Goal: Task Accomplishment & Management: Manage account settings

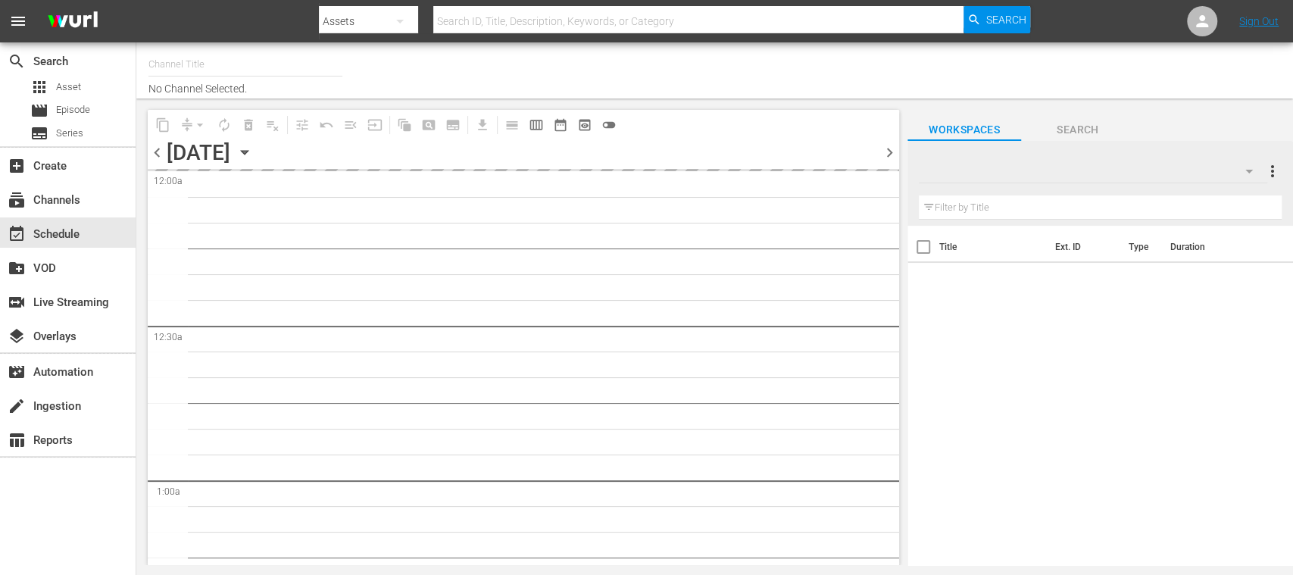
type input "FIFA+ [DEMOGRAPHIC_DATA]-Local-MX (1855)"
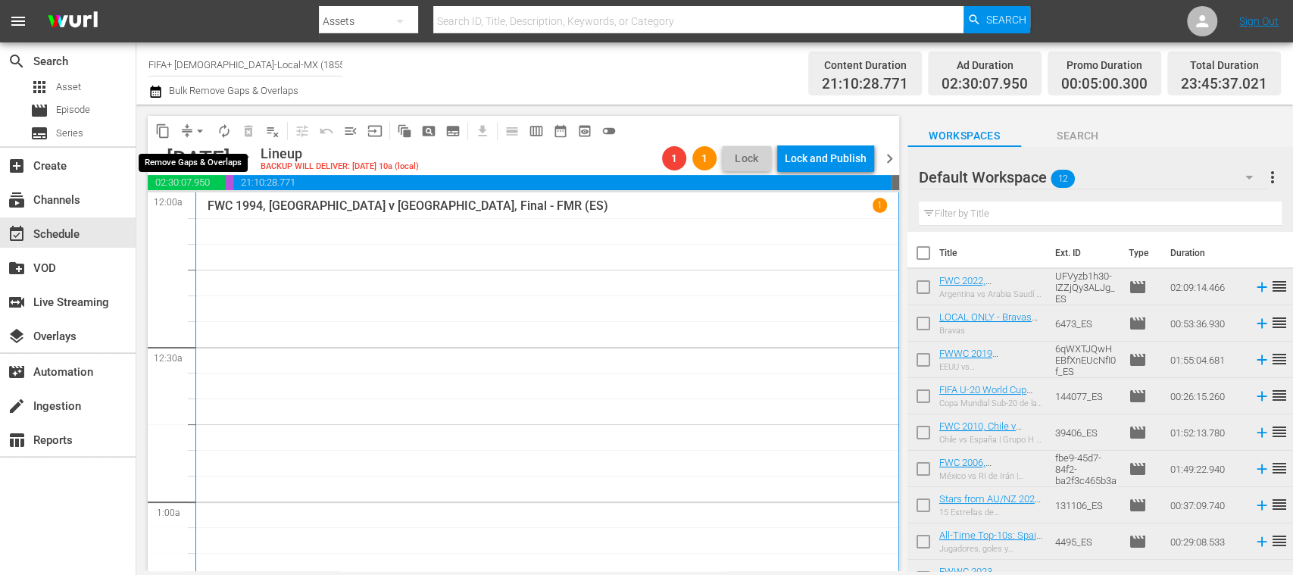
click at [200, 123] on span "arrow_drop_down" at bounding box center [199, 130] width 15 height 15
click at [235, 206] on li "Align to End of Previous Day" at bounding box center [200, 211] width 159 height 25
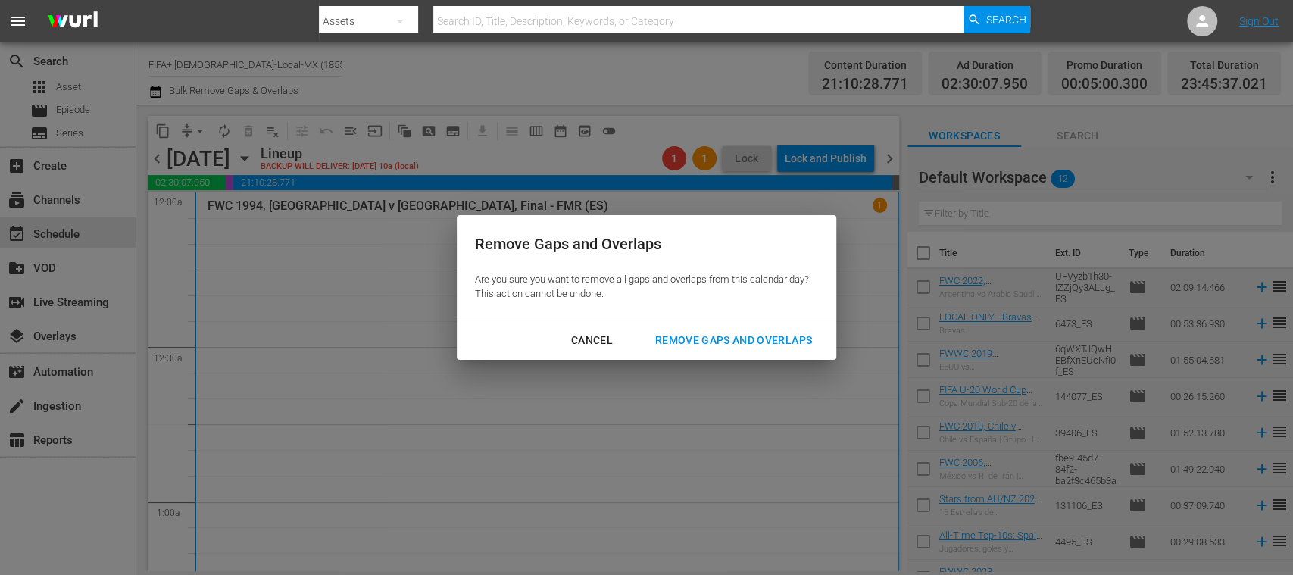
click at [694, 331] on div "Remove Gaps and Overlaps" at bounding box center [733, 340] width 181 height 19
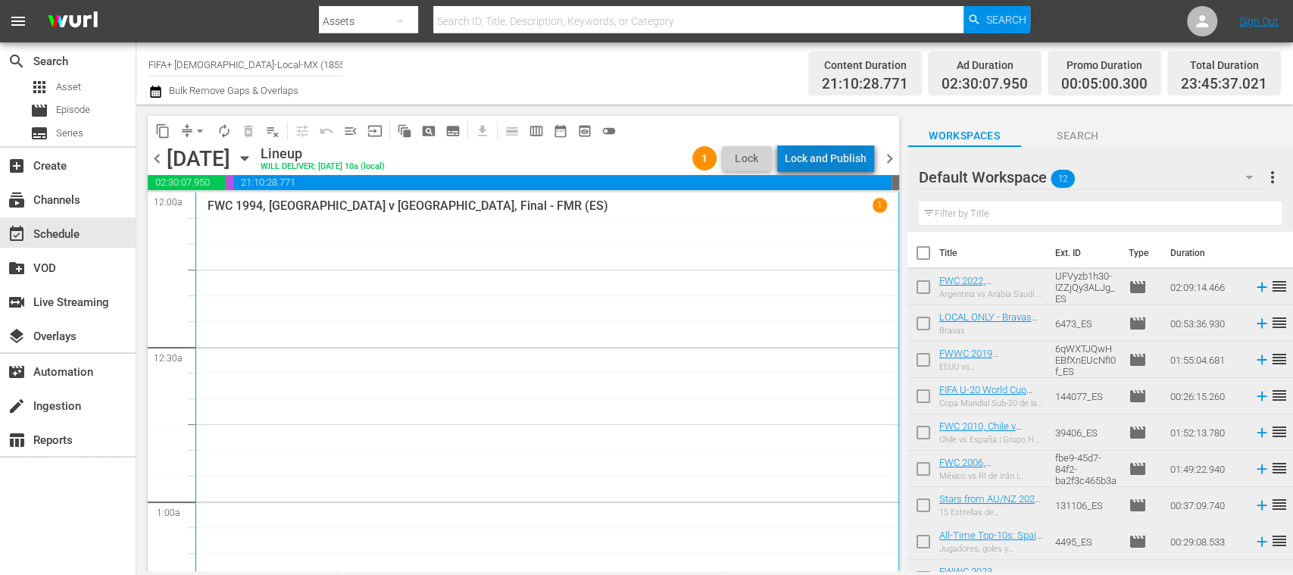
click at [849, 158] on div "Lock and Publish" at bounding box center [826, 158] width 82 height 27
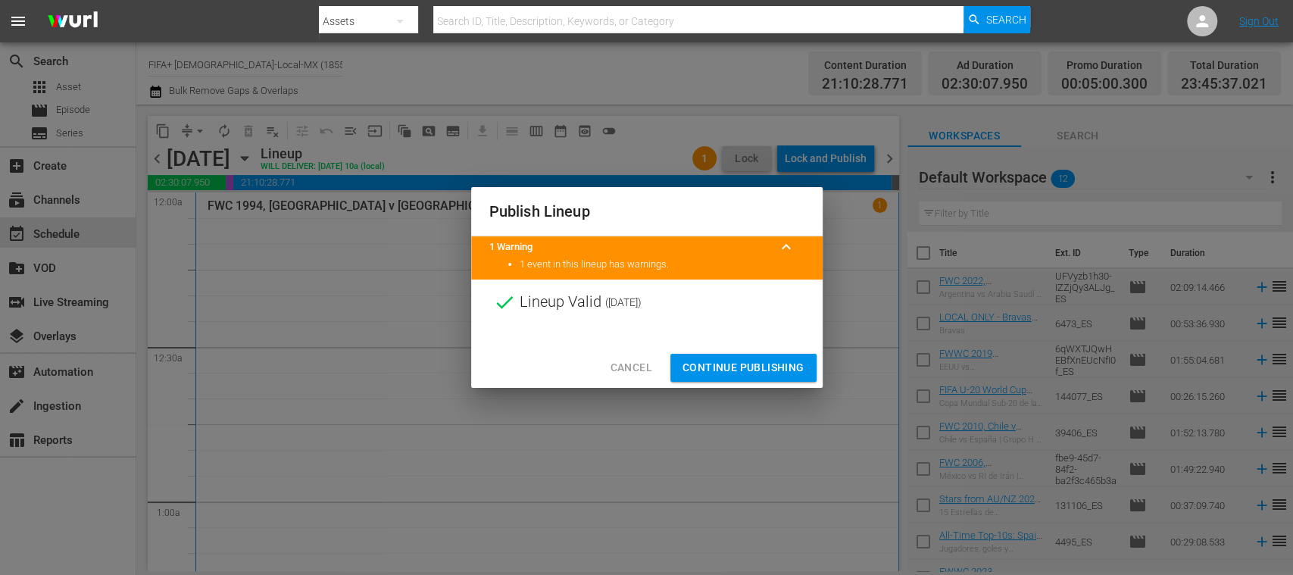
click at [765, 370] on span "Continue Publishing" at bounding box center [744, 367] width 122 height 19
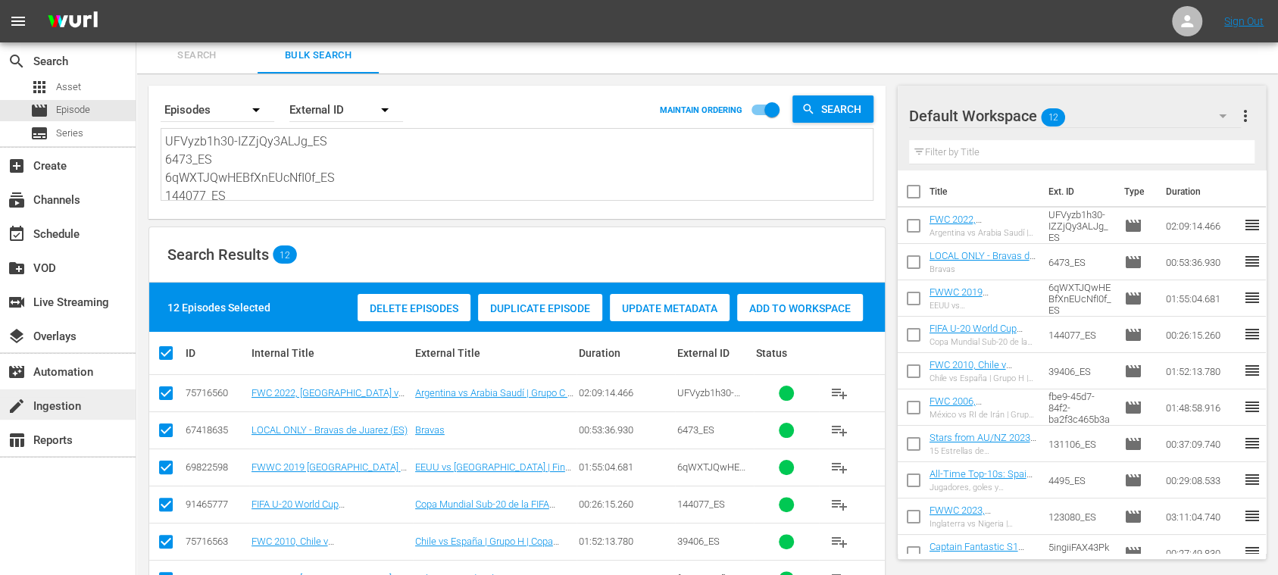
scroll to position [165, 0]
click at [70, 406] on div "create Ingestion" at bounding box center [42, 404] width 85 height 14
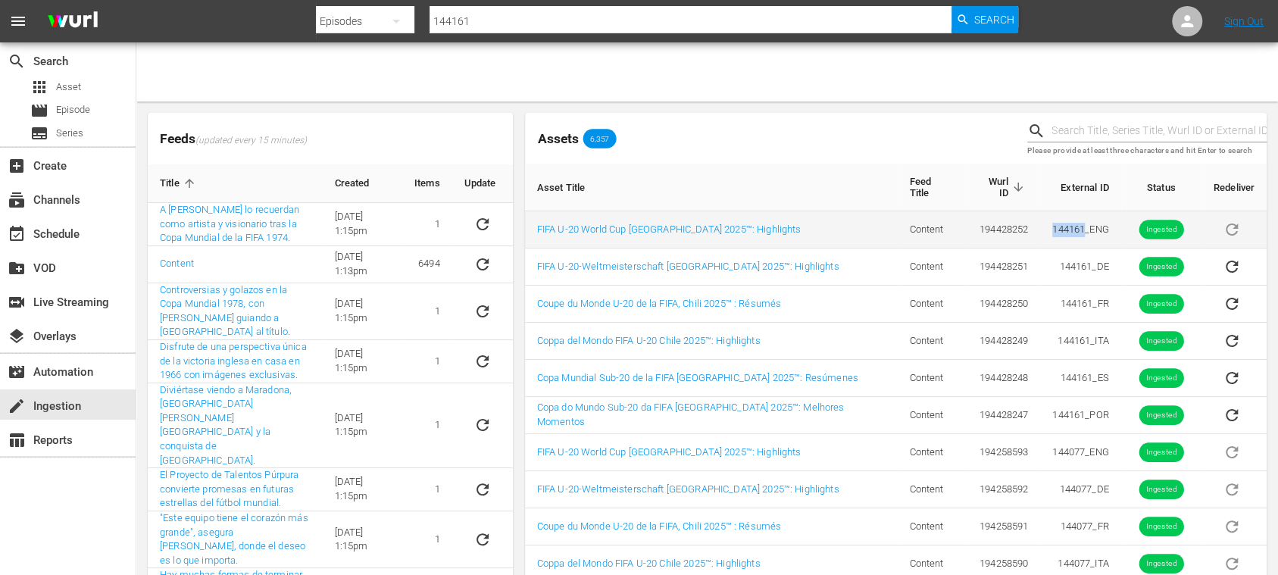
drag, startPoint x: 1036, startPoint y: 221, endPoint x: 1071, endPoint y: 225, distance: 35.8
click at [1071, 225] on td "144161_ENG" at bounding box center [1080, 229] width 80 height 37
copy td "144161"
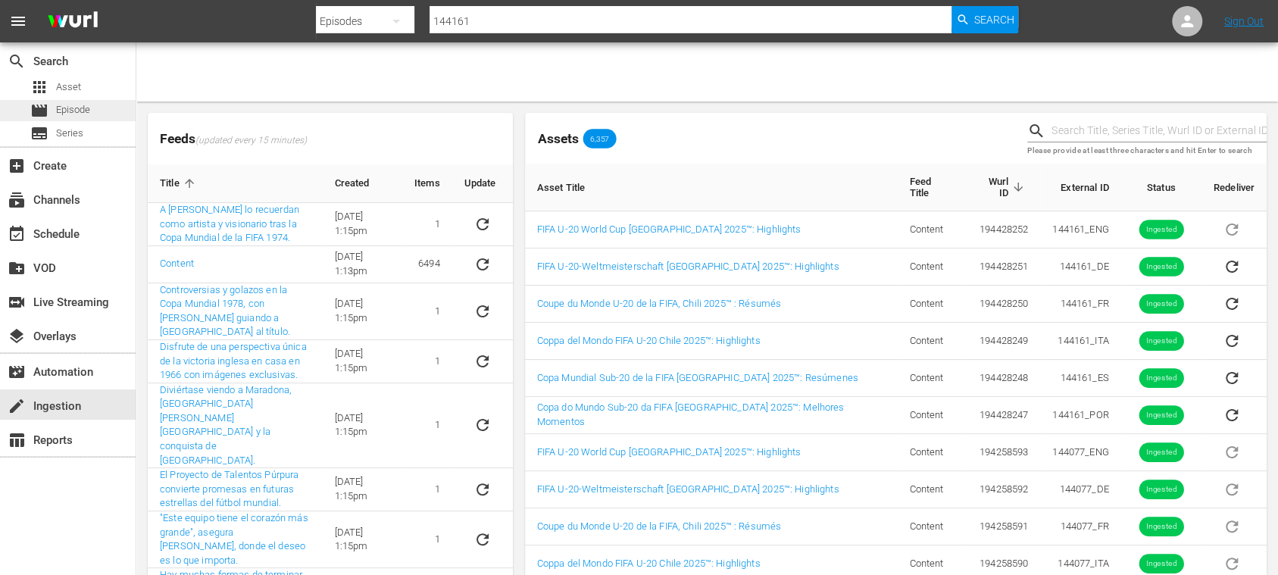
click at [66, 120] on div "movie Episode" at bounding box center [60, 110] width 60 height 21
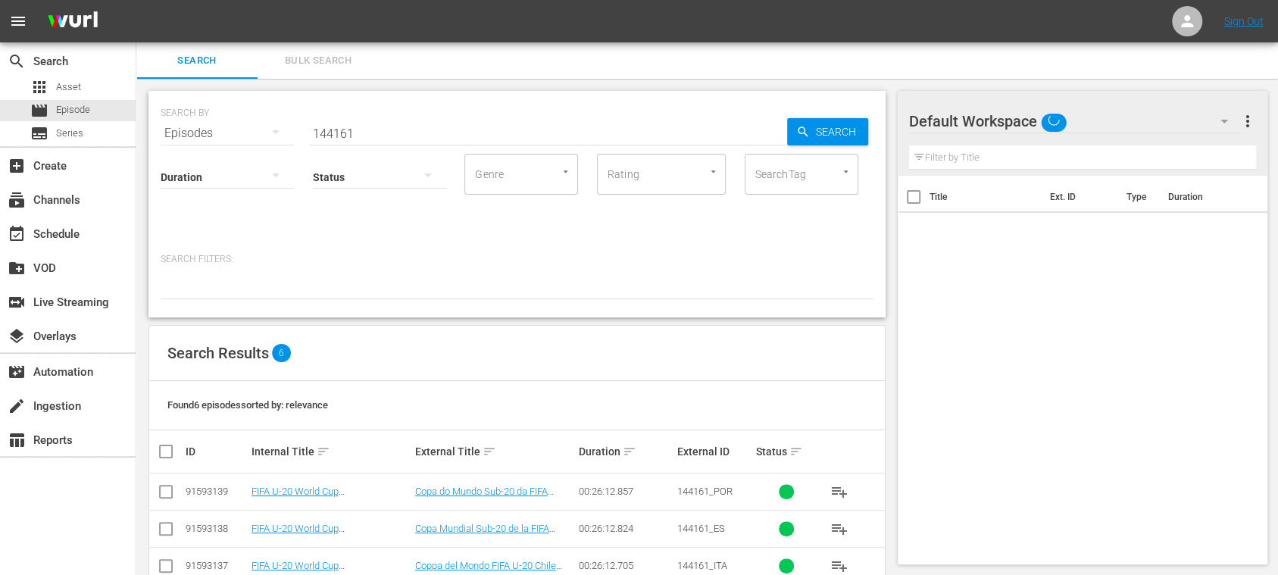
click at [321, 55] on span "Bulk Search" at bounding box center [318, 60] width 103 height 17
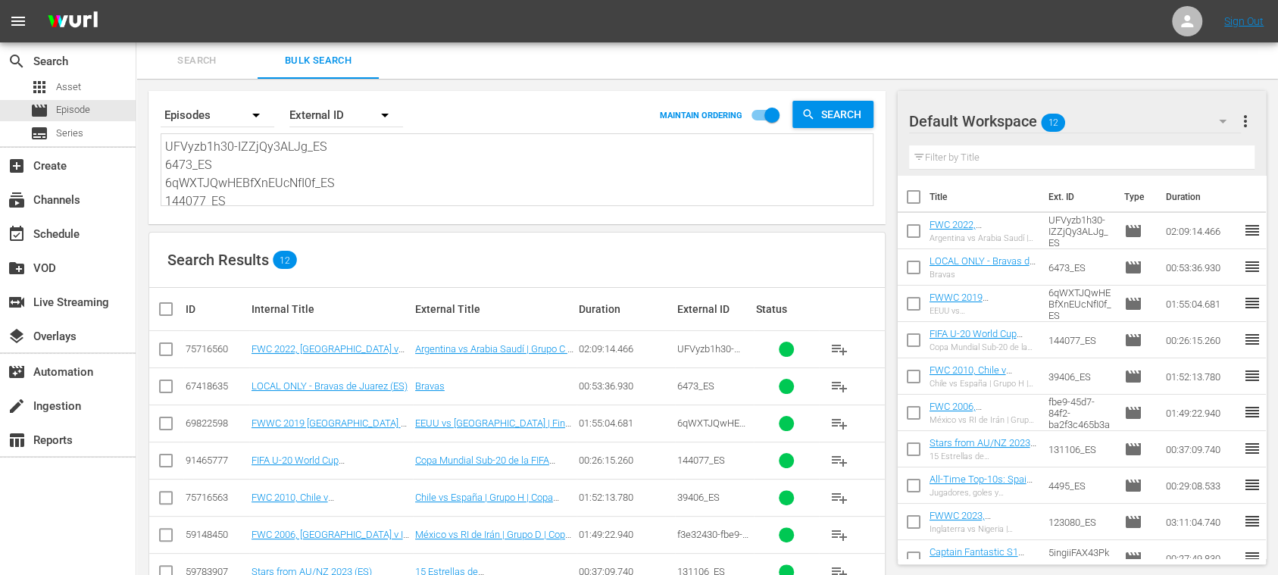
scroll to position [185, 0]
drag, startPoint x: 167, startPoint y: 147, endPoint x: 898, endPoint y: 301, distance: 747.0
click at [851, 321] on div "Search By Episodes Order By External ID MAINTAIN ORDERING Search UFVyzb1h30-IZZ…" at bounding box center [516, 442] width 761 height 726
paste textarea "2G5Mh3n1NWvTvvueFltL1D_ES 5cExZm151dMkS4IsIWT0bx_ES UFVyzb1h30-IZZjQy3ALJg_ES 1…"
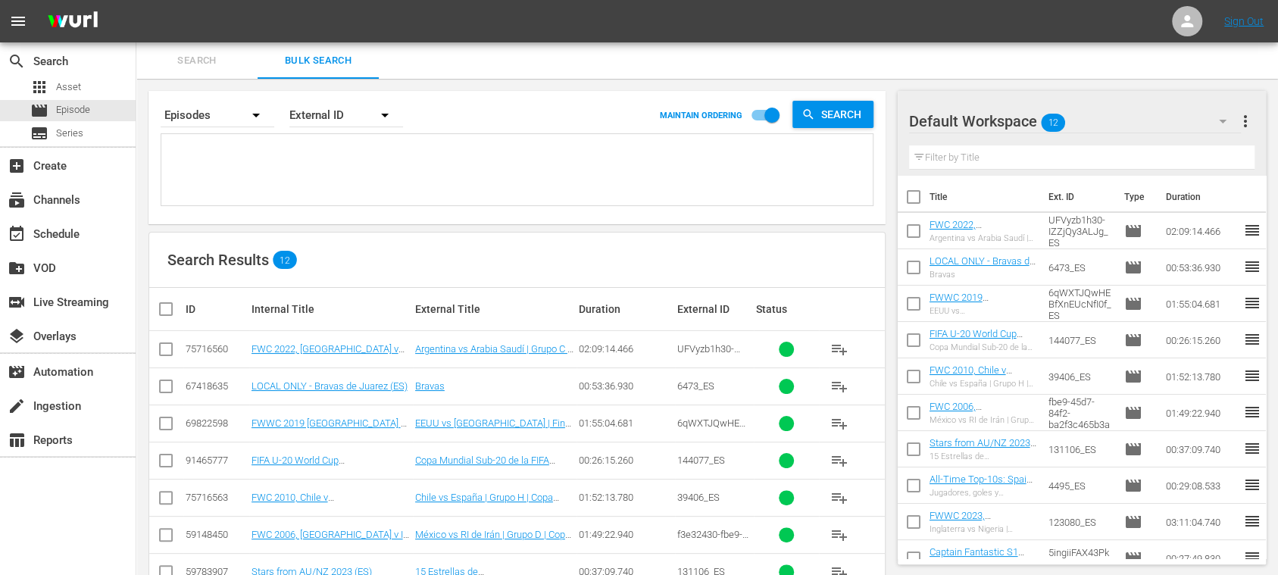
type textarea "2G5Mh3n1NWvTvvueFltL1D_ES 5cExZm151dMkS4IsIWT0bx_ES UFVyzb1h30-IZZjQy3ALJg_ES 1…"
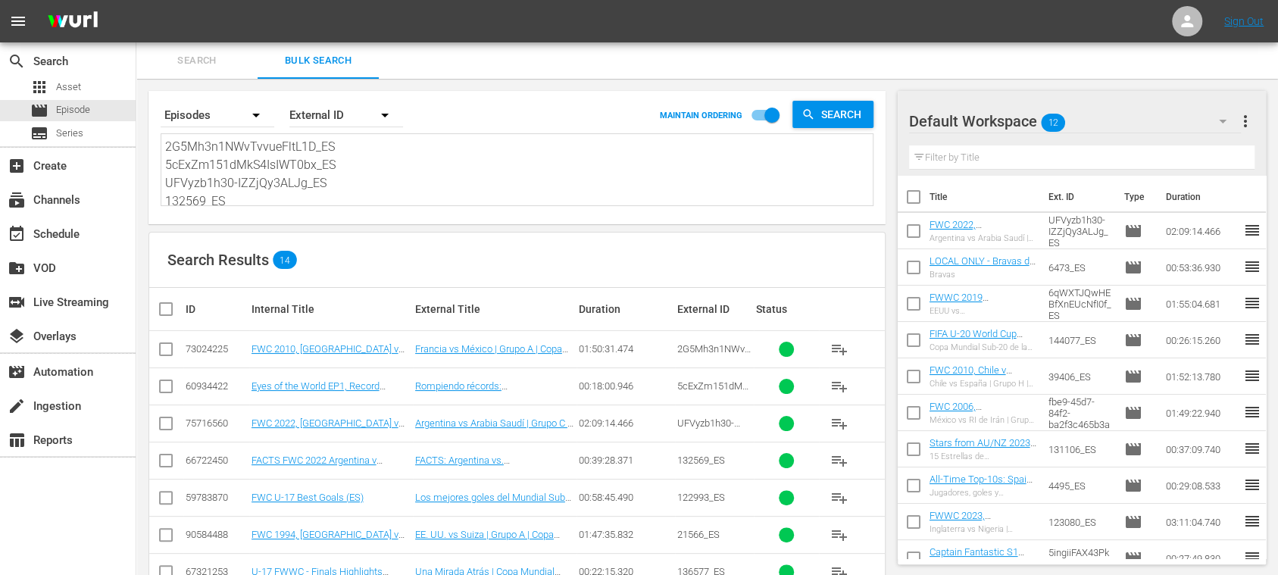
type textarea "2G5Mh3n1NWvTvvueFltL1D_ES 5cExZm151dMkS4IsIWT0bx_ES UFVyzb1h30-IZZjQy3ALJg_ES 1…"
click at [1250, 127] on span "more_vert" at bounding box center [1245, 121] width 18 height 18
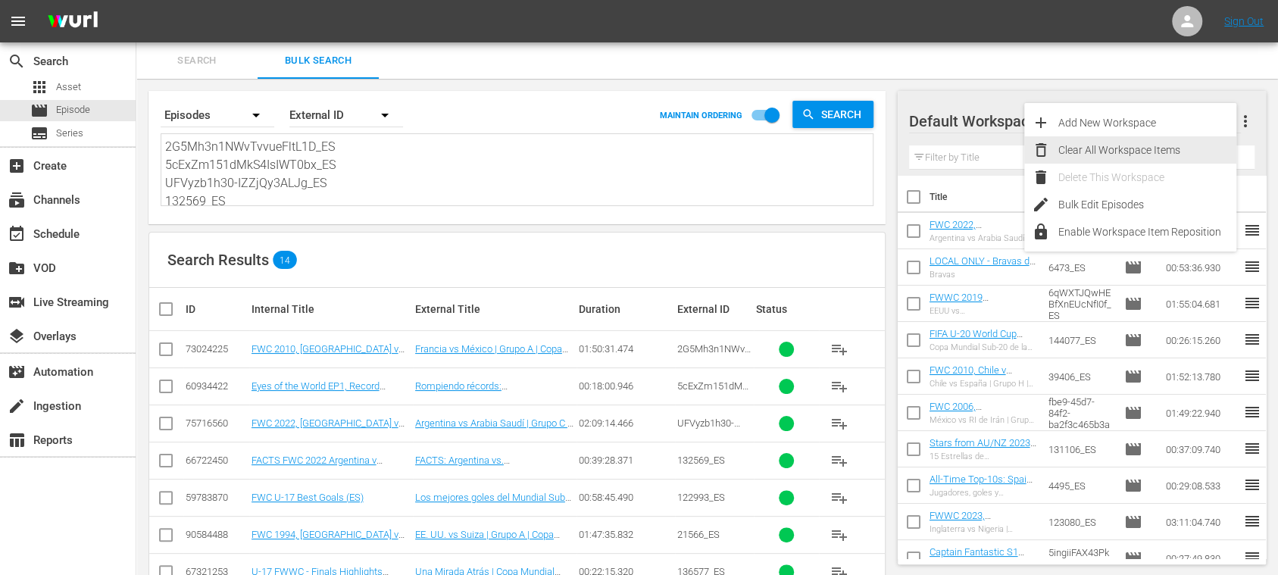
click at [1142, 155] on div "Clear All Workspace Items" at bounding box center [1147, 149] width 178 height 27
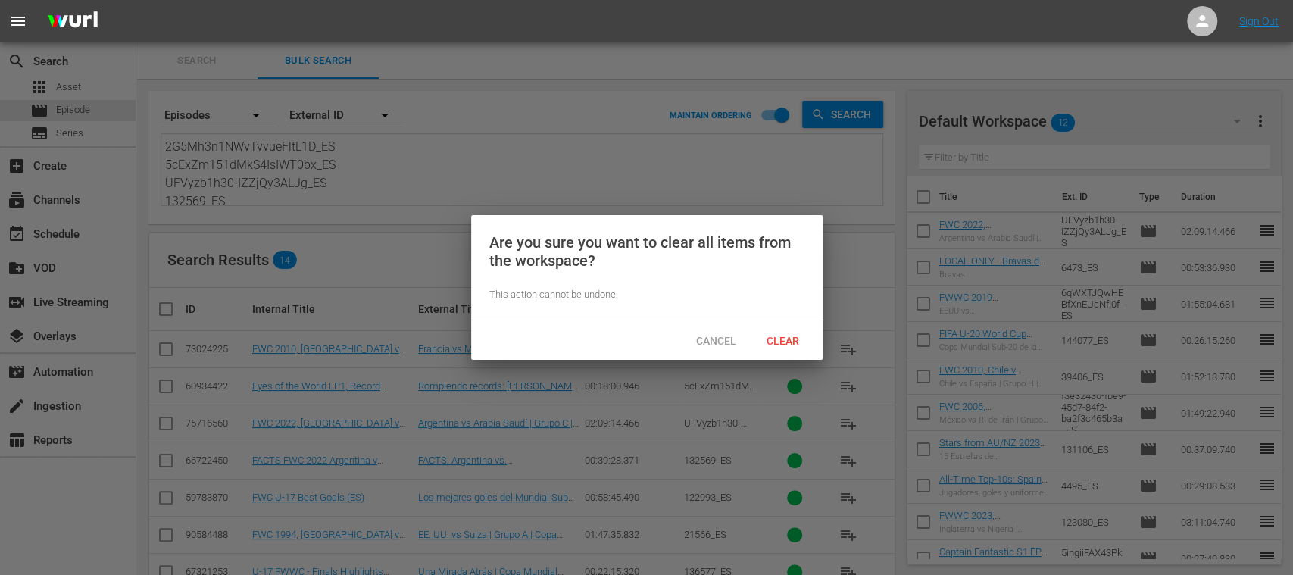
click at [775, 360] on div at bounding box center [646, 287] width 1293 height 575
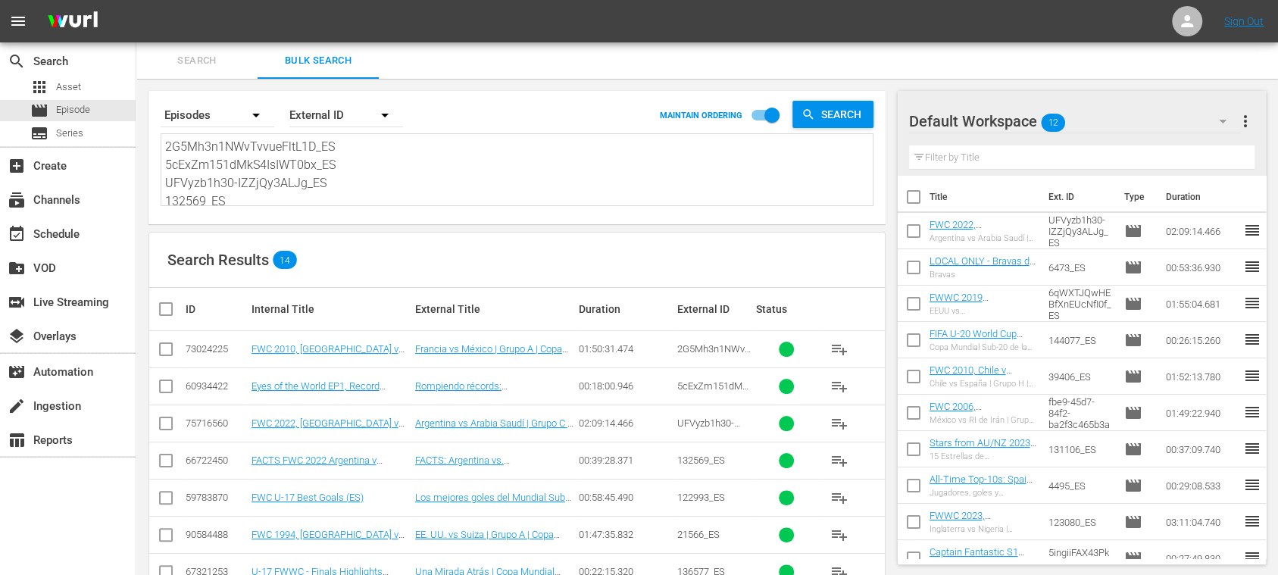
click at [1245, 117] on span "more_vert" at bounding box center [1245, 121] width 18 height 18
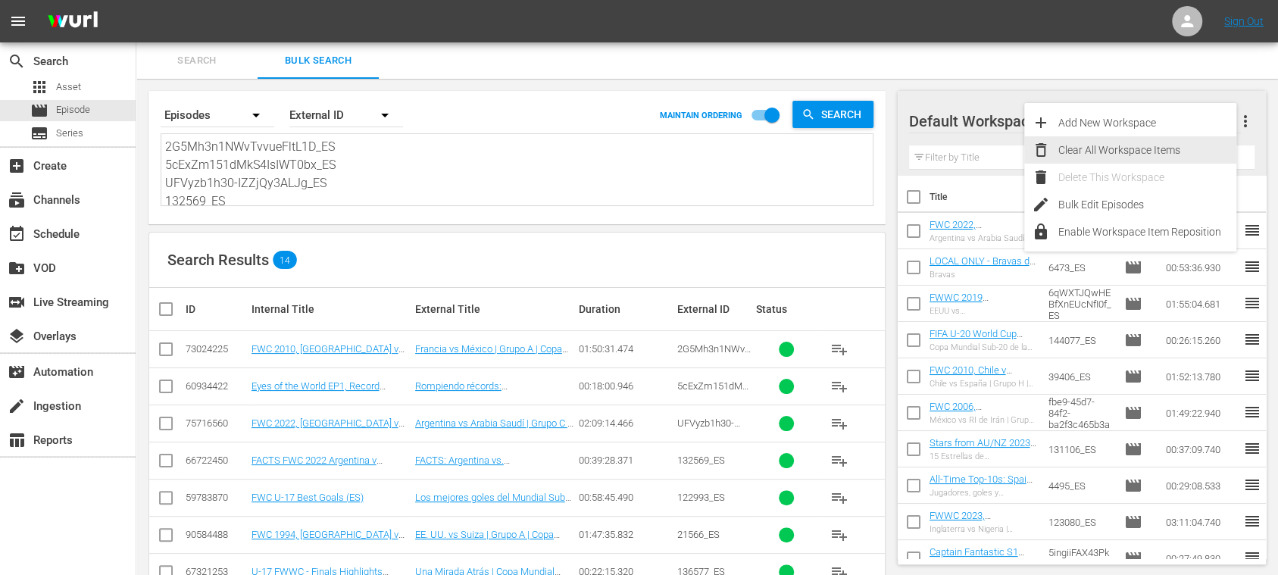
click at [1162, 142] on div "Clear All Workspace Items" at bounding box center [1147, 149] width 178 height 27
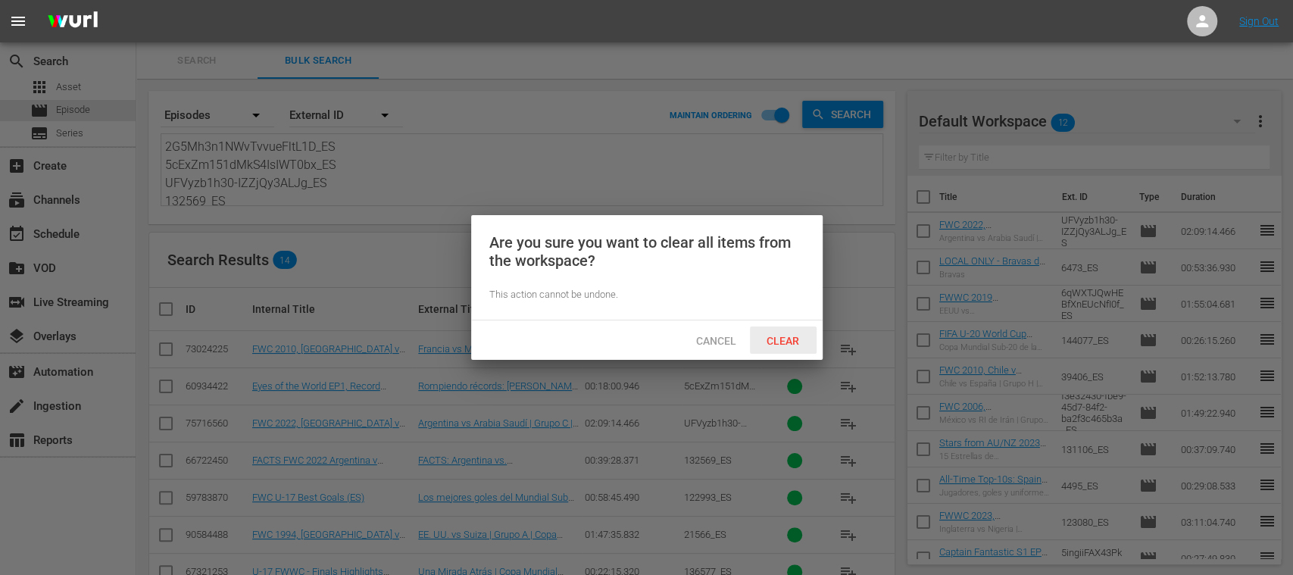
click at [798, 336] on span "Clear" at bounding box center [783, 341] width 57 height 12
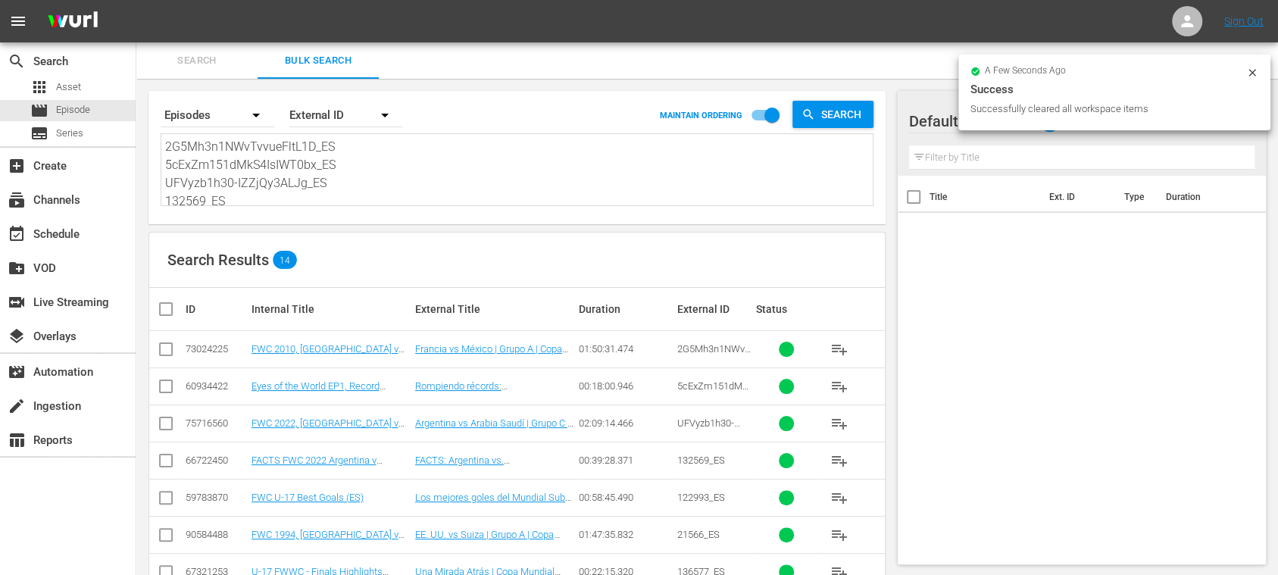
click at [172, 309] on input "checkbox" at bounding box center [172, 309] width 30 height 18
checkbox input "true"
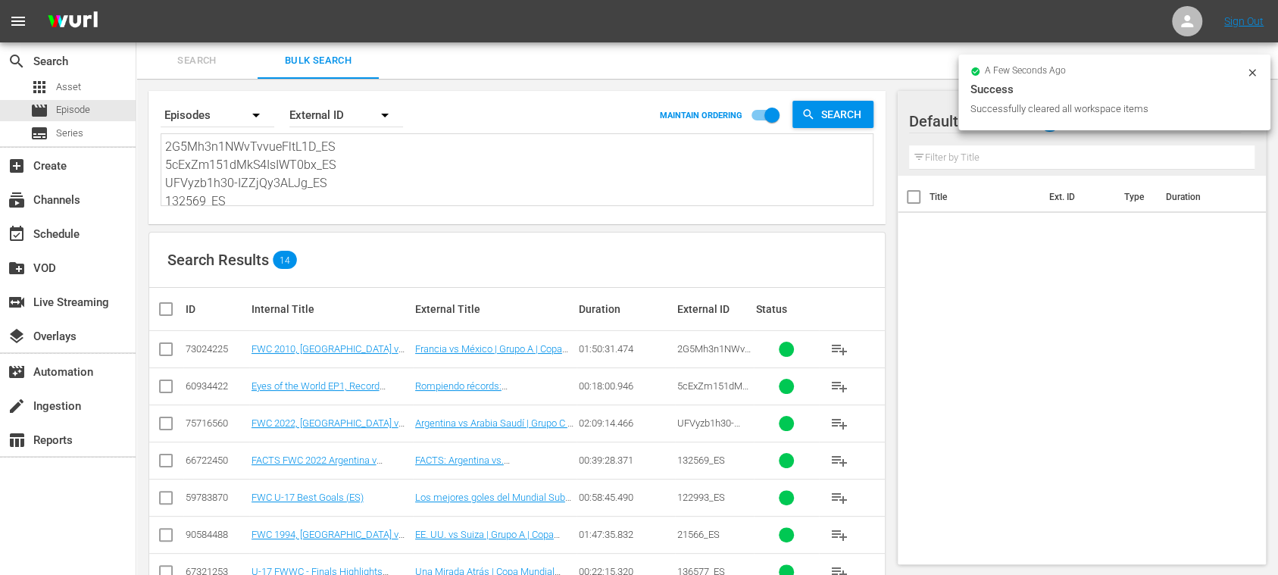
checkbox input "true"
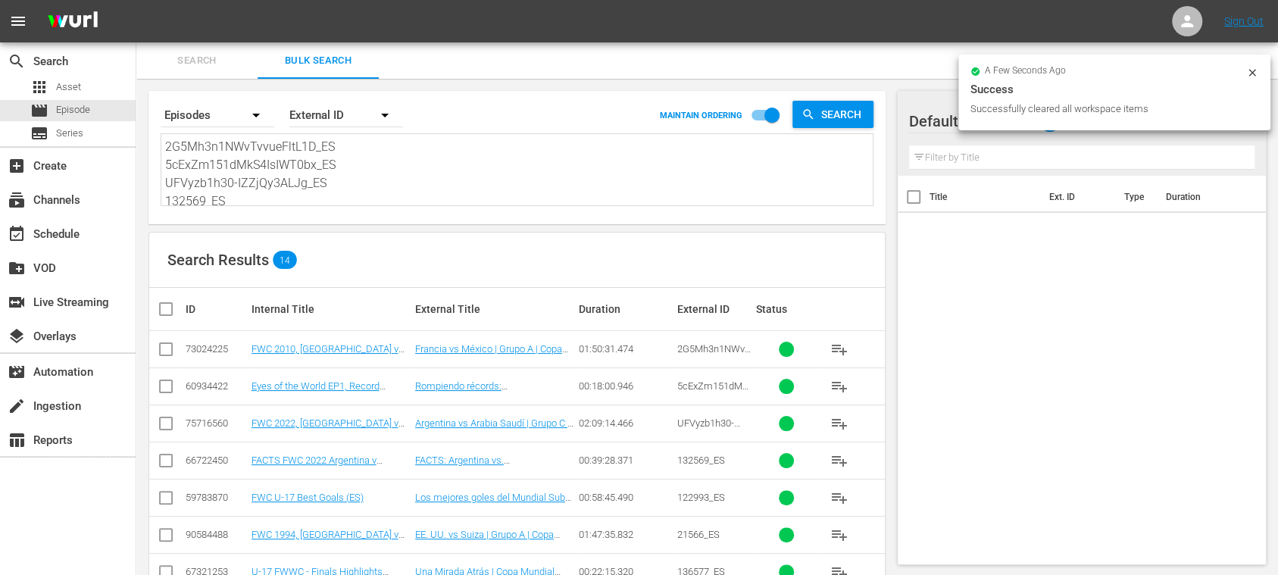
checkbox input "true"
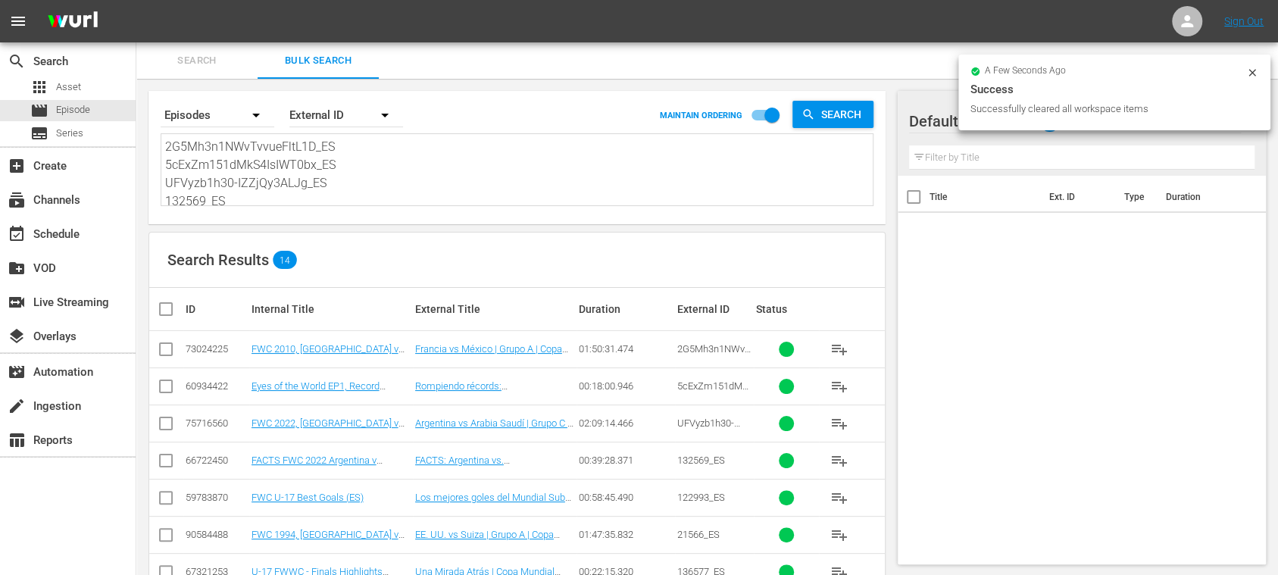
checkbox input "true"
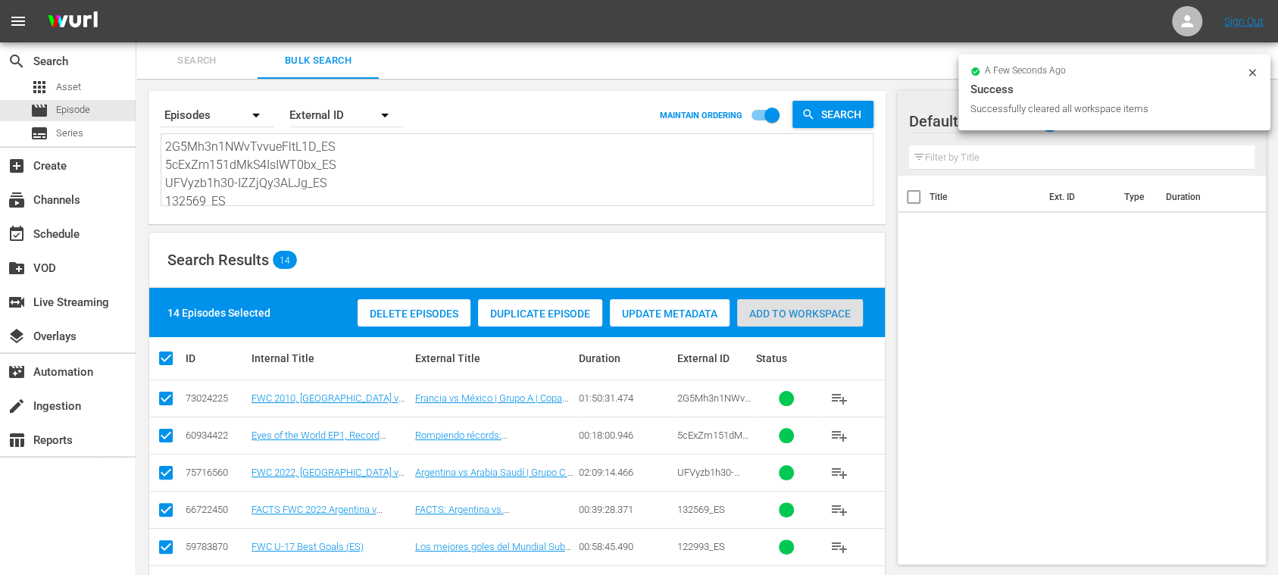
click at [801, 309] on span "Add to Workspace" at bounding box center [800, 314] width 126 height 12
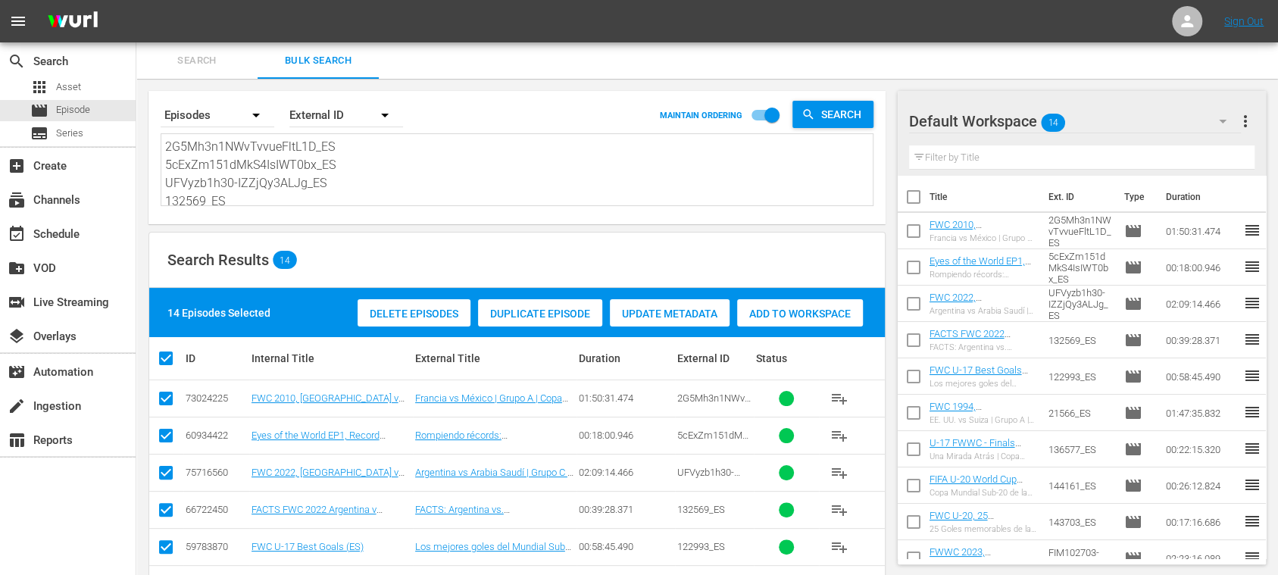
scroll to position [203, 0]
drag, startPoint x: 361, startPoint y: 220, endPoint x: 845, endPoint y: 291, distance: 490.0
click at [839, 291] on div "Search By Episodes Order By External ID MAINTAIN ORDERING Search 2G5Mh3n1NWvTvv…" at bounding box center [516, 503] width 761 height 849
type textarea "2"
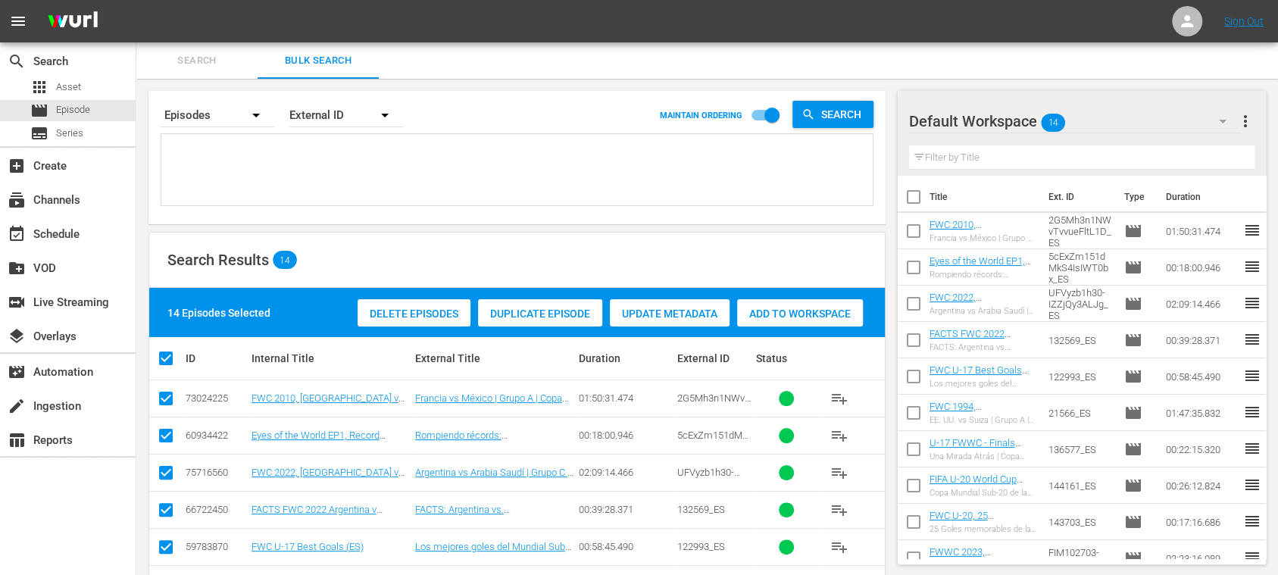
scroll to position [0, 0]
paste textarea "14581_DE 6L9OzNkEe4XBLkjqio8cGs_DE 32916_DE 139896_DE 4vTIJhPj6AOttWY0rqVY1L_DE…"
type textarea "14581_DE 6L9OzNkEe4XBLkjqio8cGs_DE 32916_DE 139896_DE 4vTIJhPj6AOttWY0rqVY1L_DE…"
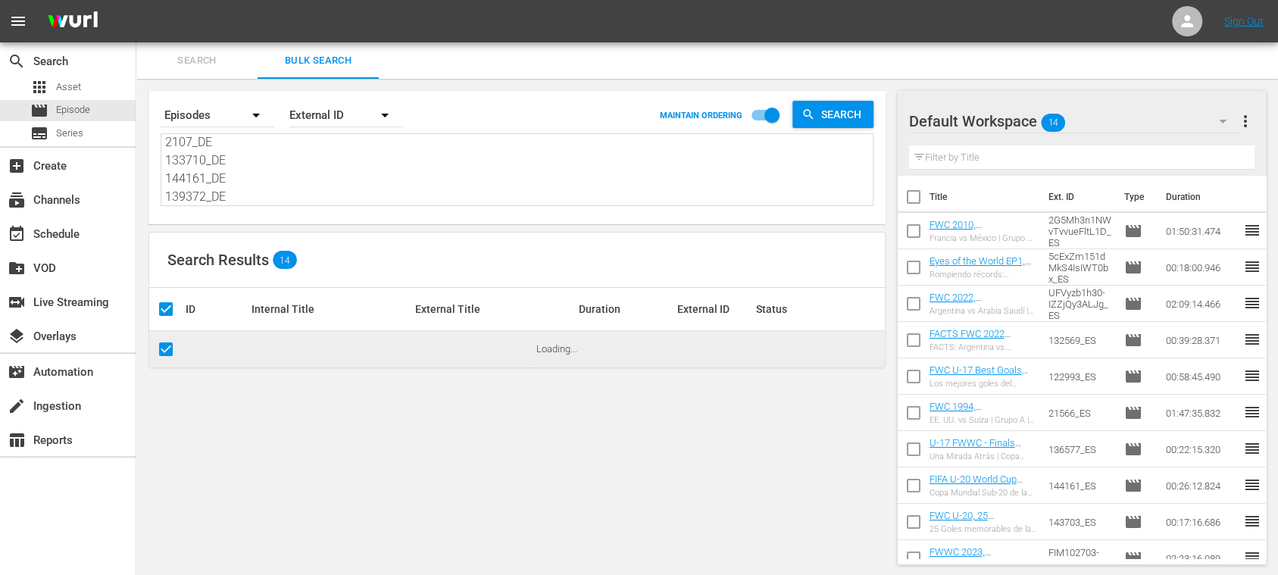
type textarea "14581_DE 6L9OzNkEe4XBLkjqio8cGs_DE 32916_DE 139896_DE 4vTIJhPj6AOttWY0rqVY1L_DE…"
click at [1251, 121] on span "more_vert" at bounding box center [1245, 121] width 18 height 18
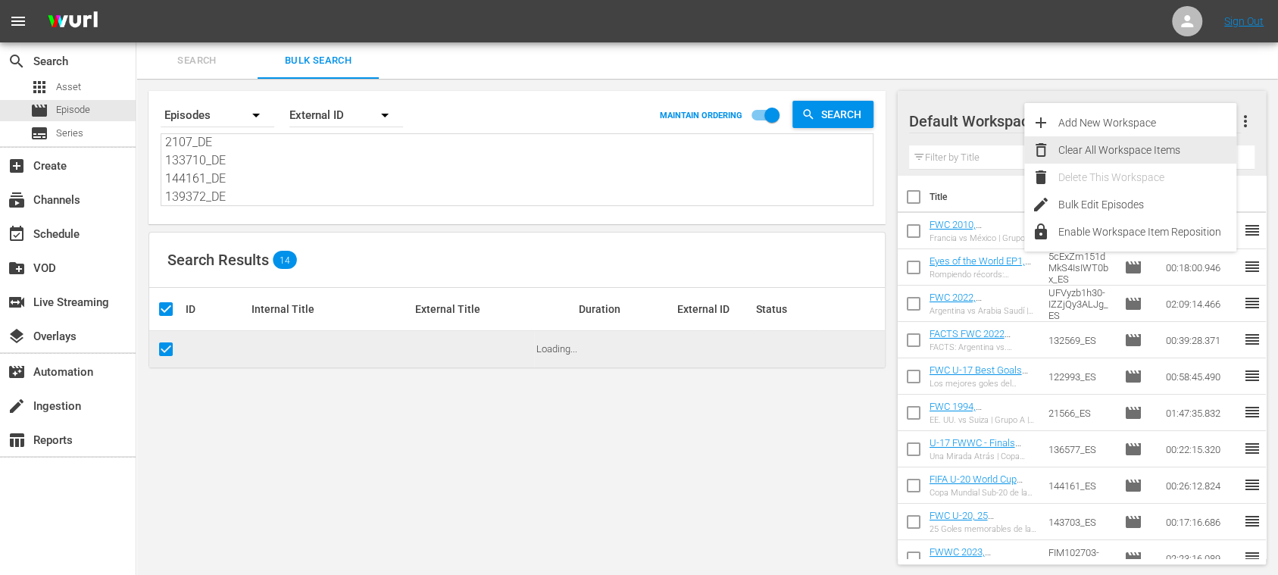
click at [1177, 143] on div "Clear All Workspace Items" at bounding box center [1147, 149] width 178 height 27
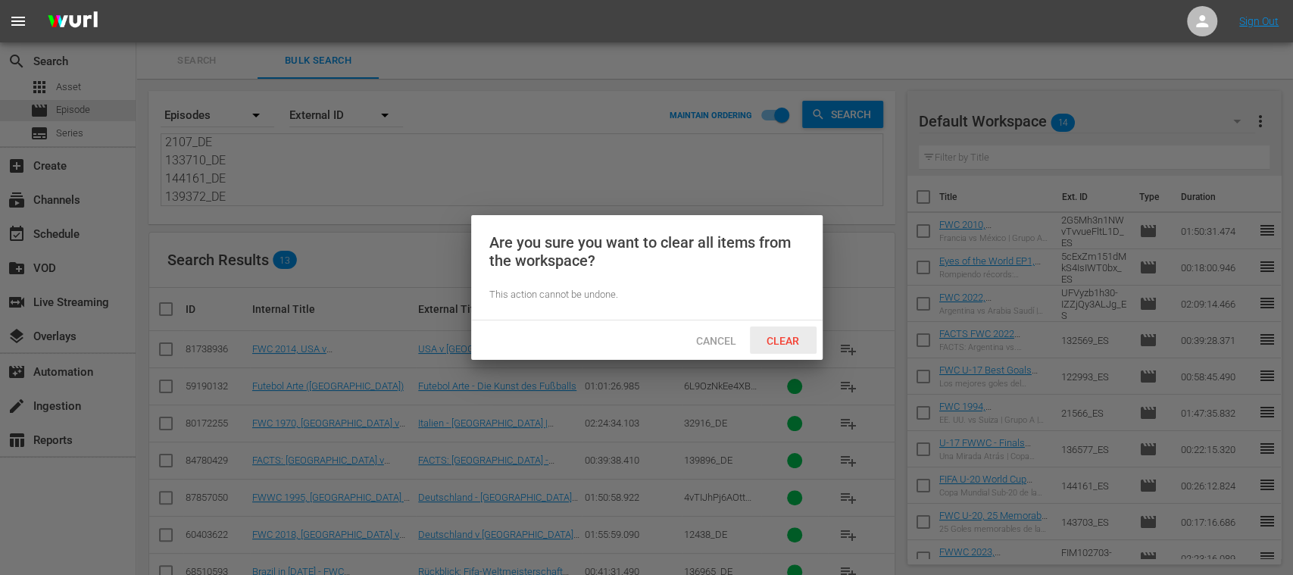
click at [800, 330] on div "Clear" at bounding box center [783, 341] width 67 height 28
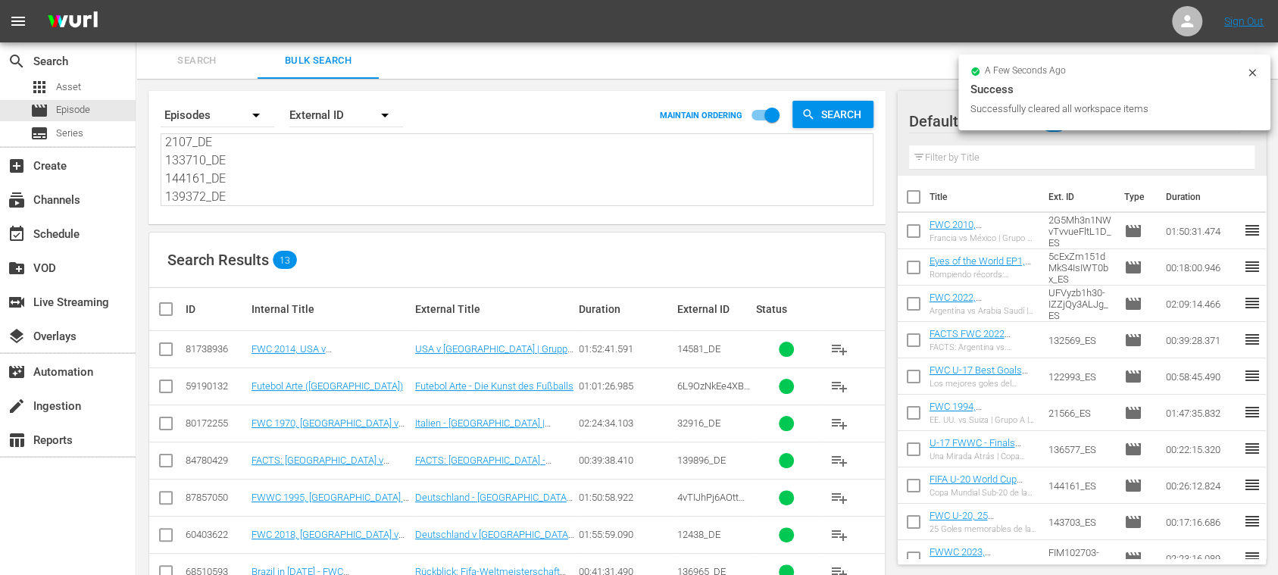
click at [162, 308] on input "checkbox" at bounding box center [172, 309] width 30 height 18
checkbox input "true"
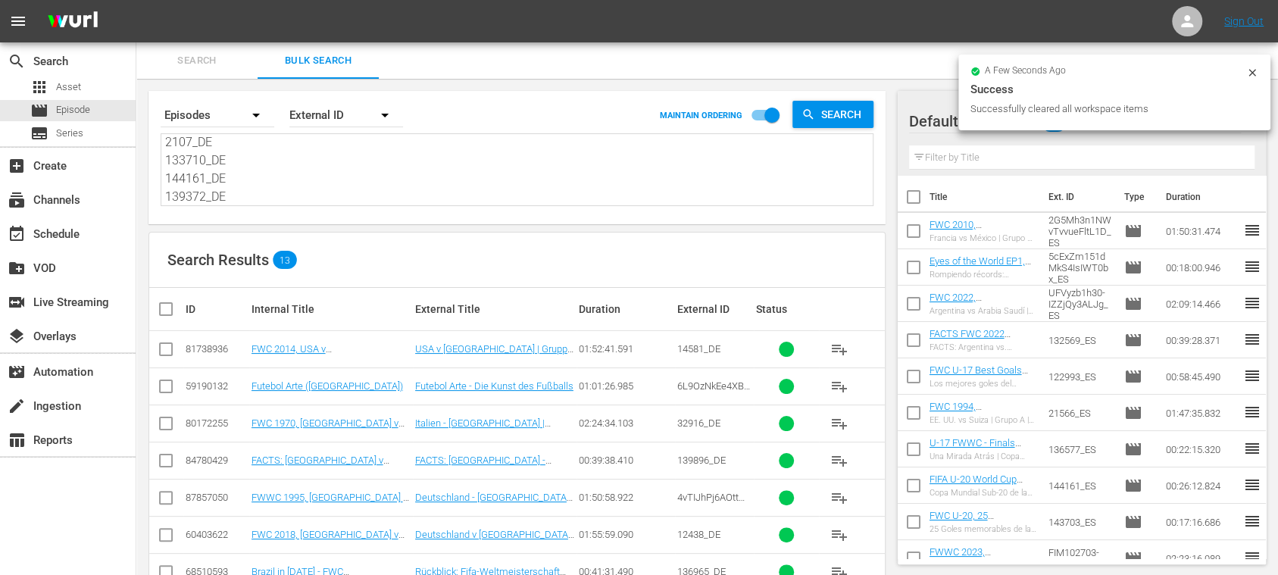
checkbox input "true"
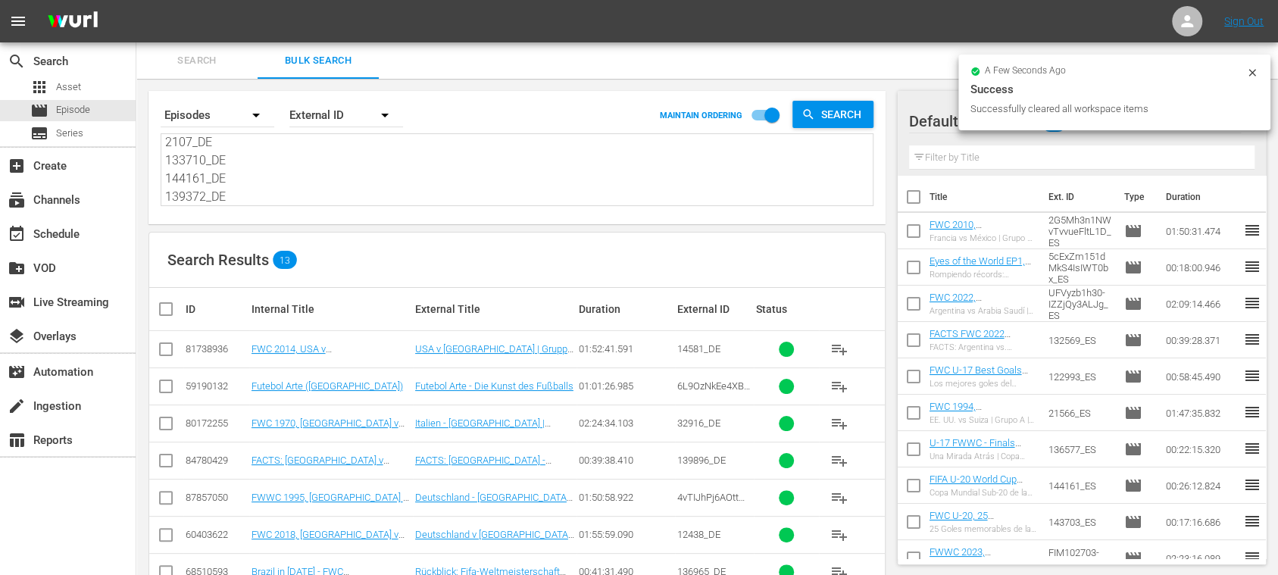
checkbox input "true"
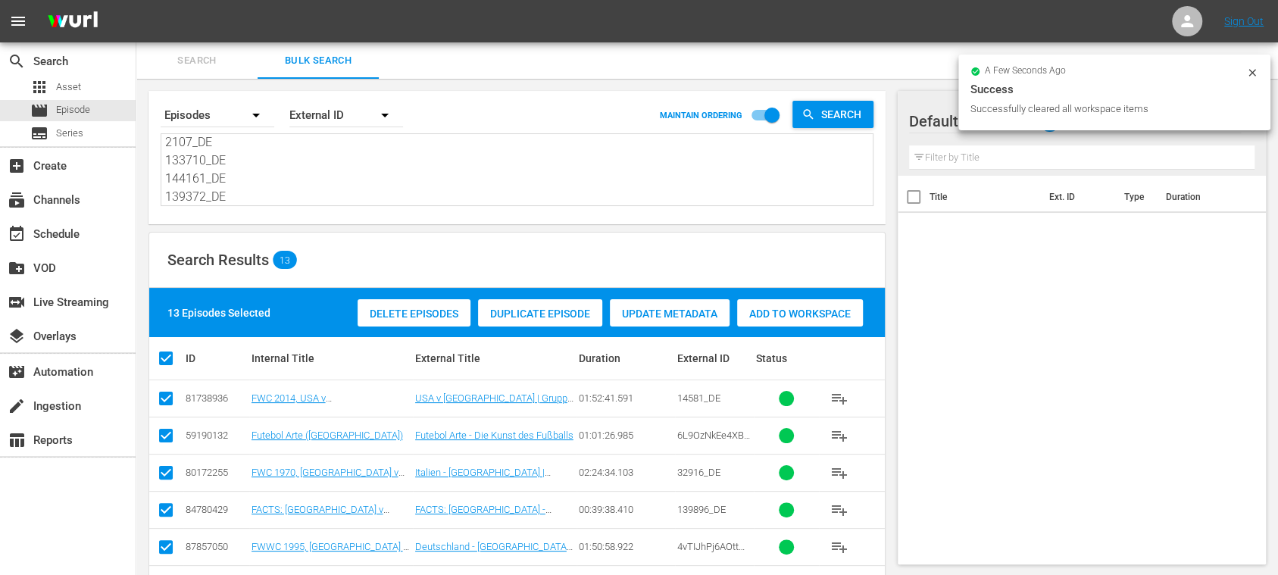
click at [779, 314] on span "Add to Workspace" at bounding box center [800, 314] width 126 height 12
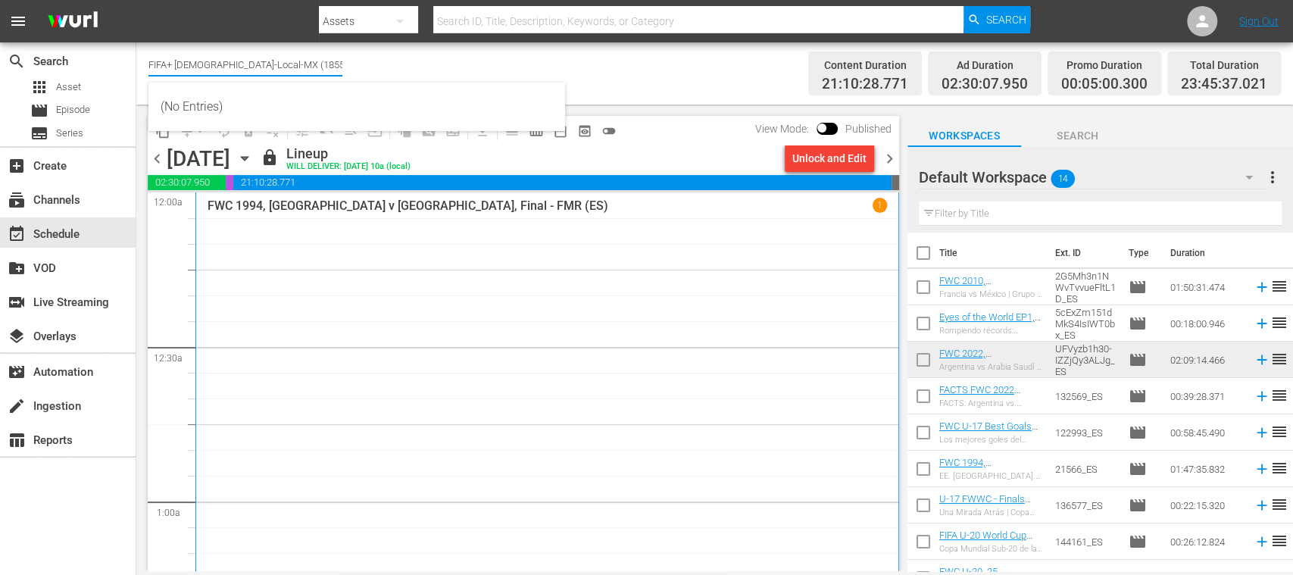
drag, startPoint x: 173, startPoint y: 65, endPoint x: 298, endPoint y: 61, distance: 125.8
click at [298, 61] on input "FIFA+ Spanish-Local-MX (1855)" at bounding box center [245, 64] width 194 height 36
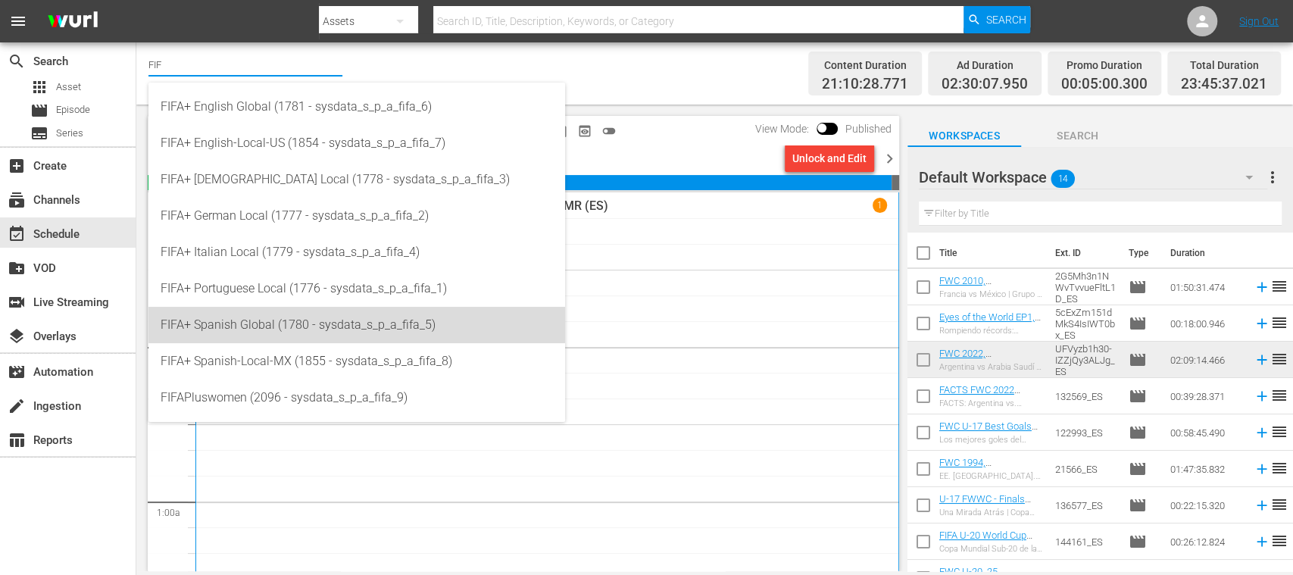
click at [285, 319] on div "FIFA+ Spanish Global (1780 - sysdata_s_p_a_fifa_5)" at bounding box center [357, 325] width 392 height 36
type input "FIFA+ Spanish Global (1780 - sysdata_s_p_a_fifa_5)"
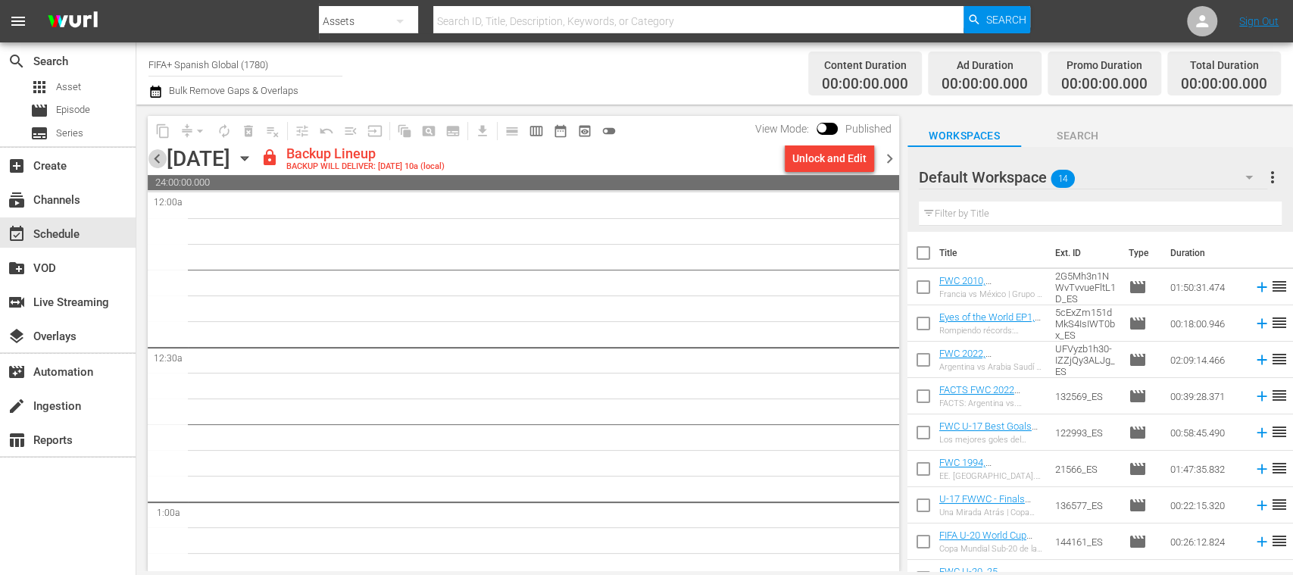
click at [159, 164] on span "chevron_left" at bounding box center [157, 158] width 19 height 19
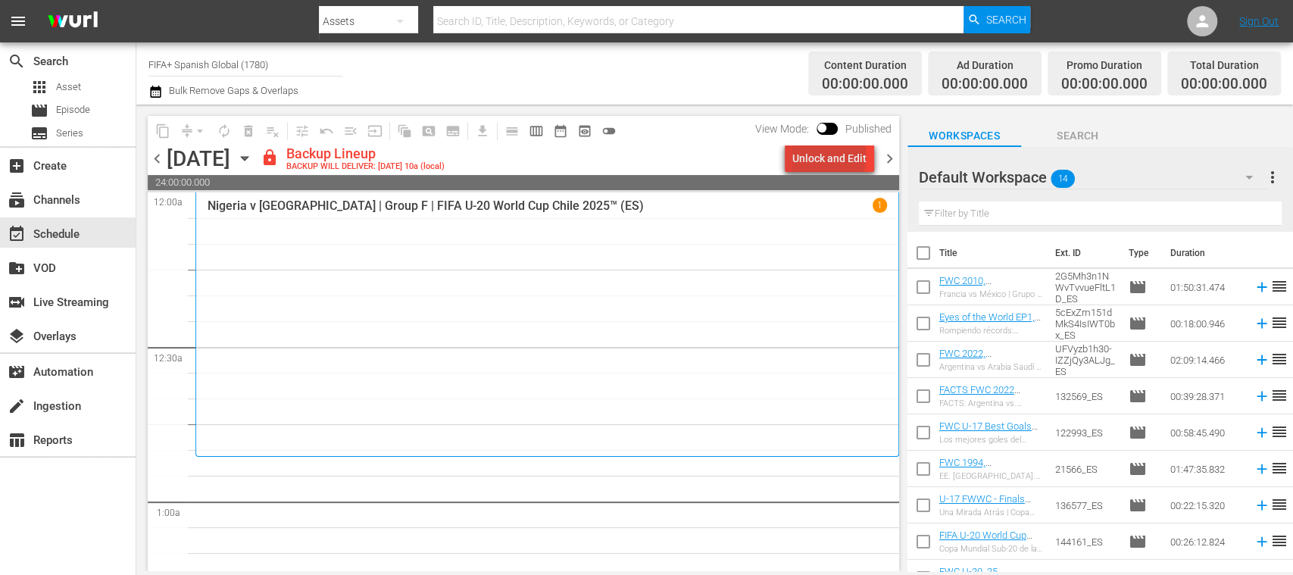
click at [832, 156] on div "Unlock and Edit" at bounding box center [829, 158] width 74 height 27
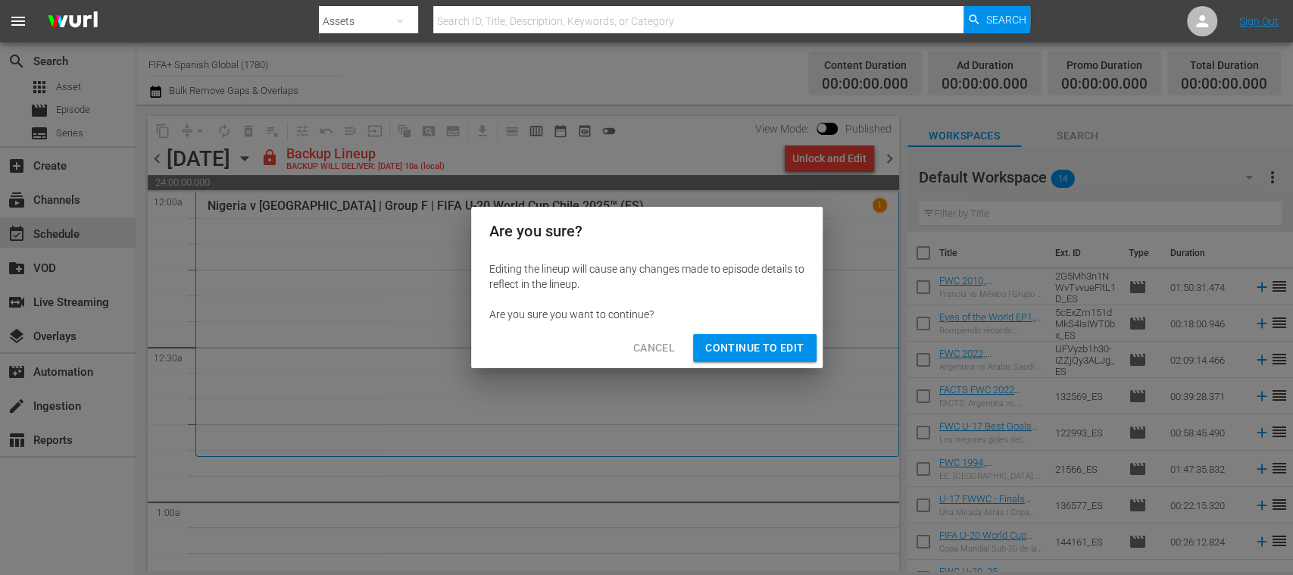
click at [776, 336] on button "Continue to Edit" at bounding box center [754, 348] width 123 height 28
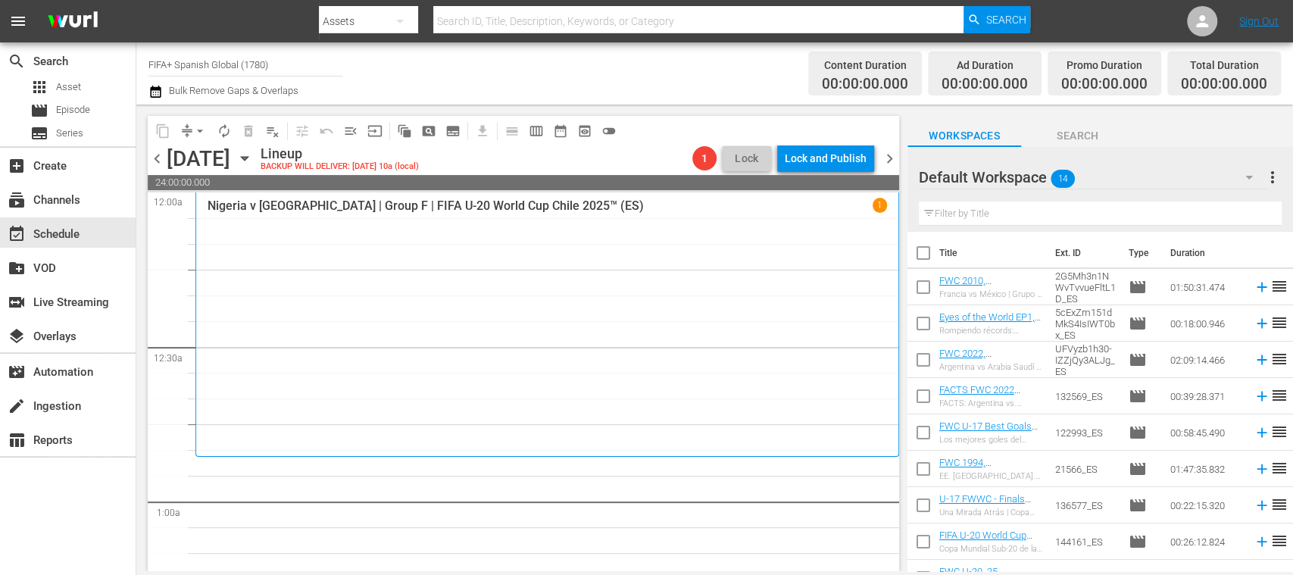
click at [927, 253] on input "checkbox" at bounding box center [924, 256] width 32 height 32
checkbox input "true"
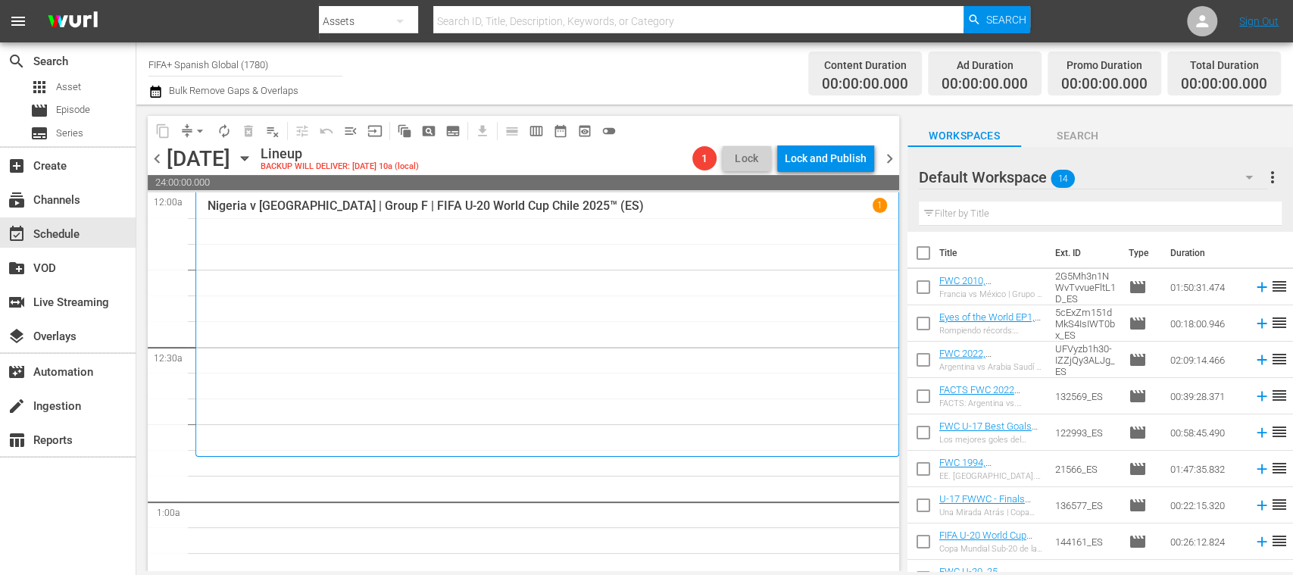
checkbox input "true"
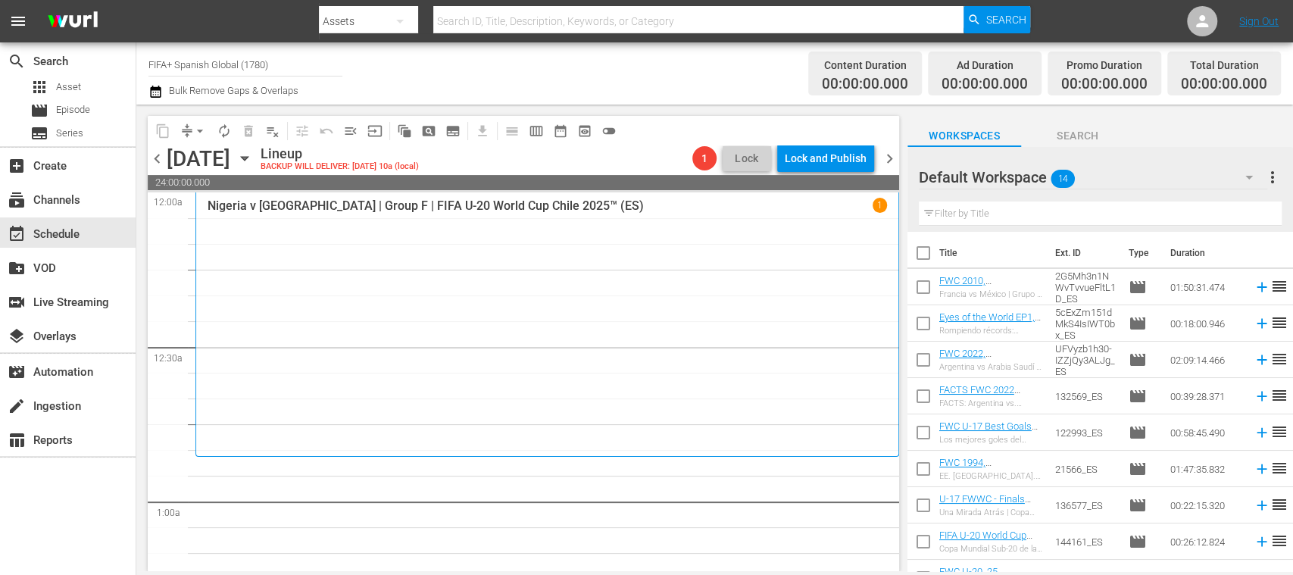
checkbox input "true"
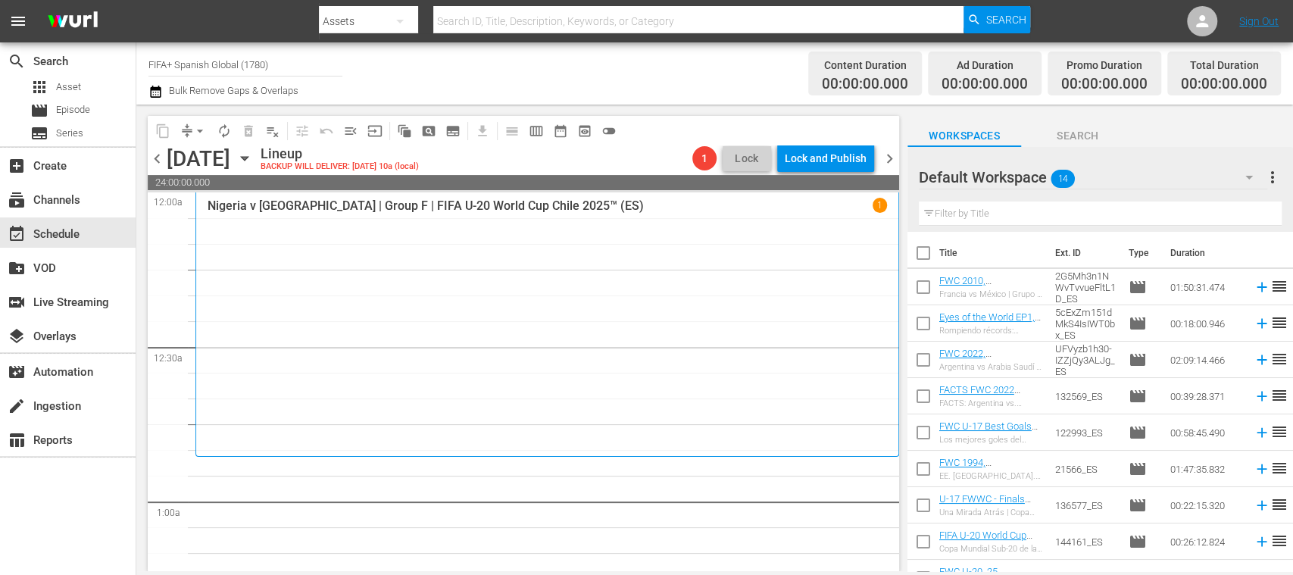
checkbox input "true"
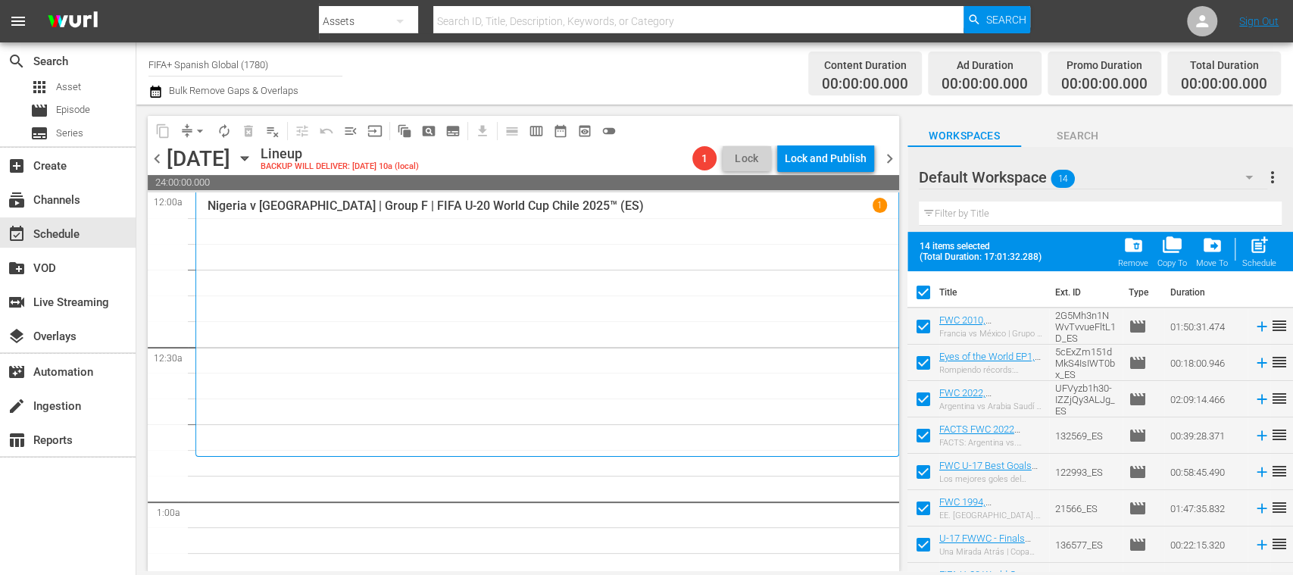
scroll to position [244, 0]
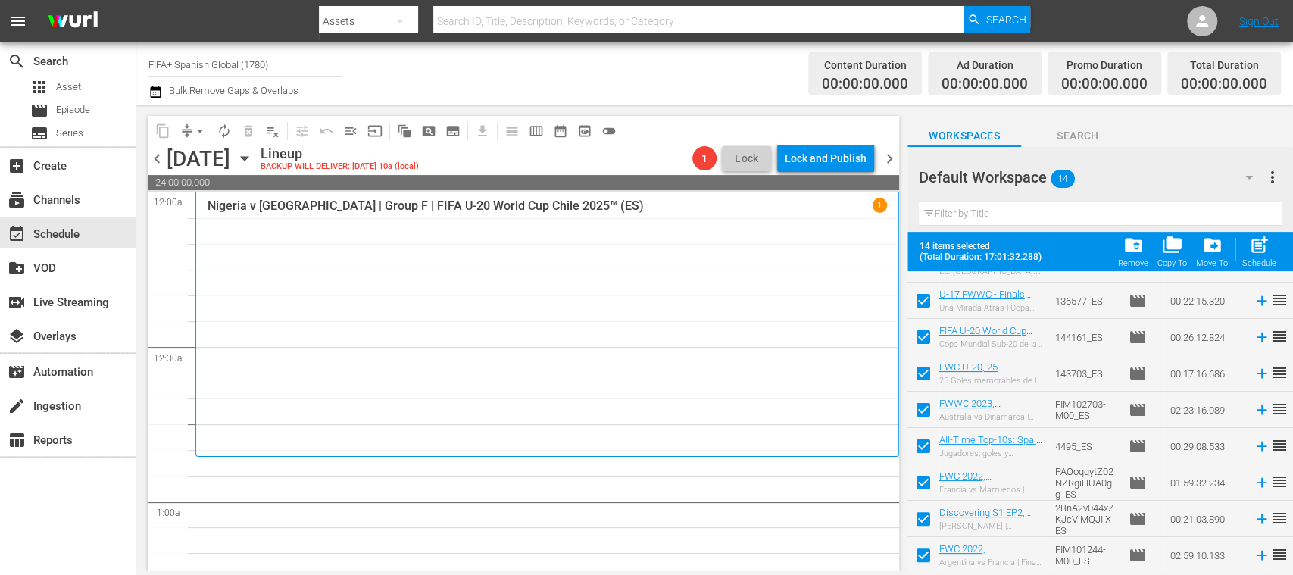
drag, startPoint x: 926, startPoint y: 476, endPoint x: 927, endPoint y: 503, distance: 27.3
click at [926, 476] on input "checkbox" at bounding box center [924, 486] width 32 height 32
checkbox input "false"
click at [928, 521] on input "checkbox" at bounding box center [924, 522] width 32 height 32
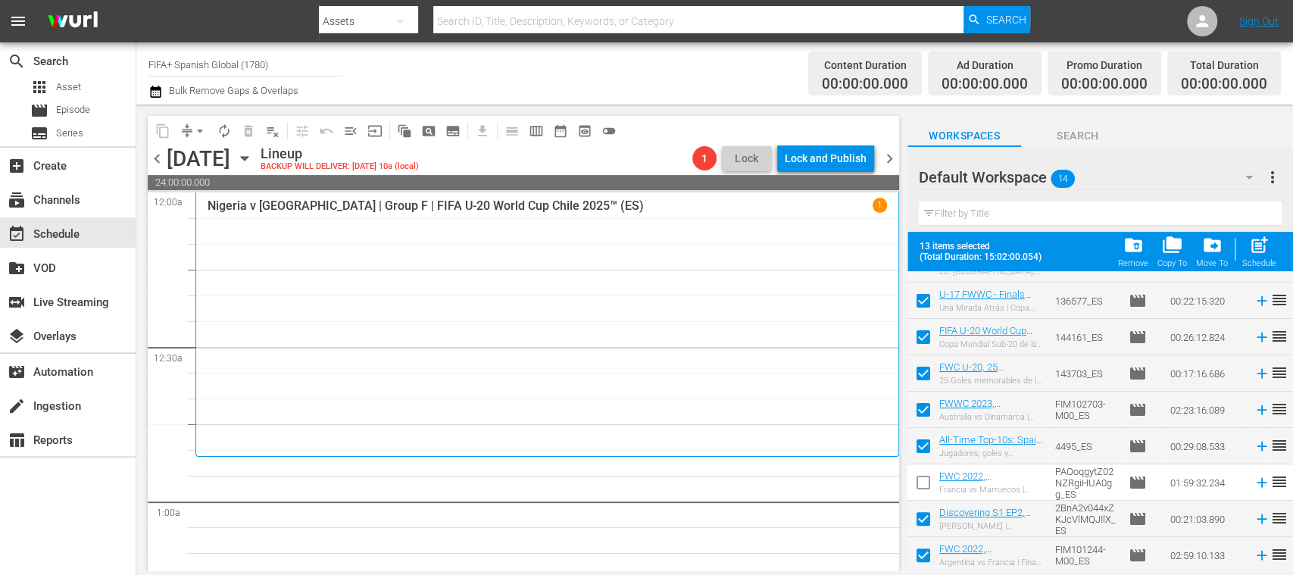
checkbox input "false"
click at [928, 551] on input "checkbox" at bounding box center [924, 558] width 32 height 32
checkbox input "false"
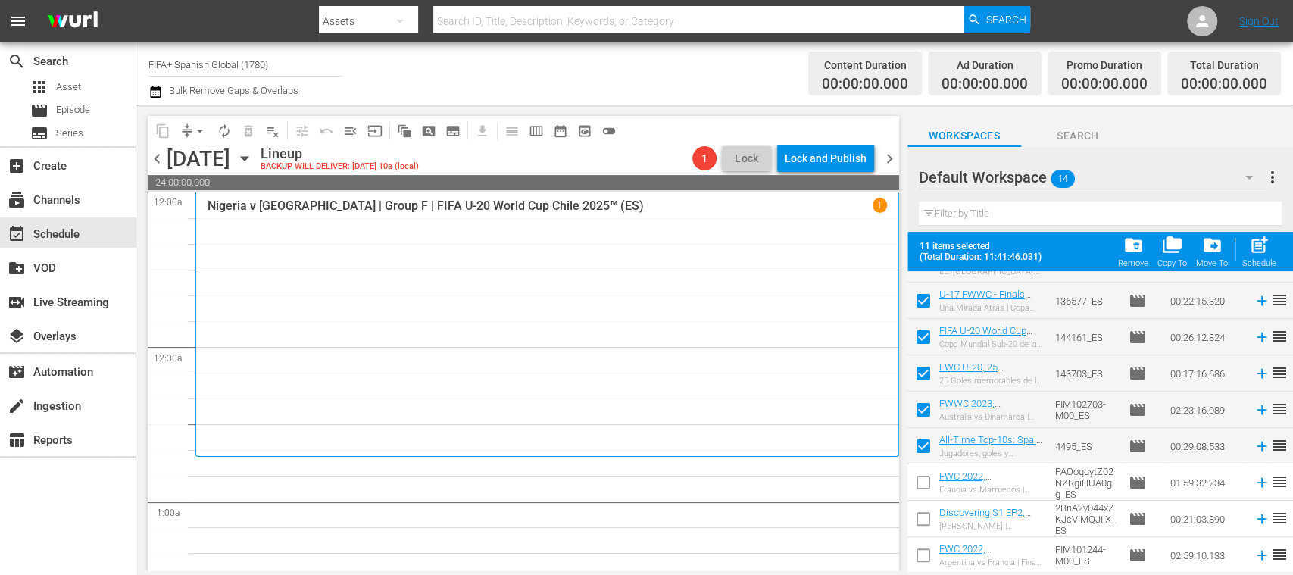
click at [1267, 247] on span "post_add" at bounding box center [1259, 245] width 20 height 20
checkbox input "false"
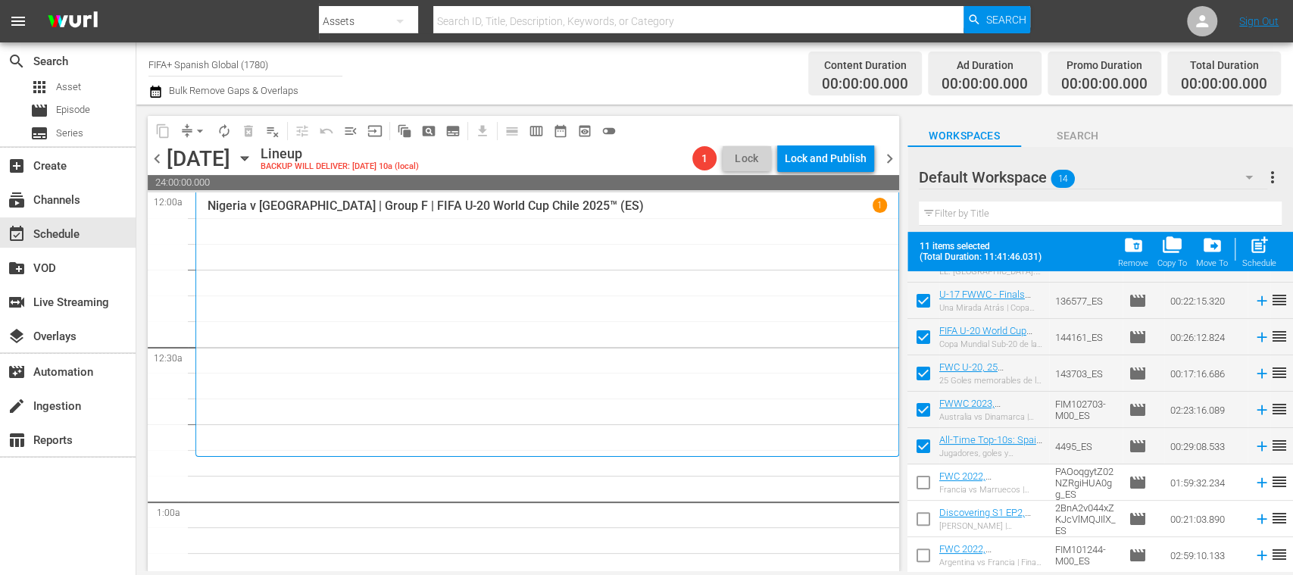
checkbox input "false"
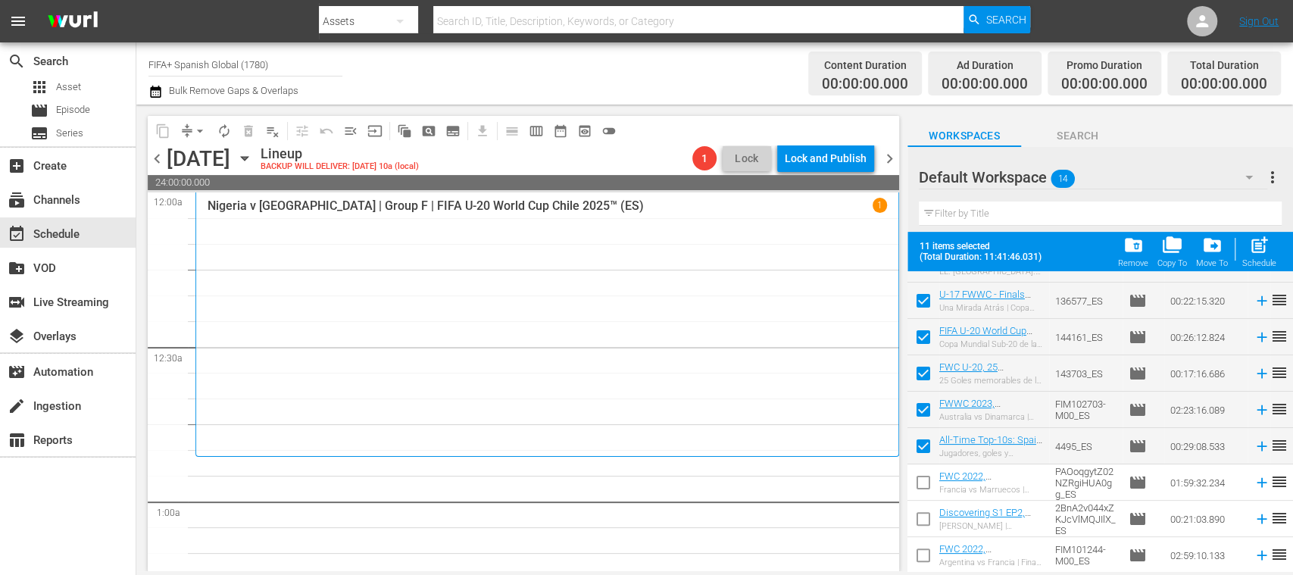
checkbox input "false"
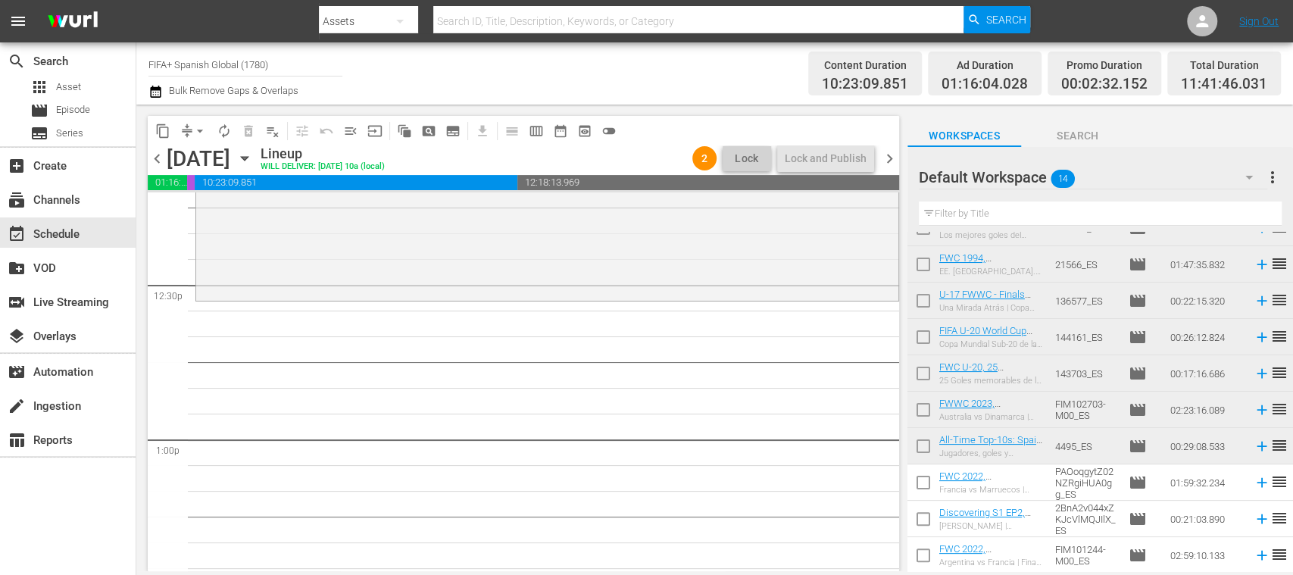
scroll to position [0, 0]
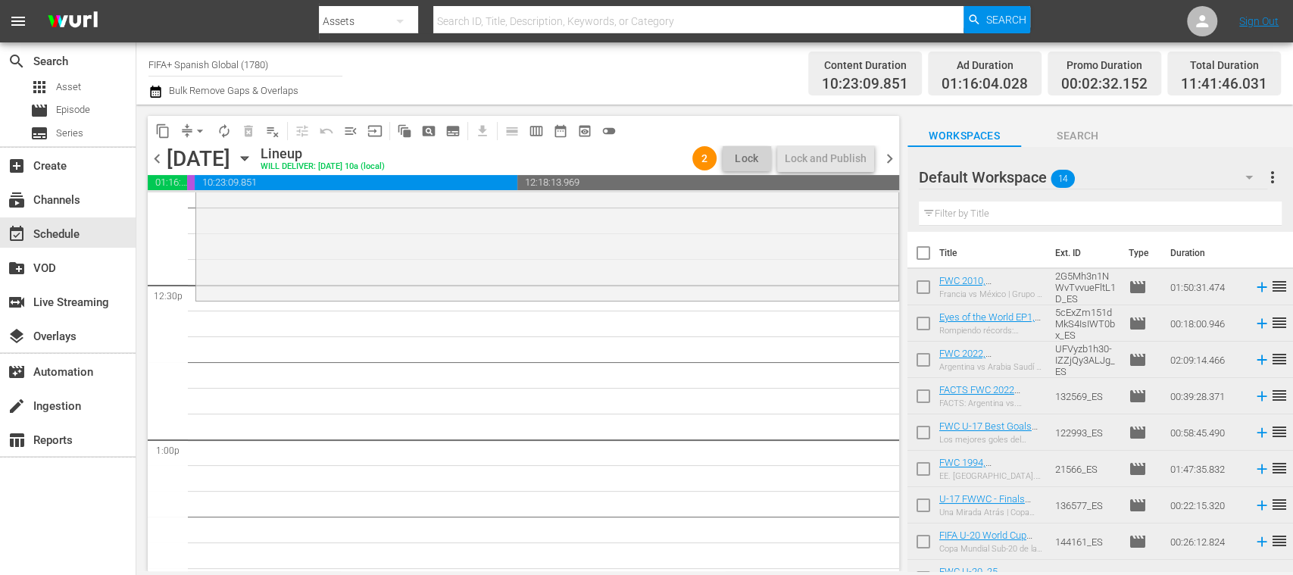
click at [920, 286] on input "checkbox" at bounding box center [924, 290] width 32 height 32
checkbox input "true"
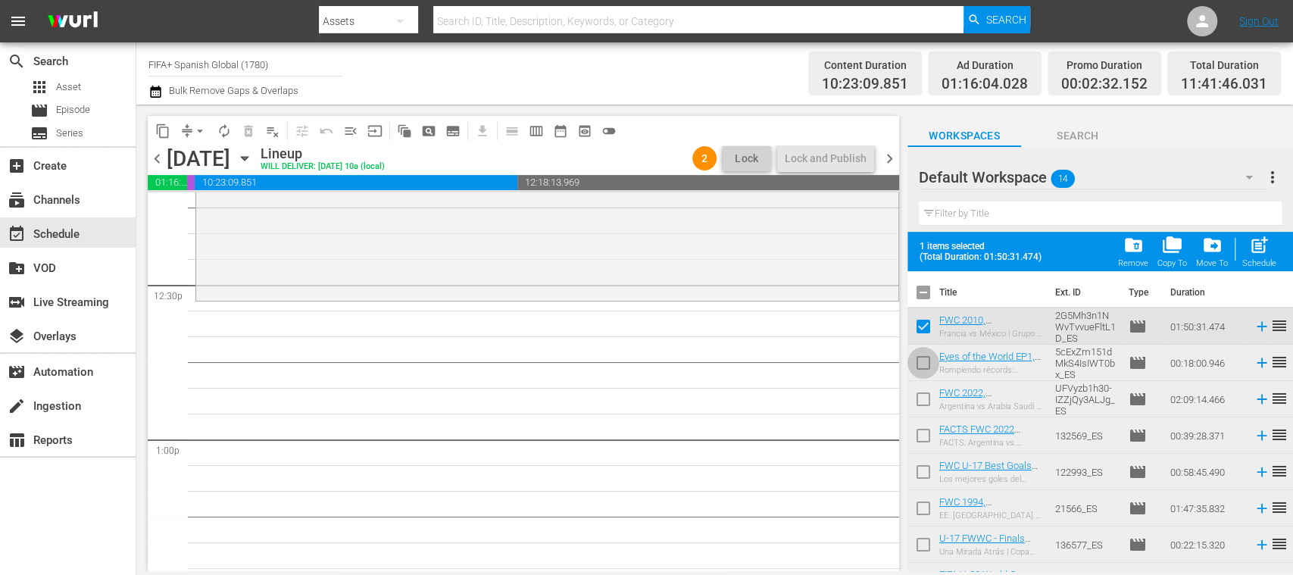
click at [927, 359] on input "checkbox" at bounding box center [924, 366] width 32 height 32
checkbox input "true"
click at [924, 397] on input "checkbox" at bounding box center [924, 402] width 32 height 32
checkbox input "true"
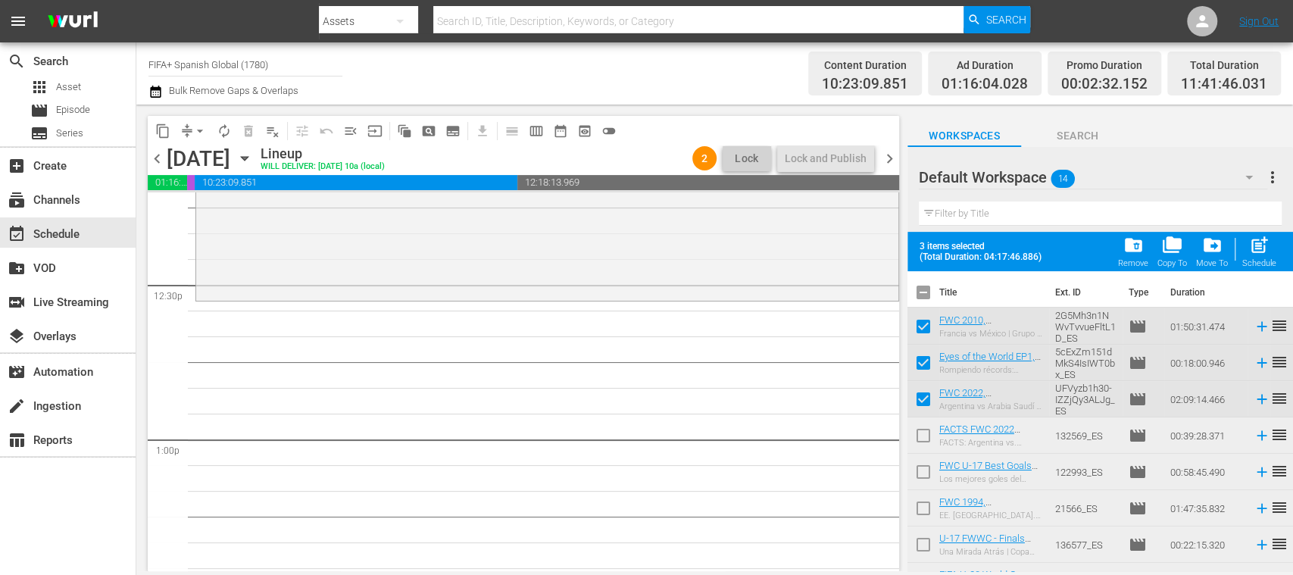
click at [923, 435] on input "checkbox" at bounding box center [924, 439] width 32 height 32
checkbox input "true"
click at [926, 464] on input "checkbox" at bounding box center [924, 475] width 32 height 32
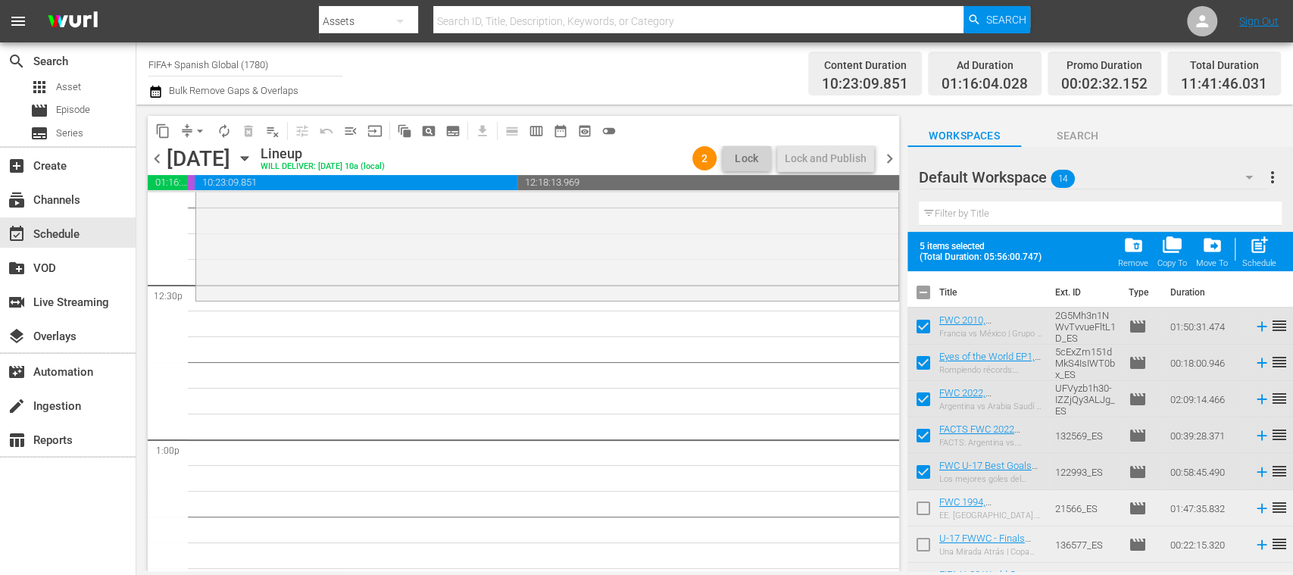
click at [926, 468] on input "checkbox" at bounding box center [924, 475] width 32 height 32
checkbox input "false"
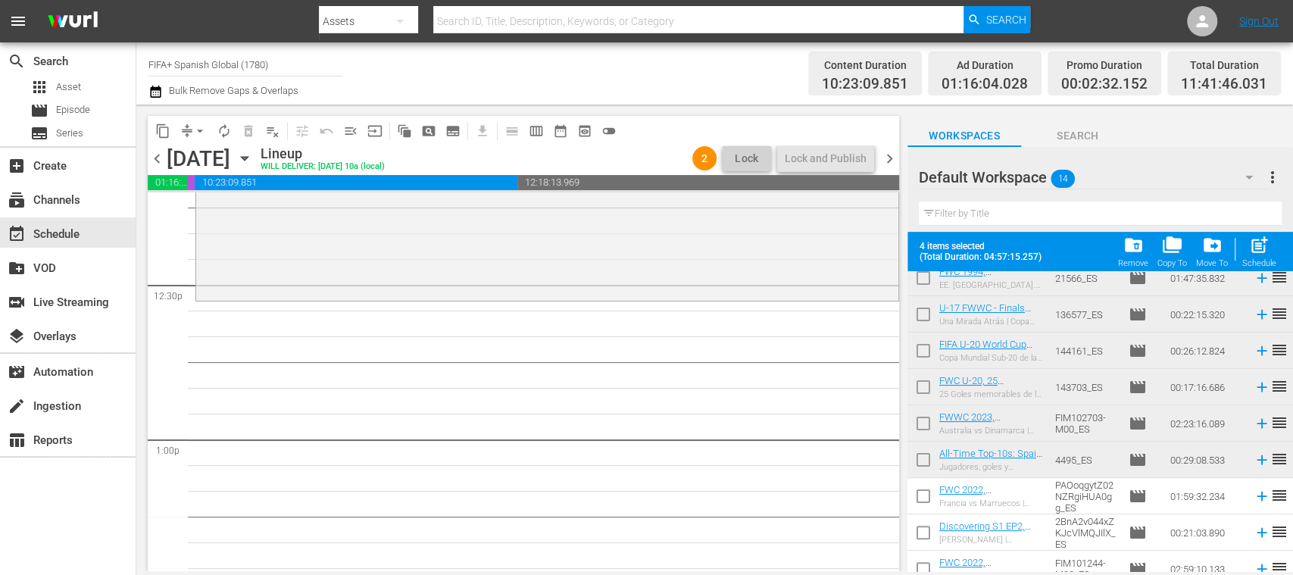
scroll to position [220, 0]
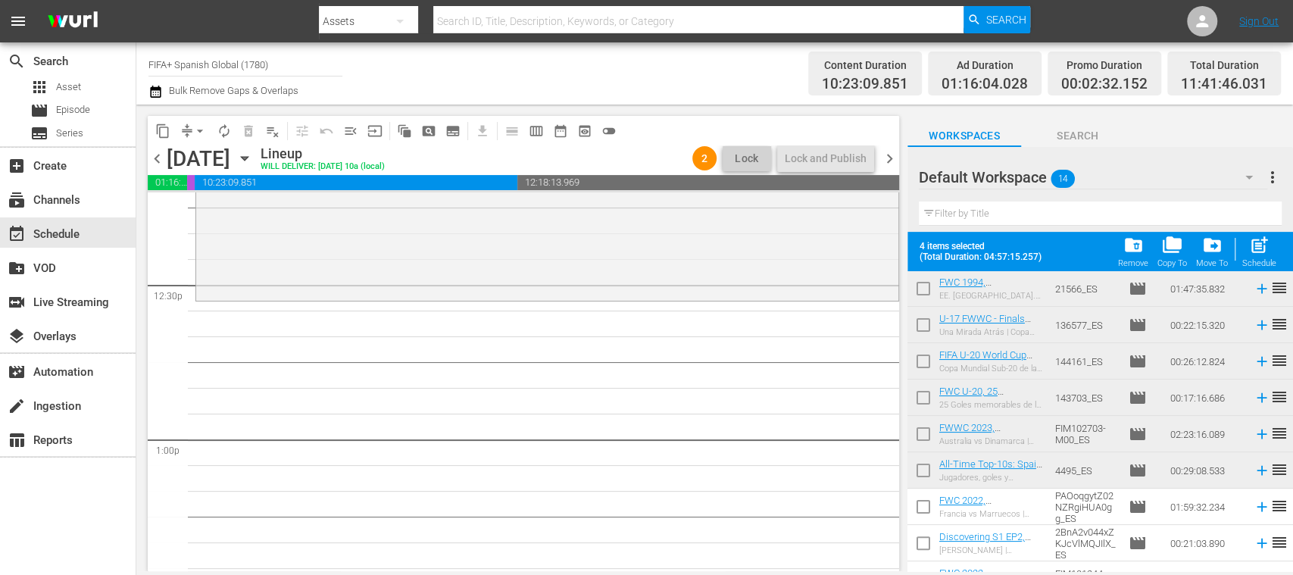
click at [923, 364] on input "checkbox" at bounding box center [924, 364] width 32 height 32
checkbox input "true"
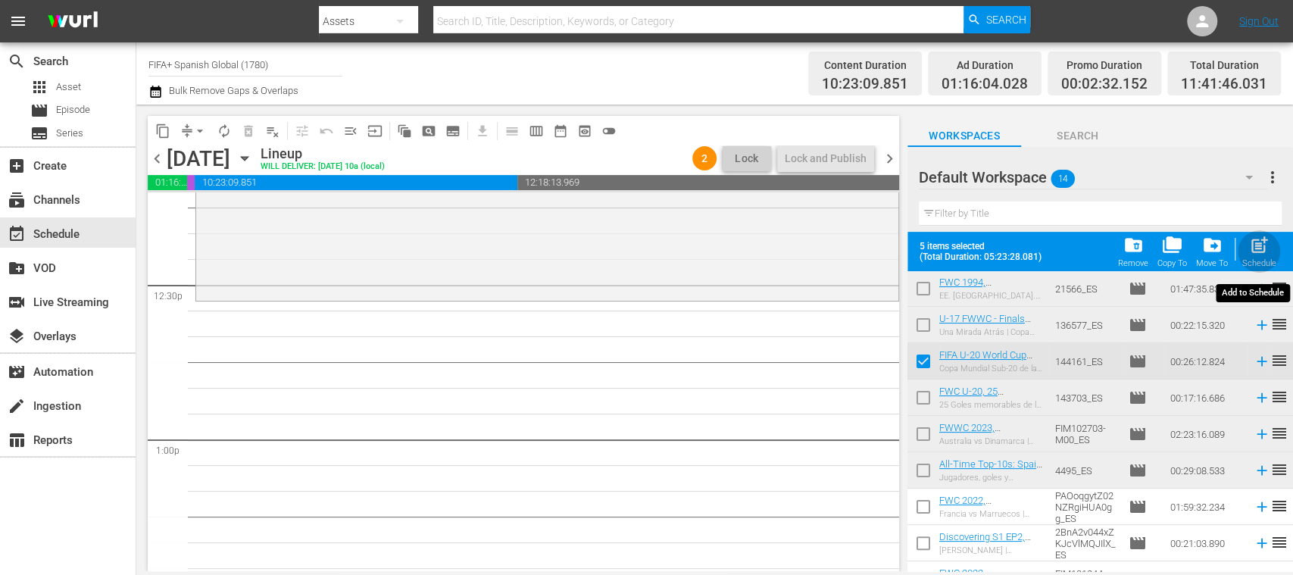
click at [1265, 251] on span "post_add" at bounding box center [1259, 245] width 20 height 20
checkbox input "false"
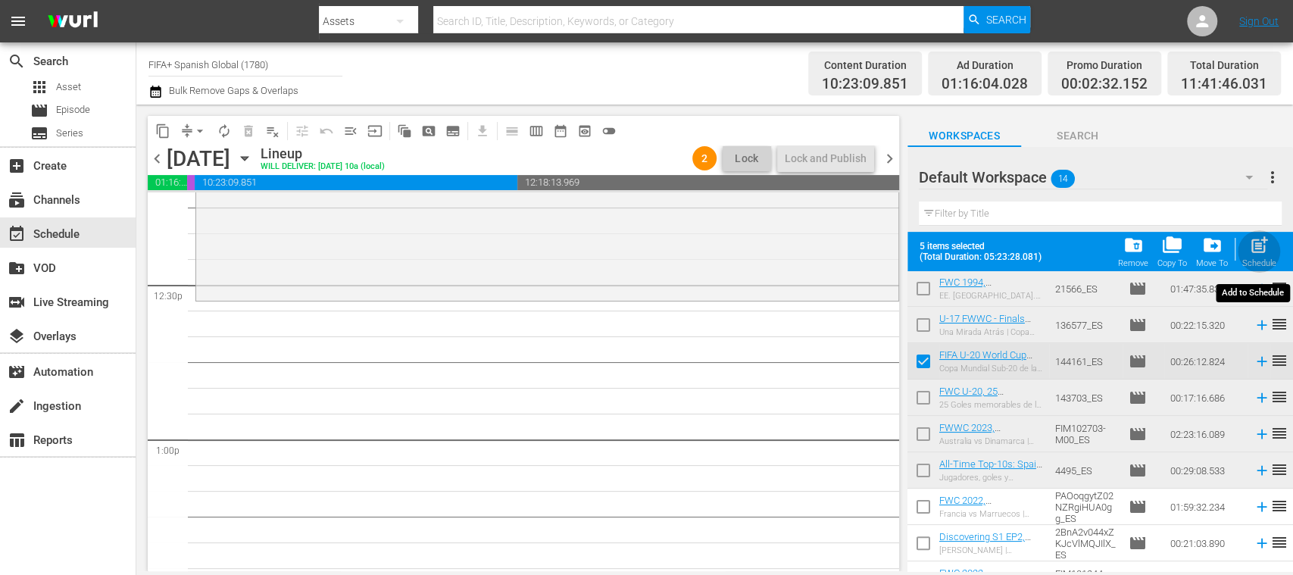
checkbox input "false"
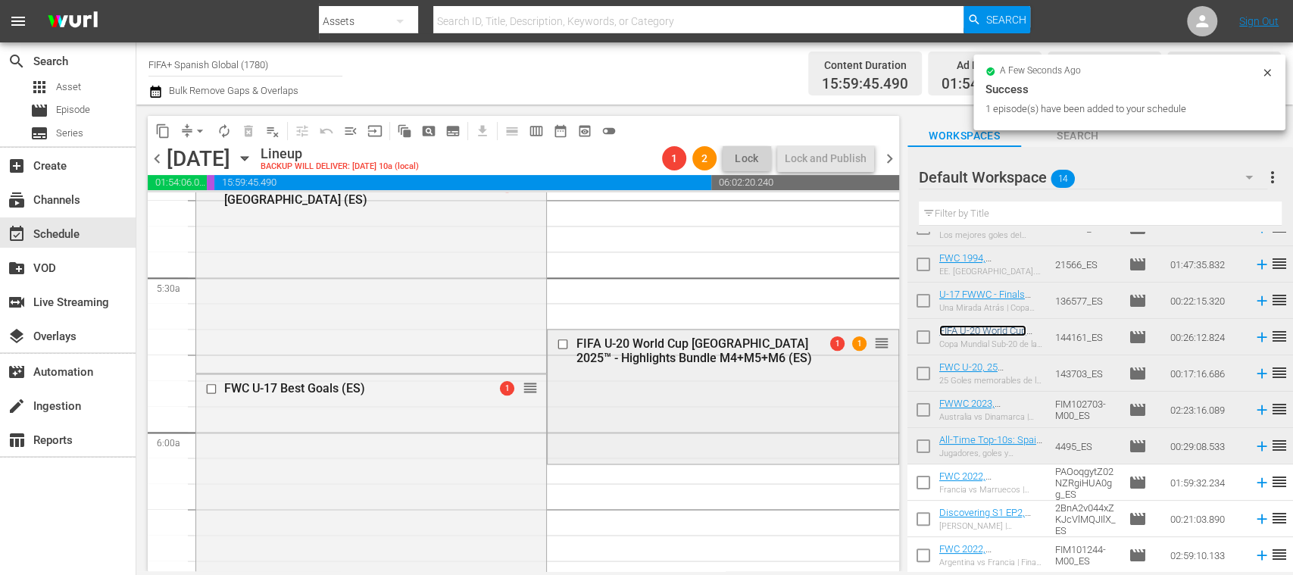
scroll to position [1590, 0]
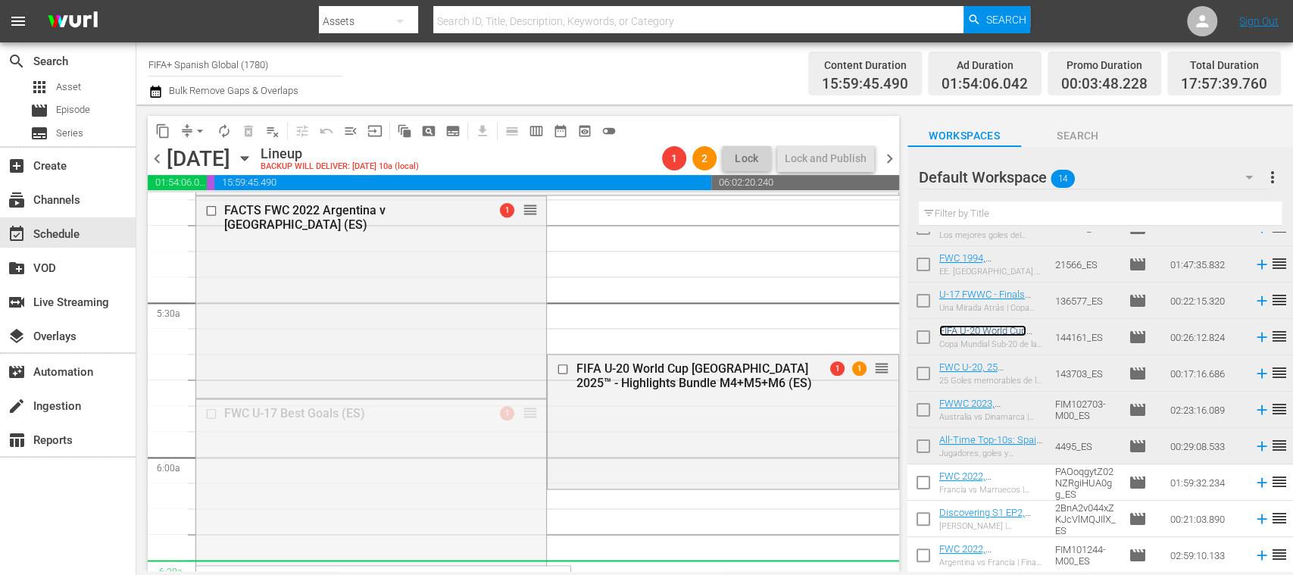
drag, startPoint x: 518, startPoint y: 409, endPoint x: 643, endPoint y: 568, distance: 202.3
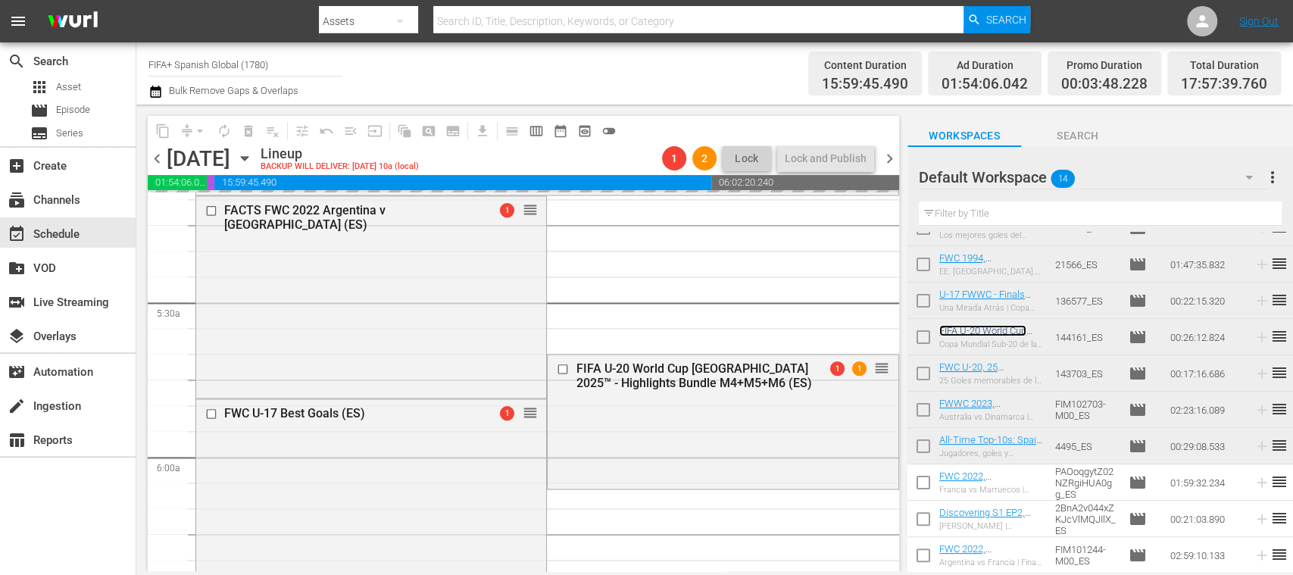
scroll to position [1859, 0]
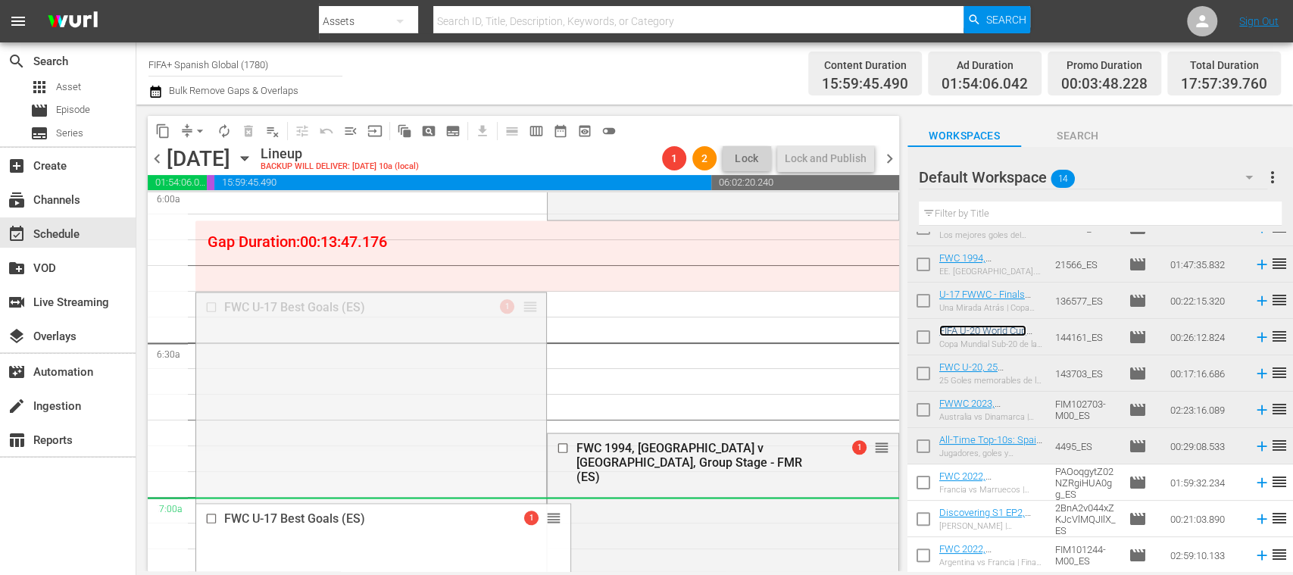
drag, startPoint x: 569, startPoint y: 471, endPoint x: 570, endPoint y: 520, distance: 49.2
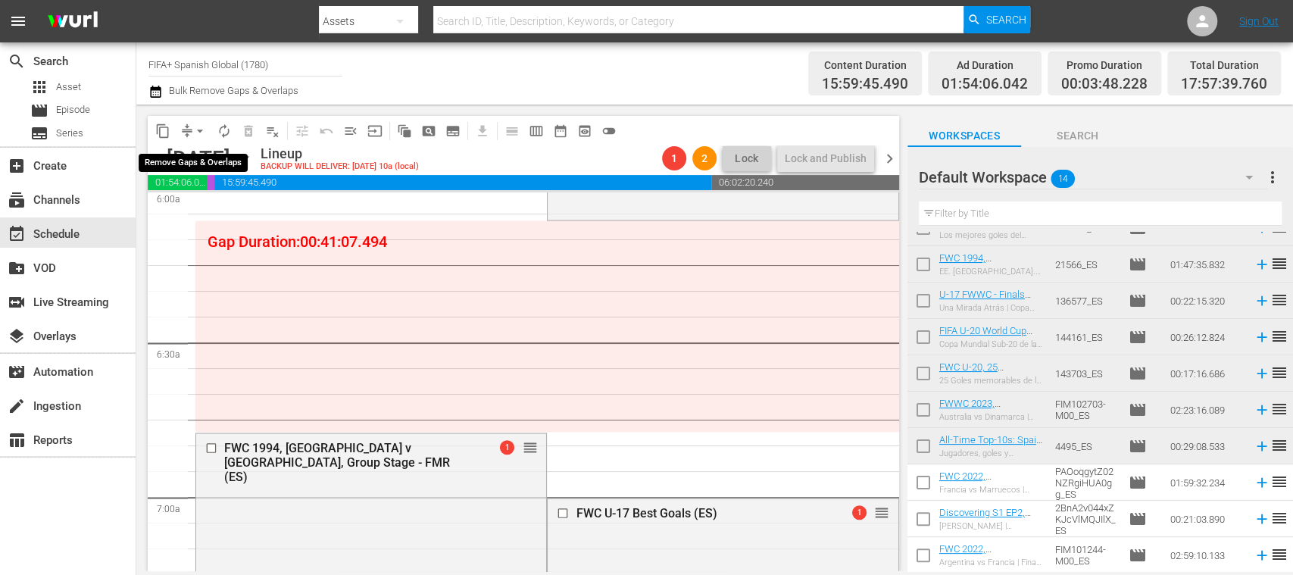
click at [200, 134] on span "arrow_drop_down" at bounding box center [199, 130] width 15 height 15
click at [218, 211] on li "Align to End of Previous Day" at bounding box center [200, 211] width 159 height 25
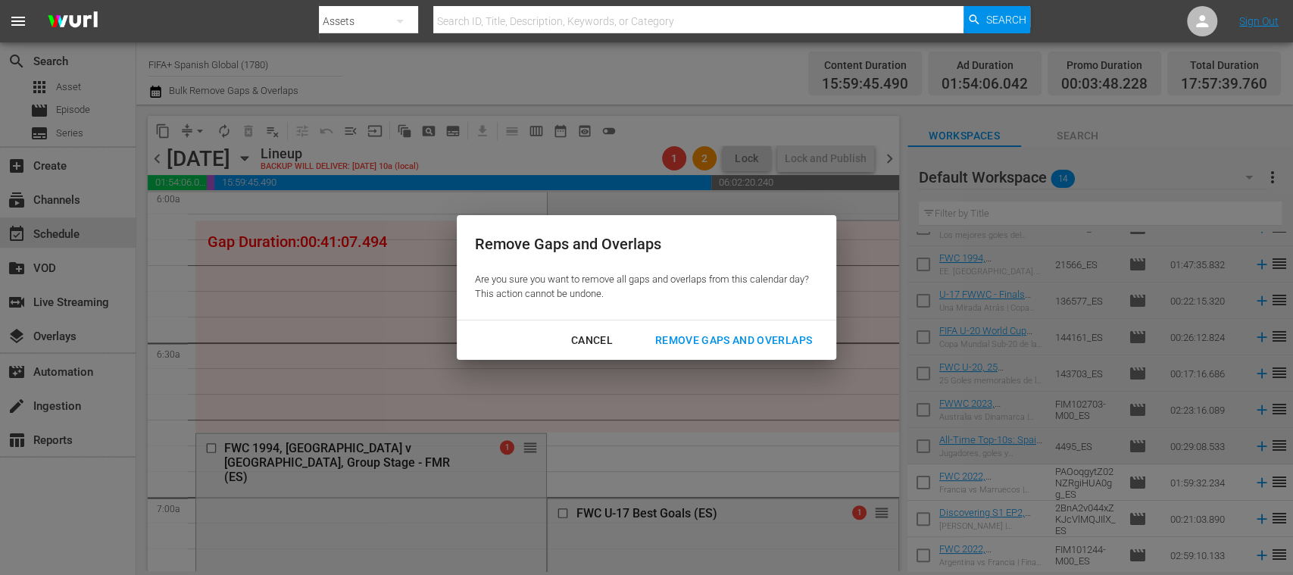
click at [697, 335] on div "Remove Gaps and Overlaps" at bounding box center [733, 340] width 181 height 19
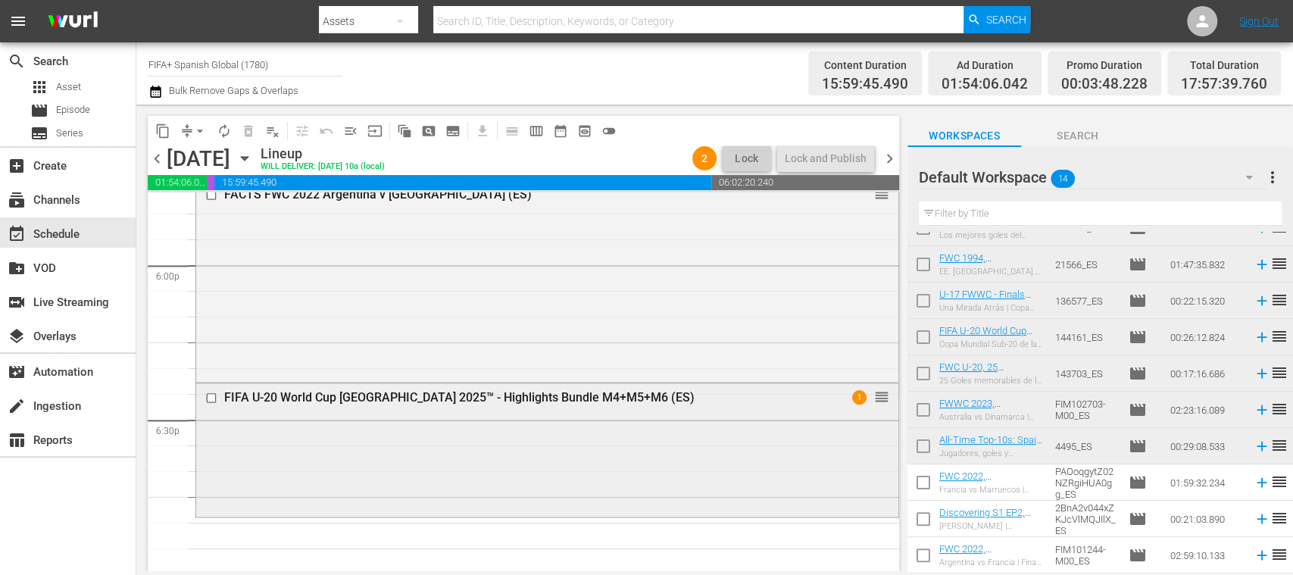
scroll to position [5760, 0]
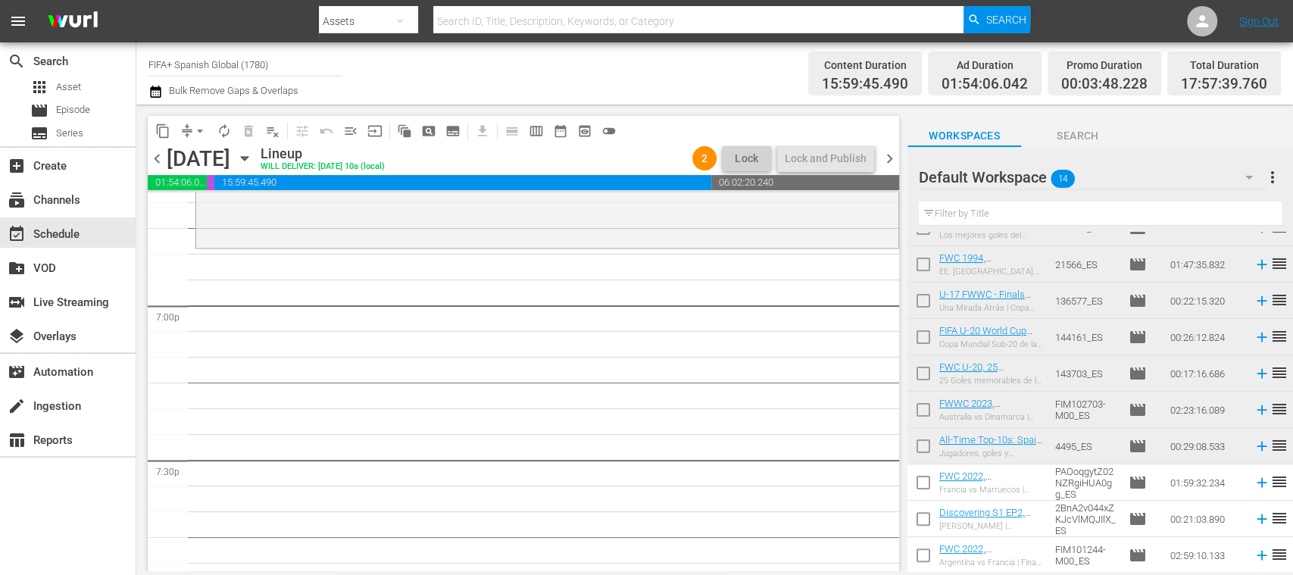
click at [921, 481] on input "checkbox" at bounding box center [924, 486] width 32 height 32
checkbox input "true"
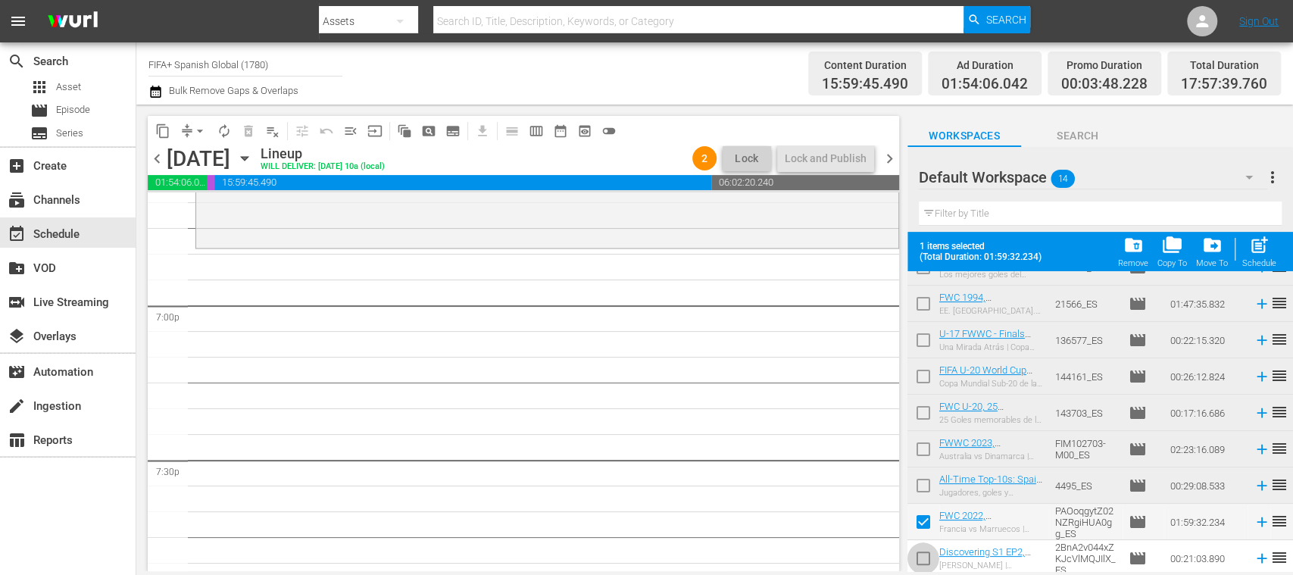
click at [927, 554] on input "checkbox" at bounding box center [924, 561] width 32 height 32
checkbox input "true"
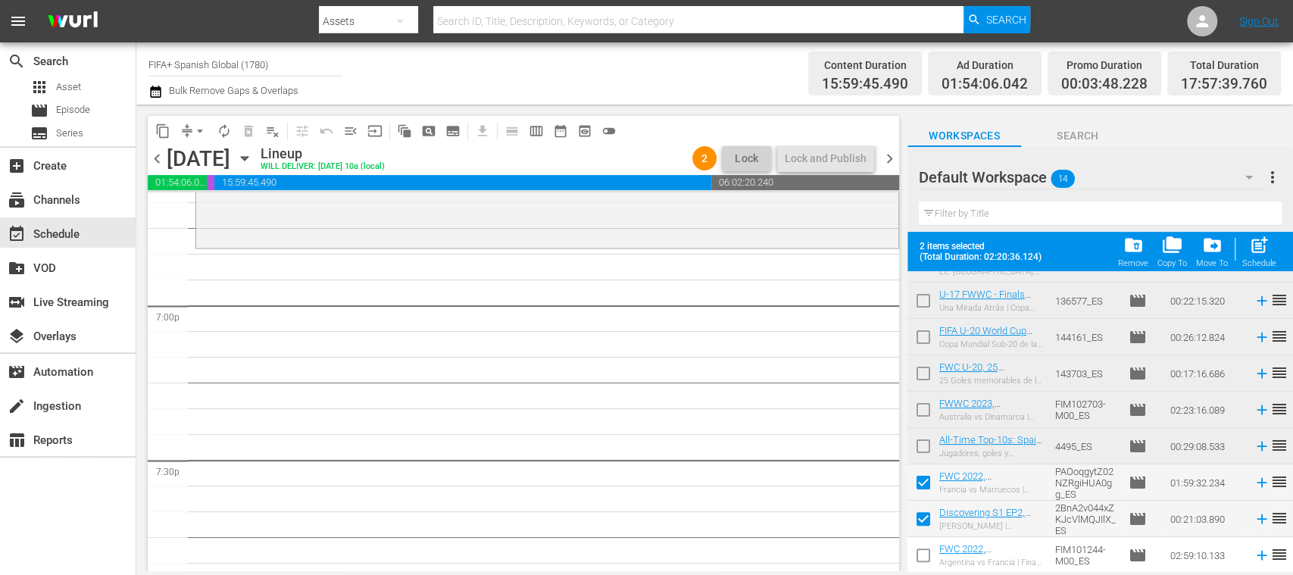
click at [929, 551] on input "checkbox" at bounding box center [924, 558] width 32 height 32
checkbox input "true"
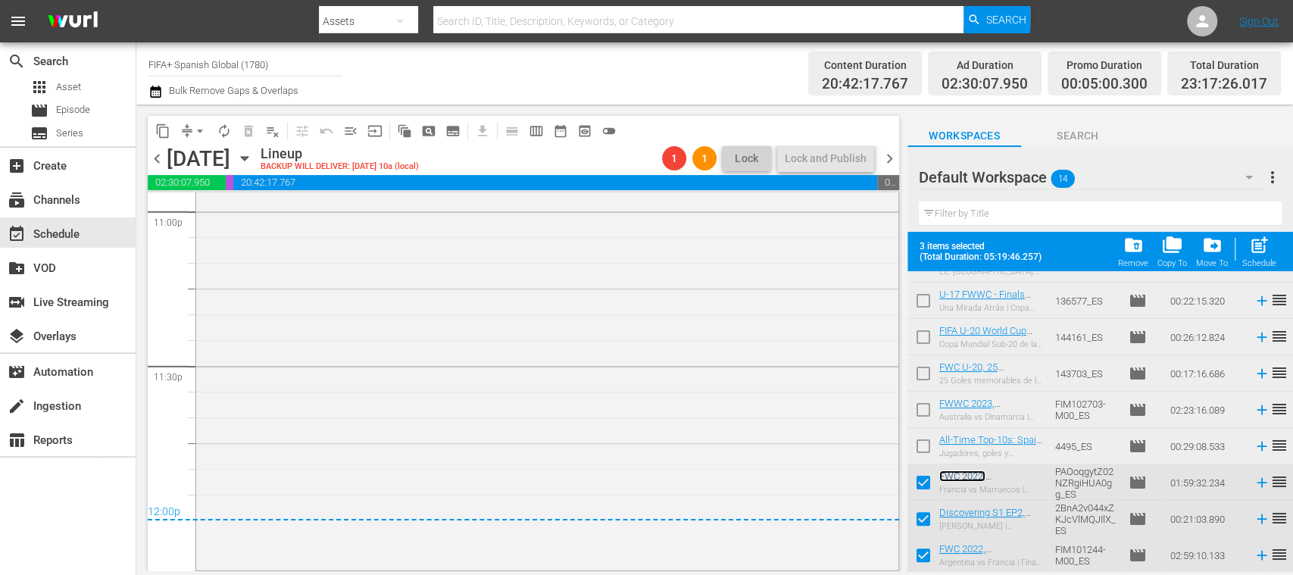
scroll to position [1967, 0]
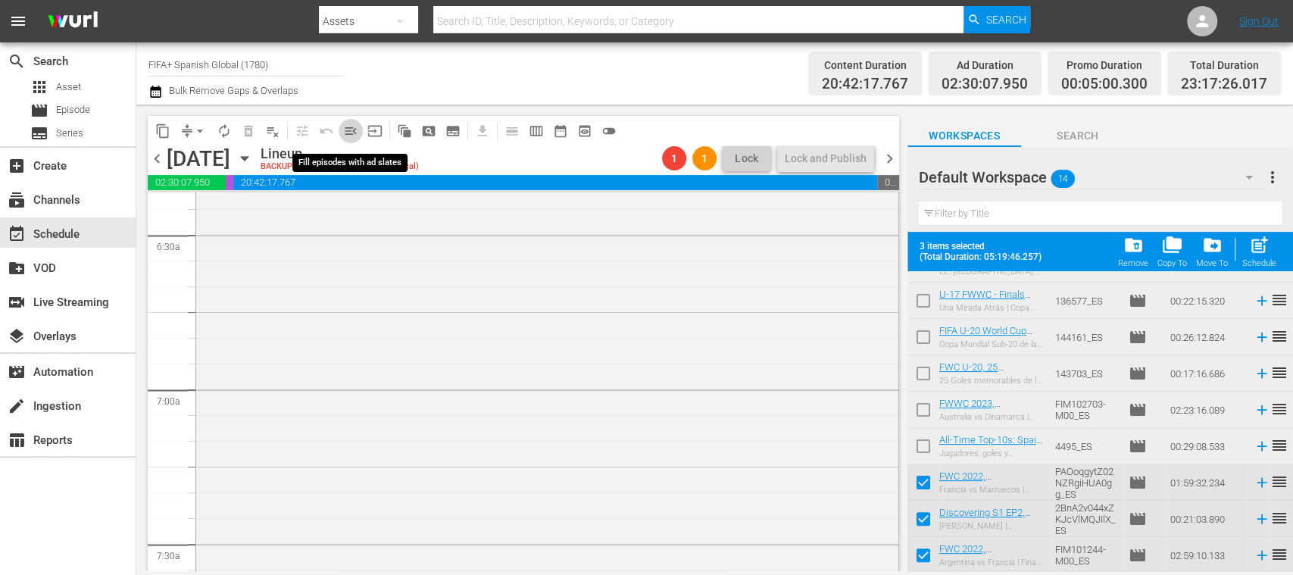
click at [352, 135] on span "menu_open" at bounding box center [350, 130] width 15 height 15
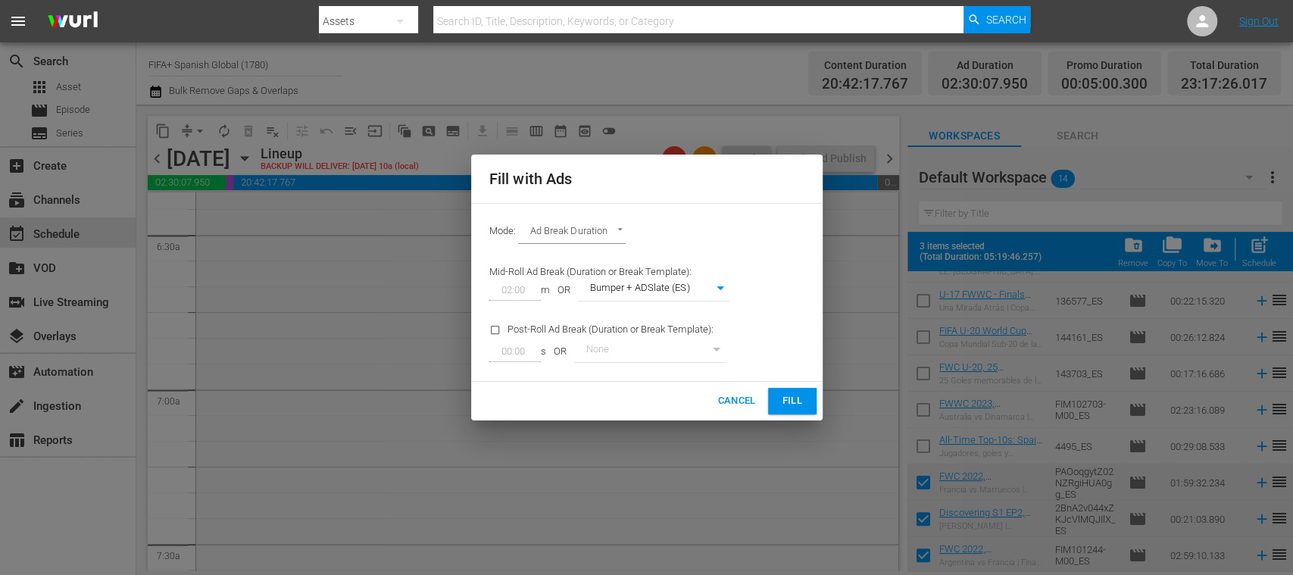
click at [801, 403] on span "Fill" at bounding box center [792, 400] width 24 height 17
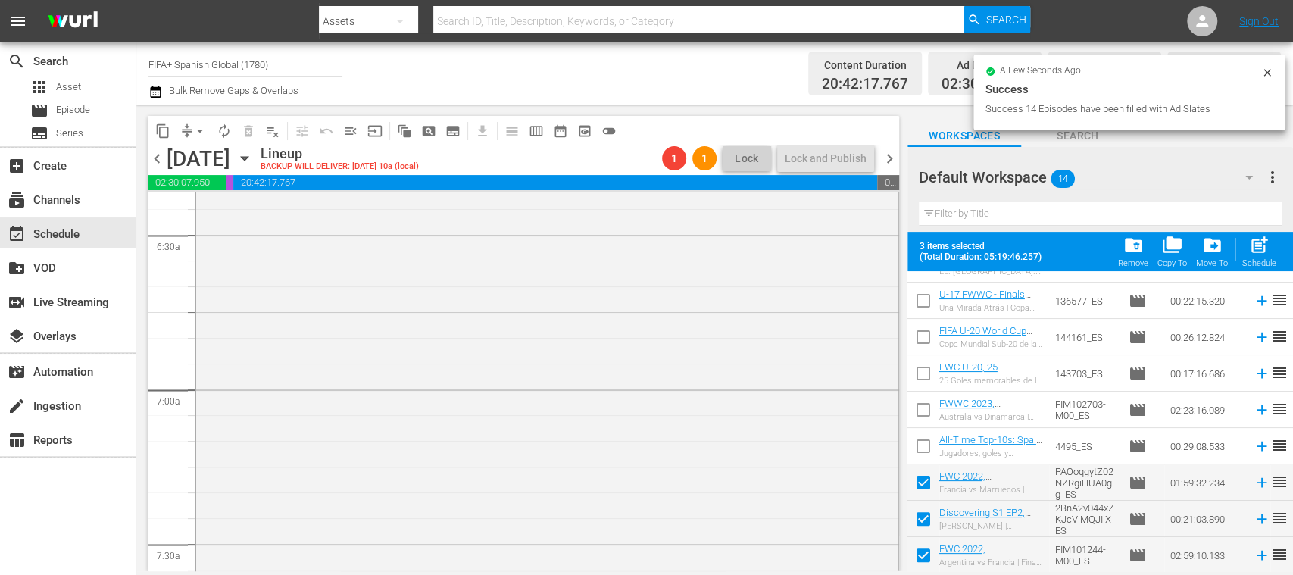
click at [206, 133] on span "arrow_drop_down" at bounding box center [199, 130] width 15 height 15
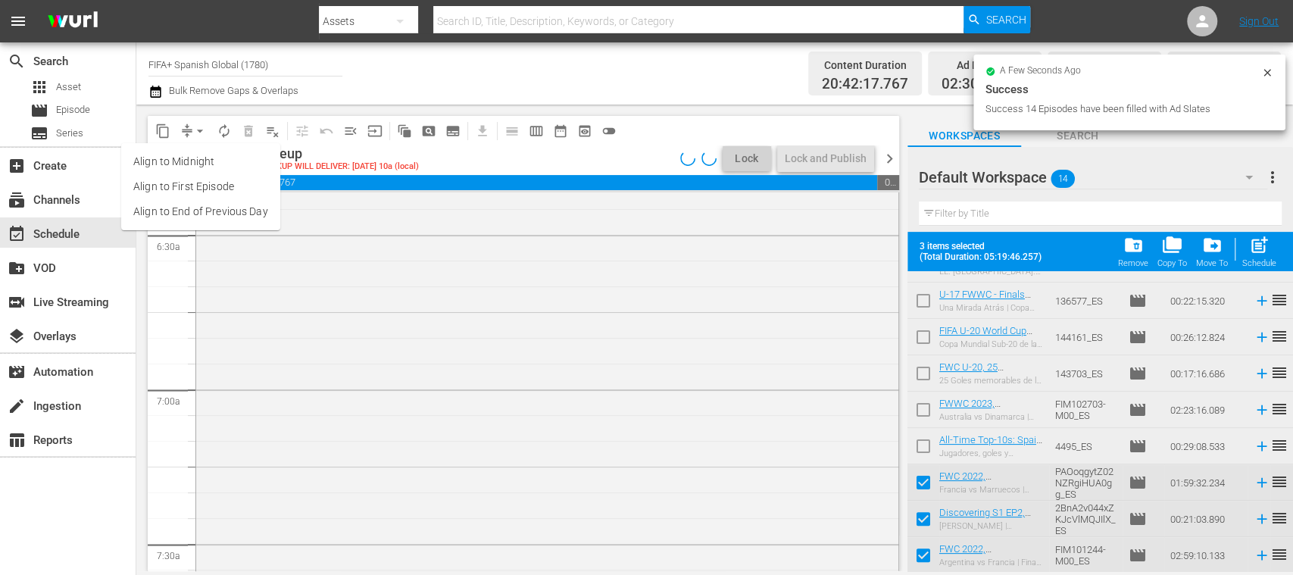
click at [232, 213] on li "Align to End of Previous Day" at bounding box center [200, 211] width 159 height 25
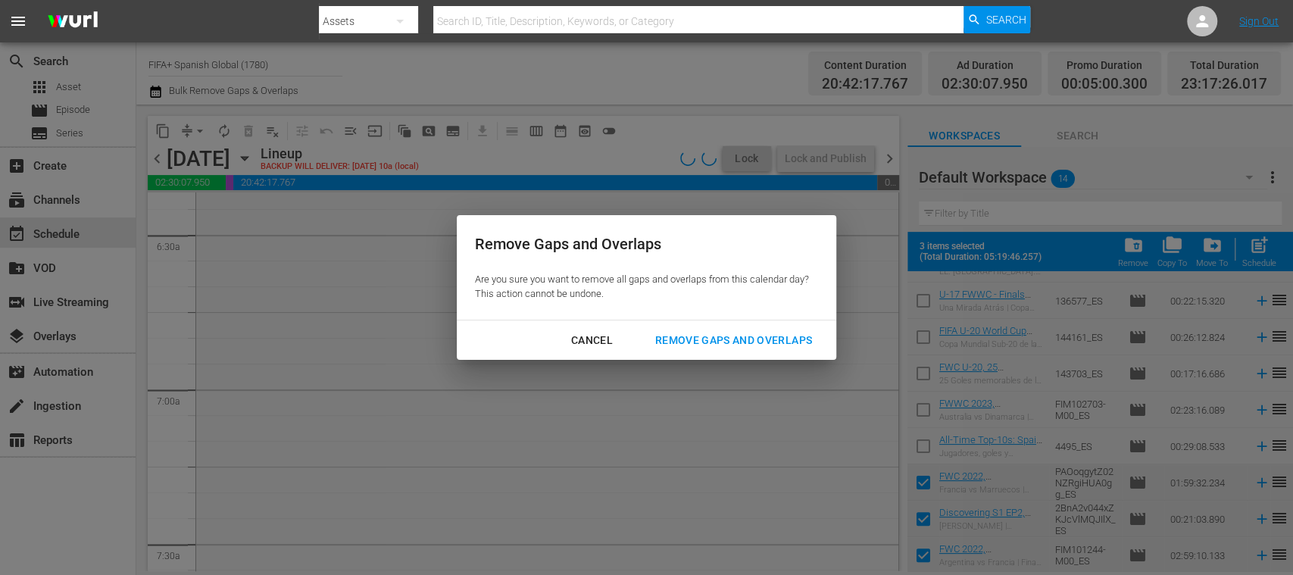
click at [726, 347] on div "Remove Gaps and Overlaps" at bounding box center [733, 340] width 181 height 19
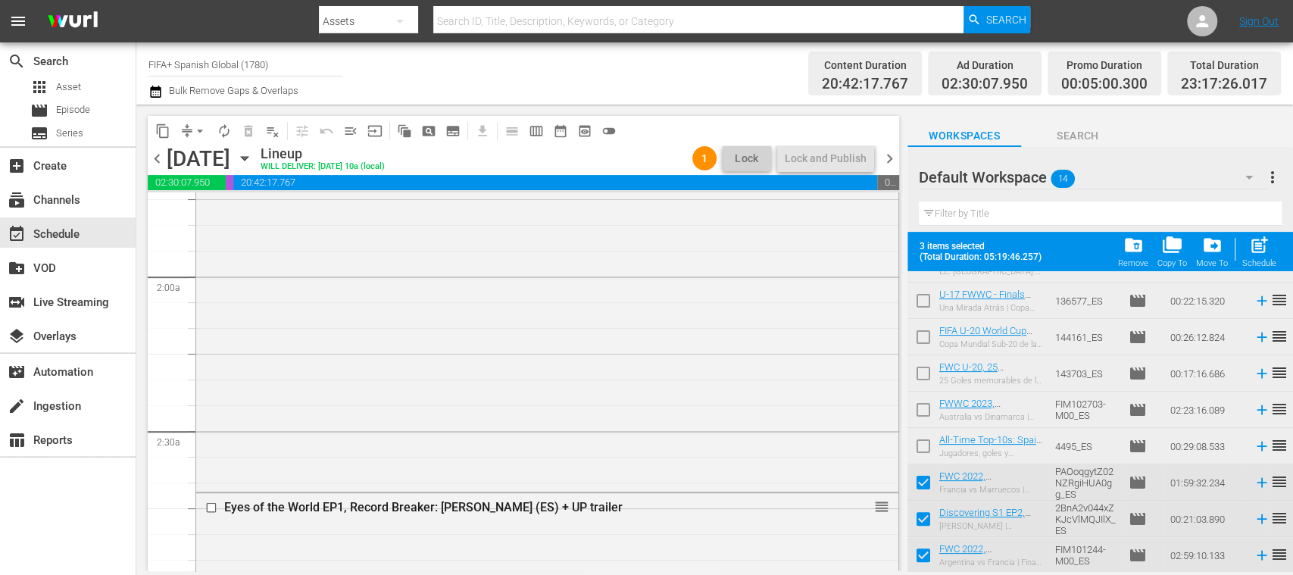
scroll to position [0, 0]
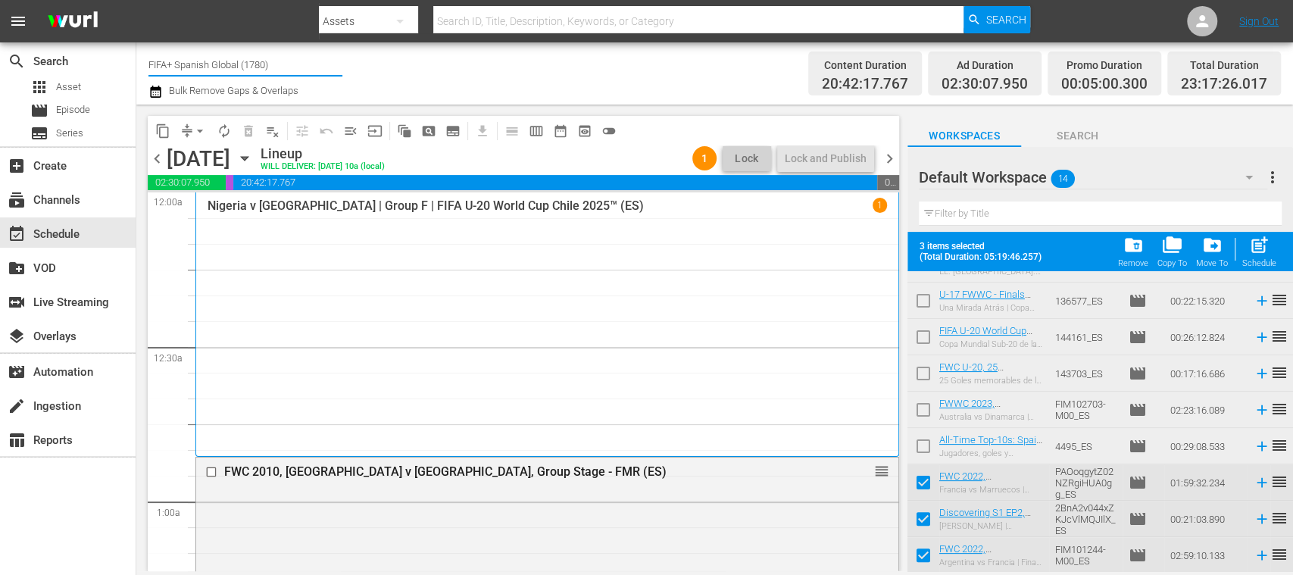
drag, startPoint x: 186, startPoint y: 59, endPoint x: 346, endPoint y: 60, distance: 159.8
click at [346, 60] on div "Channel Title FIFA+ Spanish Global (1780) Bulk Remove Gaps & Overlaps" at bounding box center [456, 73] width 617 height 55
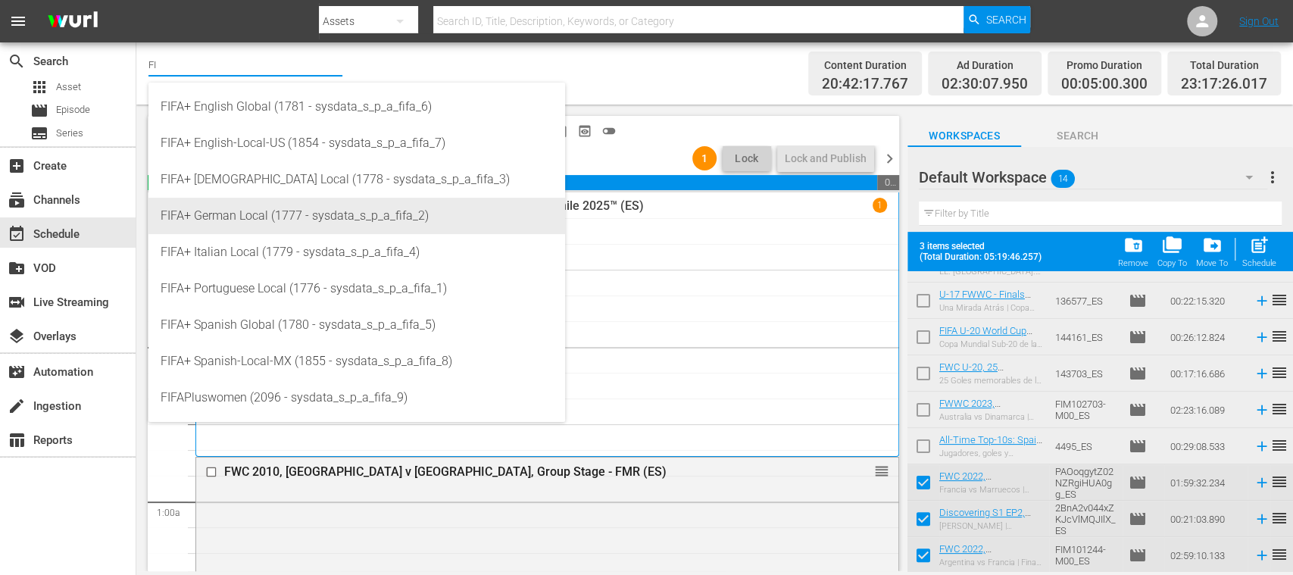
click at [261, 223] on div "FIFA+ German Local (1777 - sysdata_s_p_a_fifa_2)" at bounding box center [357, 216] width 392 height 36
type input "FIFA+ German Local (1777 - sysdata_s_p_a_fifa_2)"
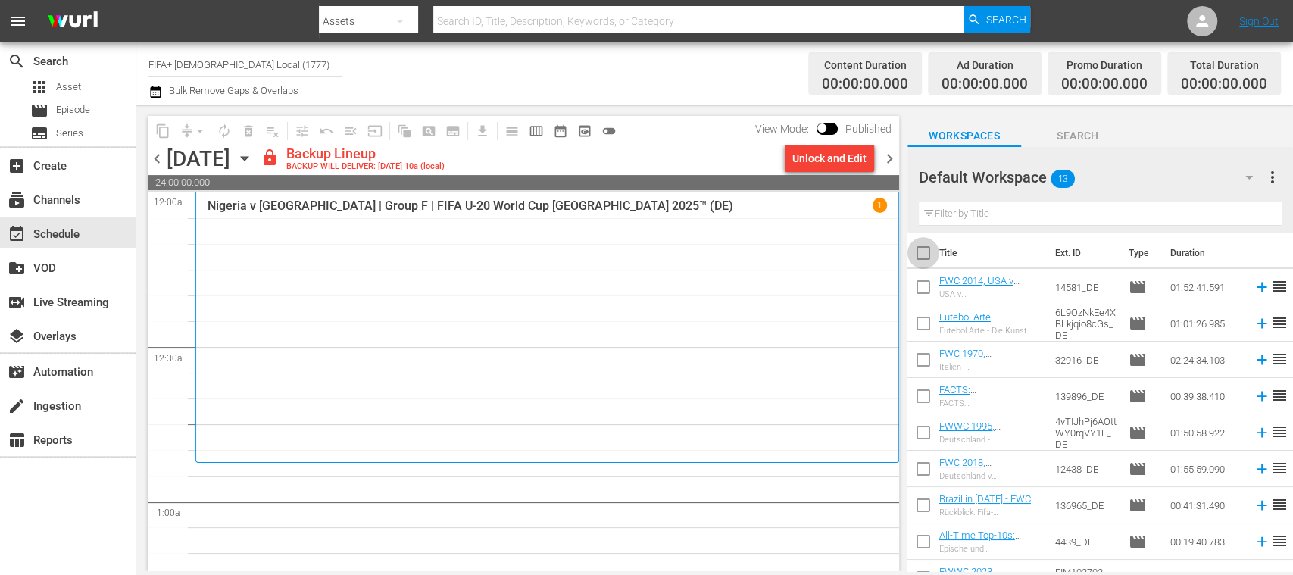
click at [927, 253] on input "checkbox" at bounding box center [924, 256] width 32 height 32
checkbox input "true"
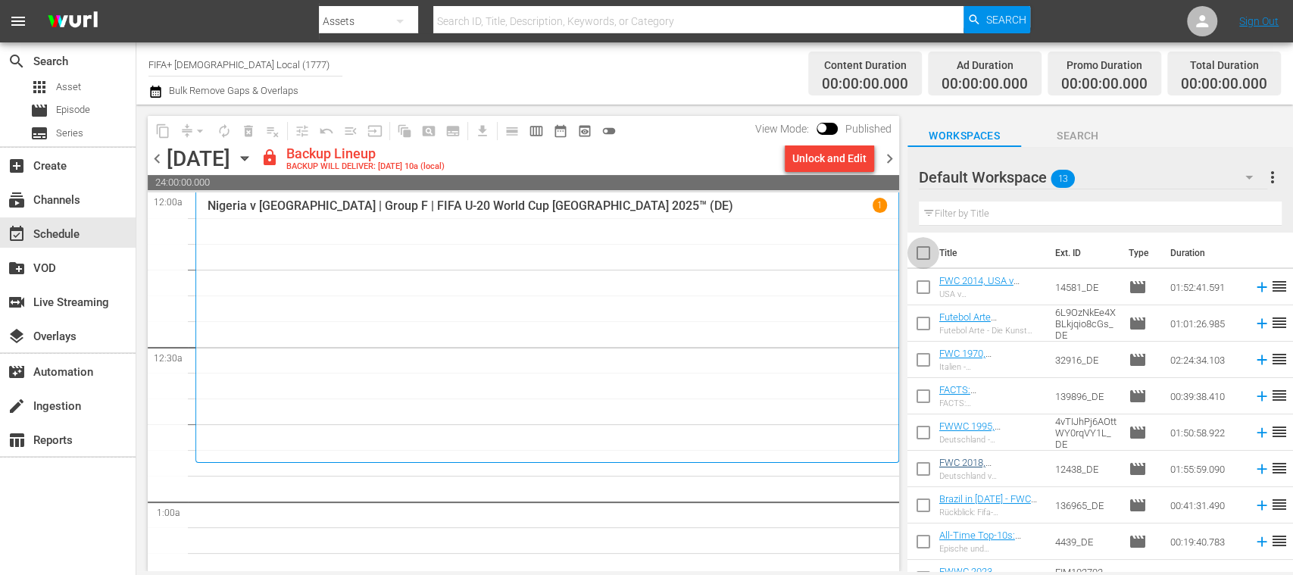
checkbox input "true"
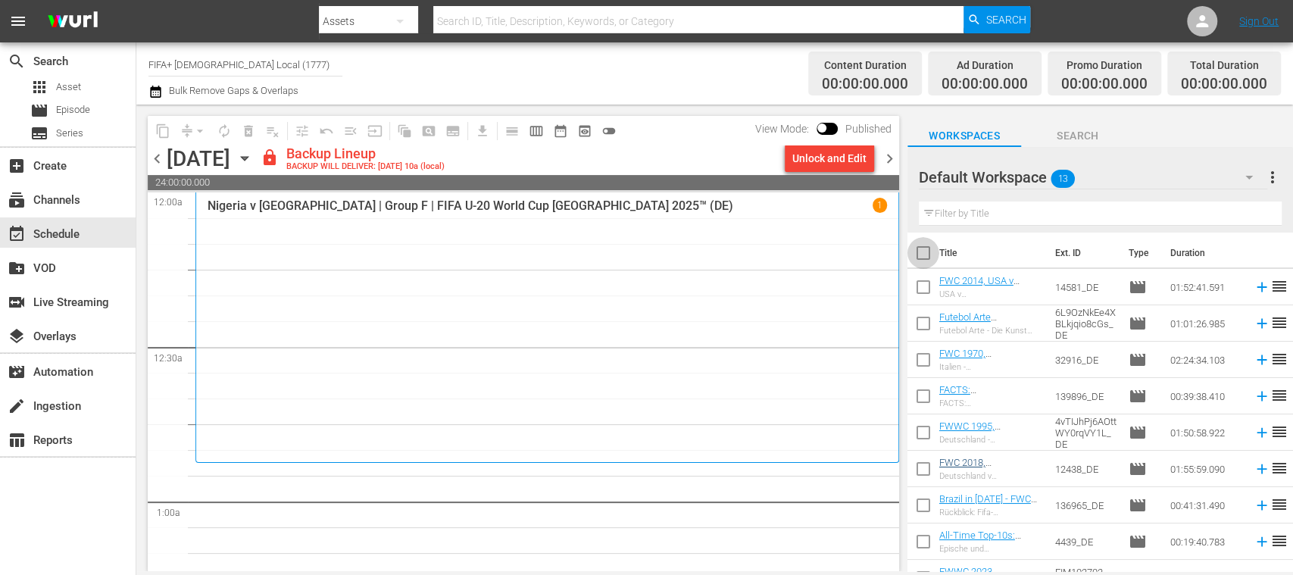
checkbox input "true"
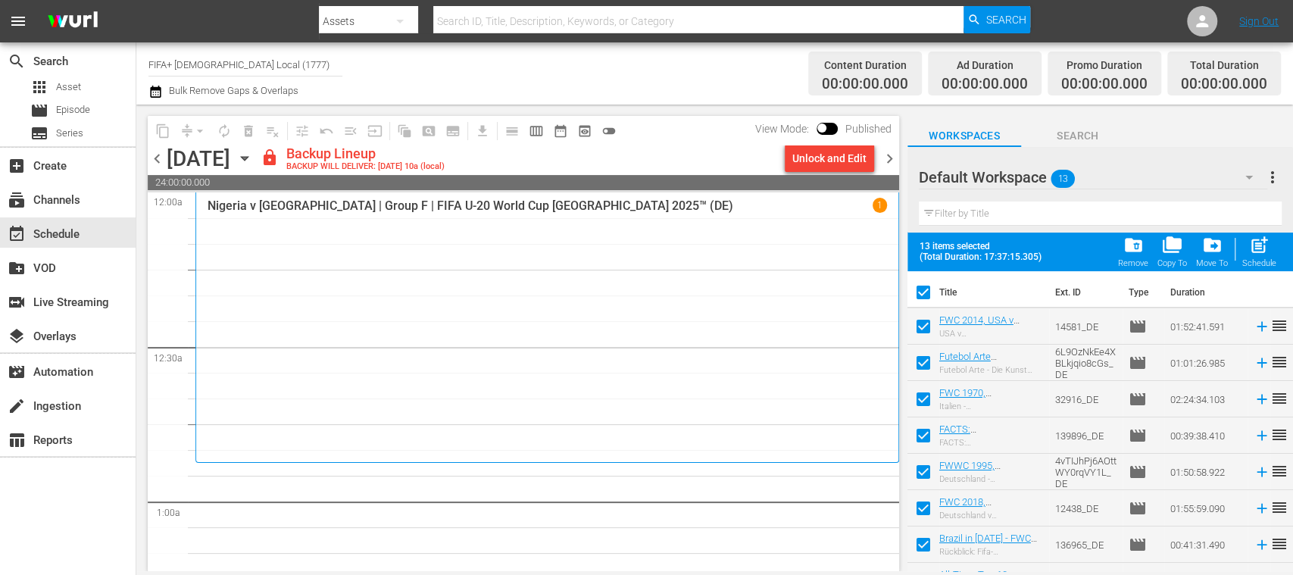
scroll to position [208, 0]
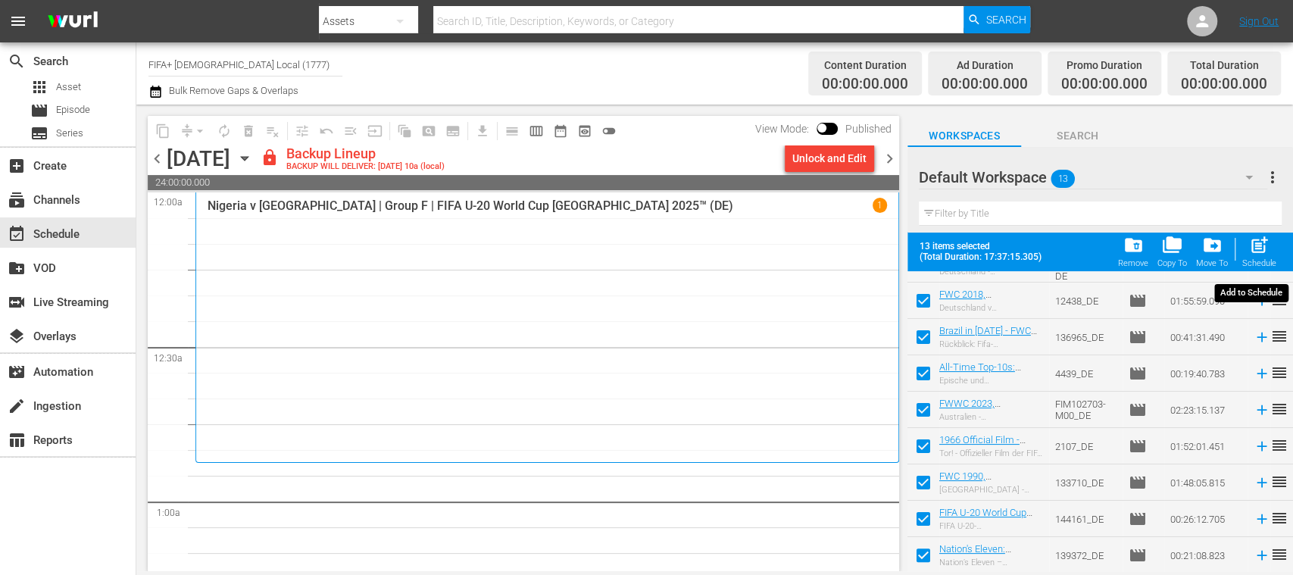
click at [1261, 255] on span "post_add" at bounding box center [1259, 245] width 20 height 20
checkbox input "false"
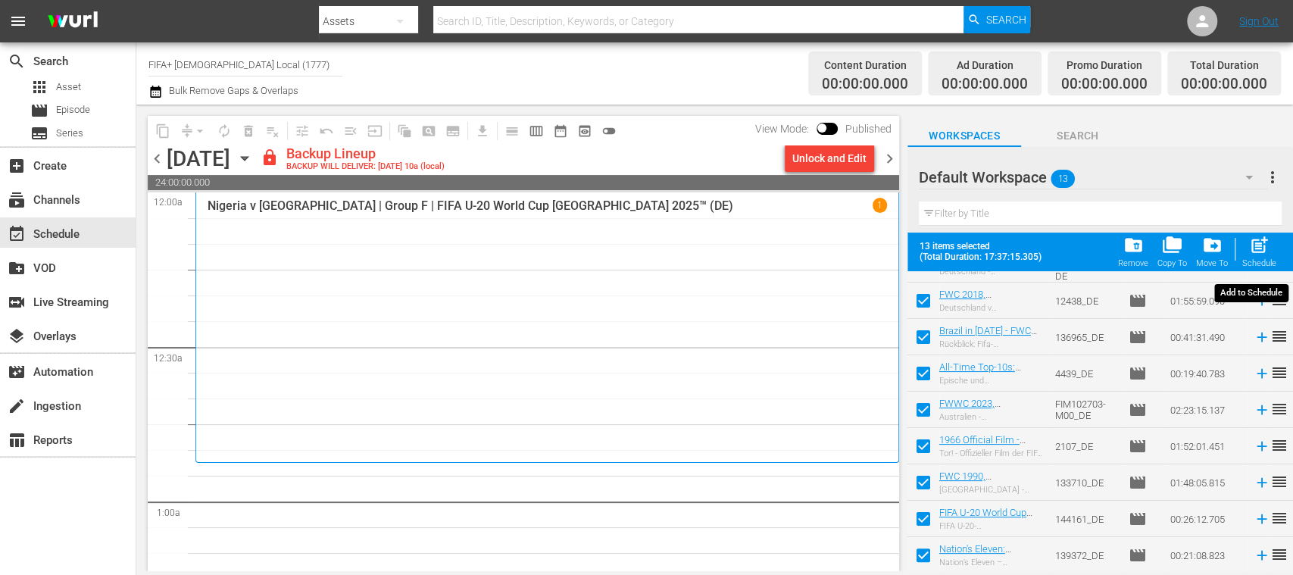
checkbox input "false"
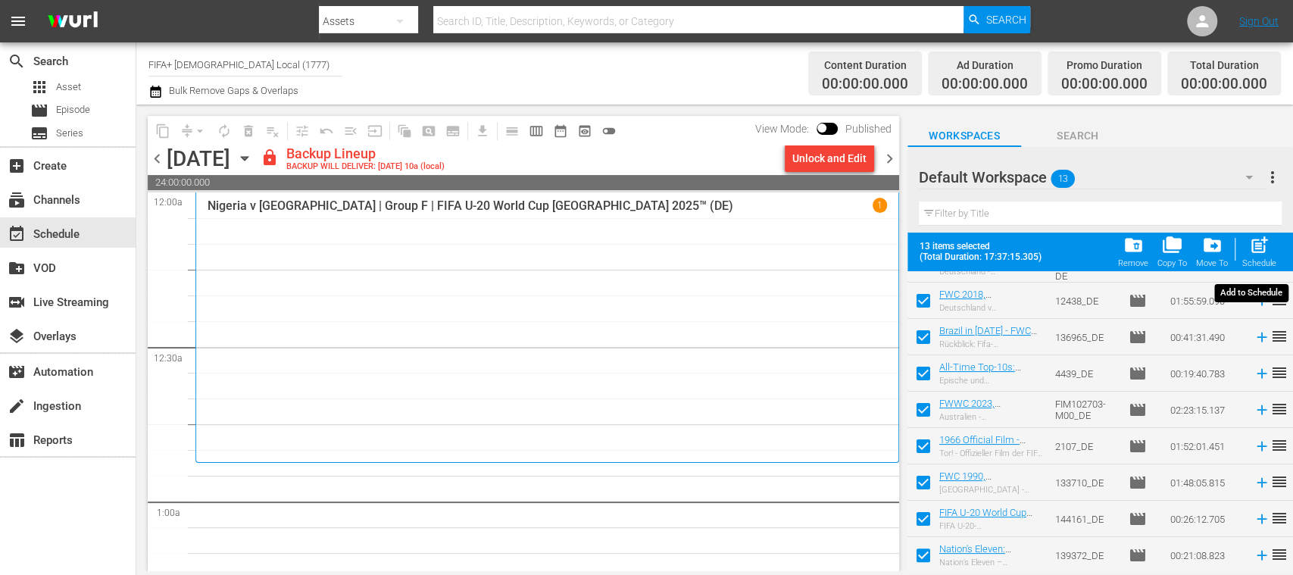
checkbox input "false"
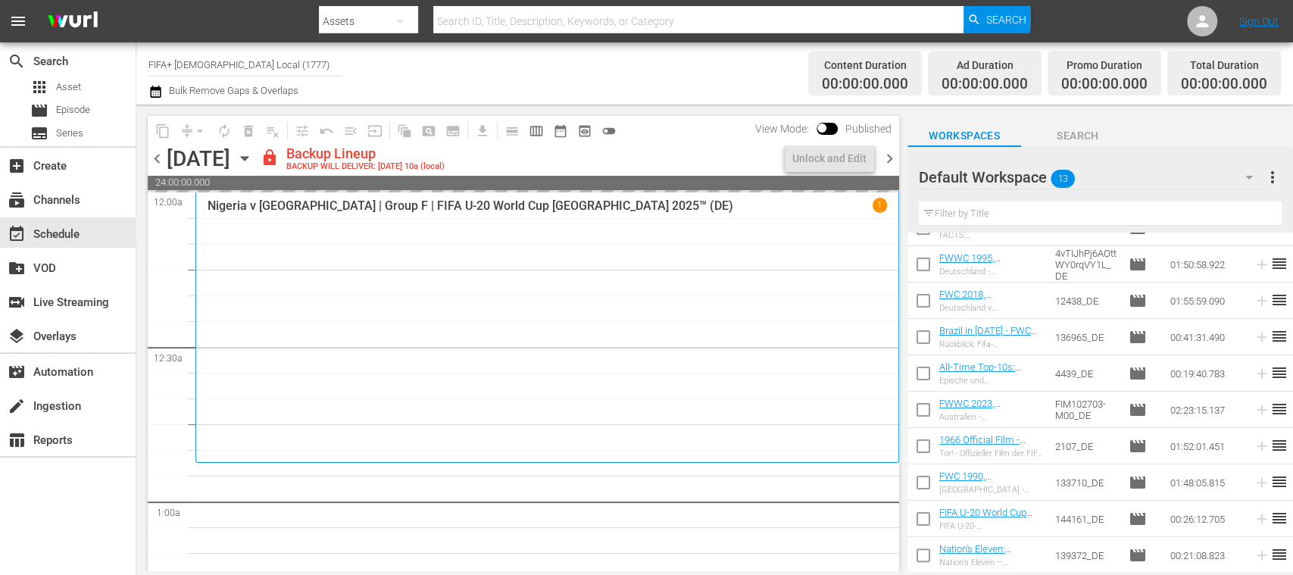
scroll to position [0, 0]
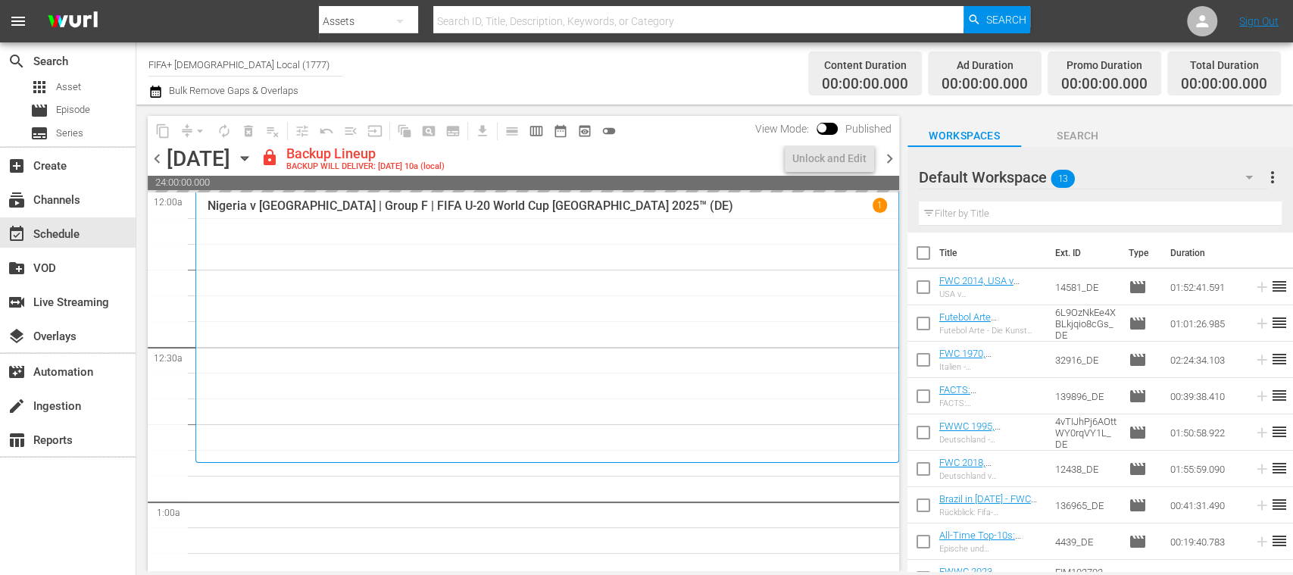
click at [926, 288] on input "checkbox" at bounding box center [924, 290] width 32 height 32
checkbox input "true"
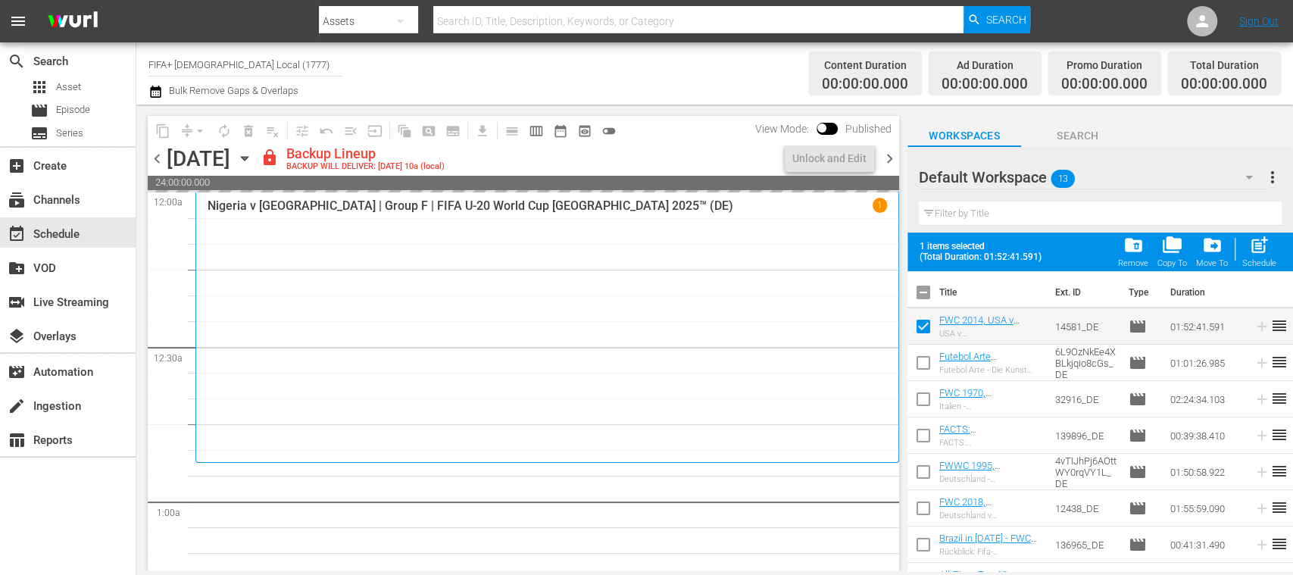
click at [925, 358] on input "checkbox" at bounding box center [924, 366] width 32 height 32
checkbox input "true"
click at [924, 398] on input "checkbox" at bounding box center [924, 402] width 32 height 32
checkbox input "true"
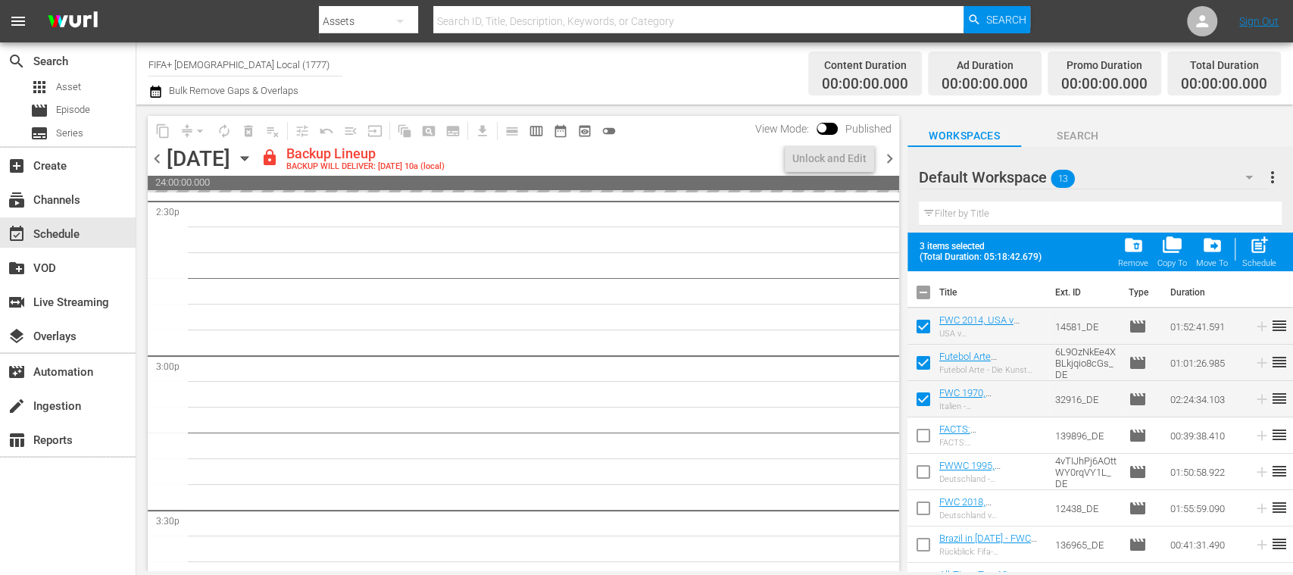
scroll to position [4495, 0]
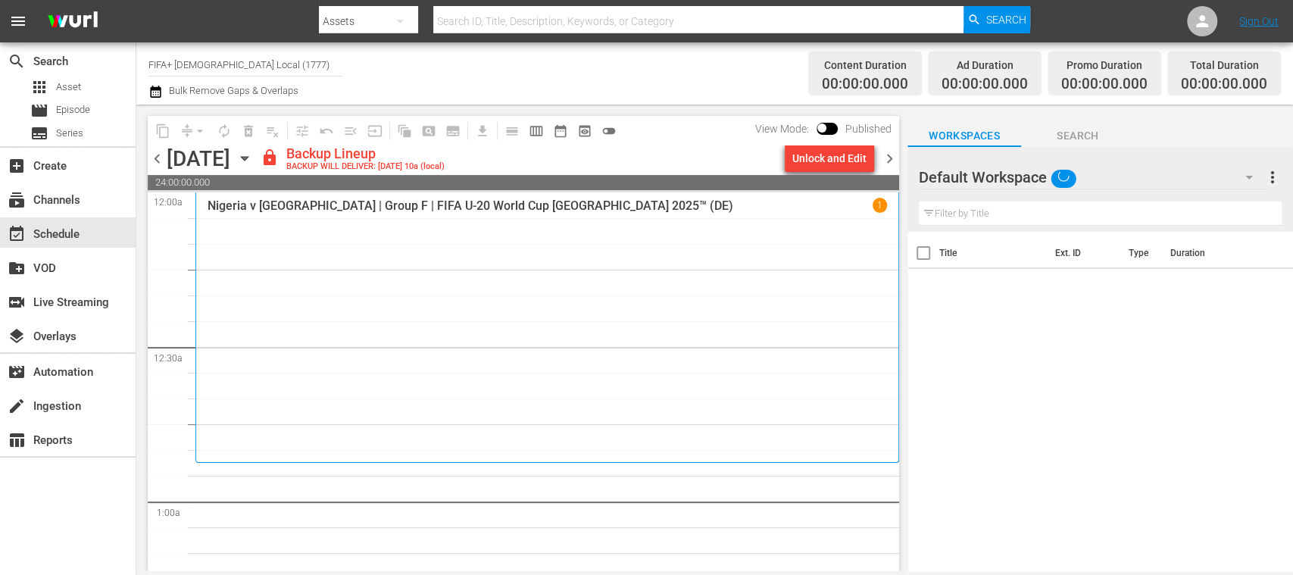
click at [830, 157] on div "Unlock and Edit" at bounding box center [829, 158] width 74 height 27
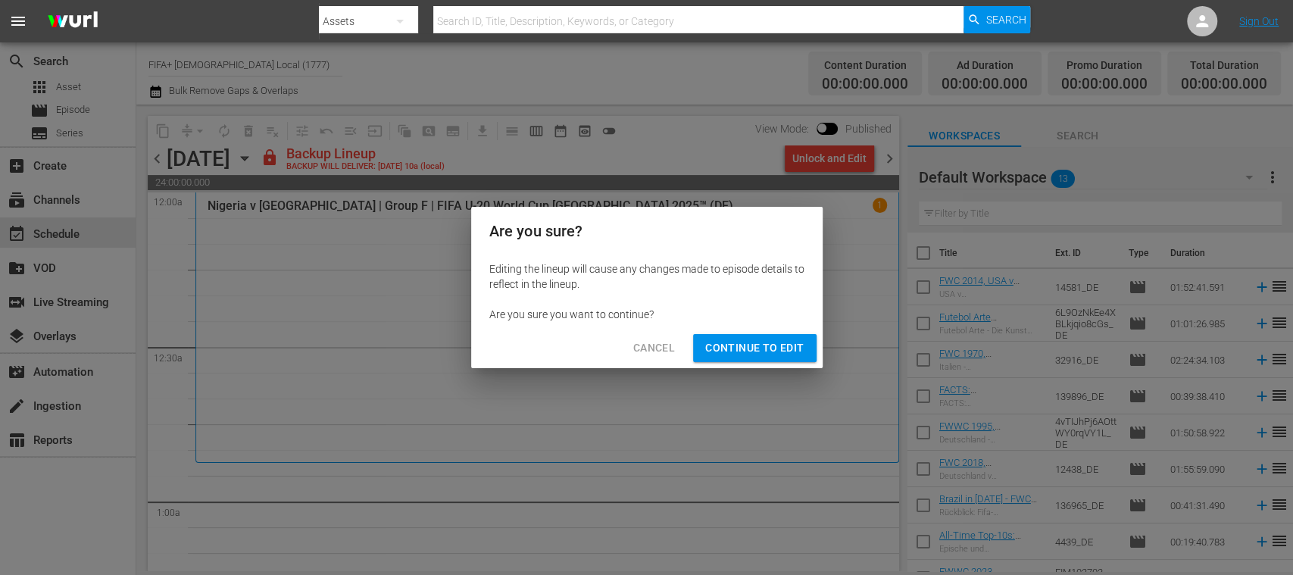
click at [776, 340] on span "Continue to Edit" at bounding box center [754, 348] width 98 height 19
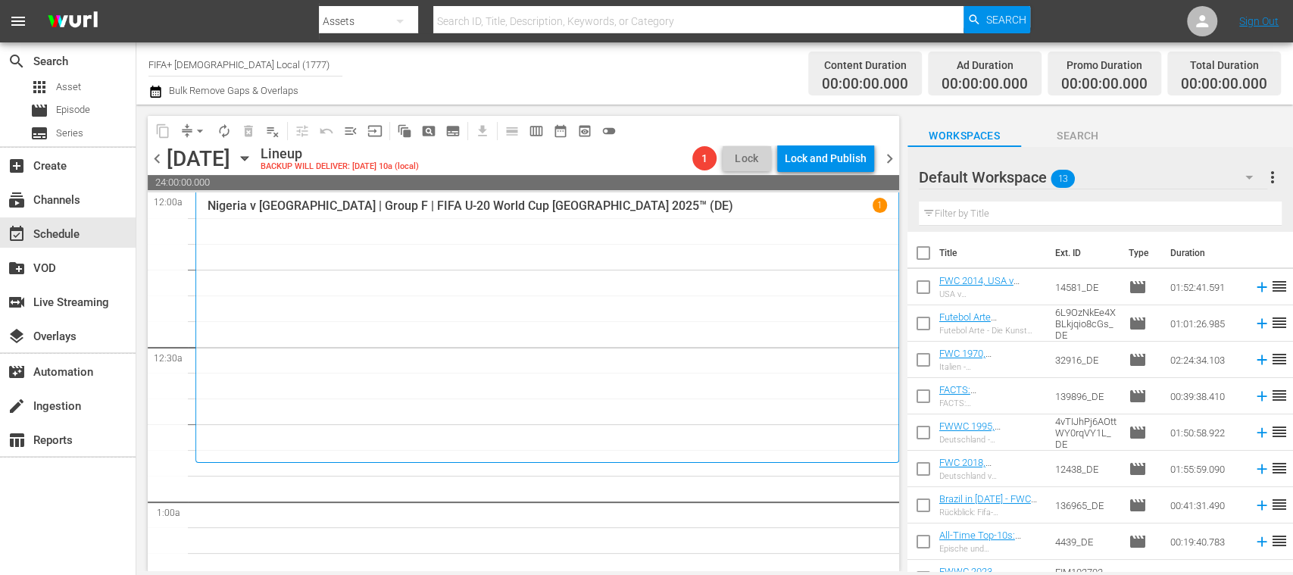
click at [924, 256] on input "checkbox" at bounding box center [924, 256] width 32 height 32
checkbox input "true"
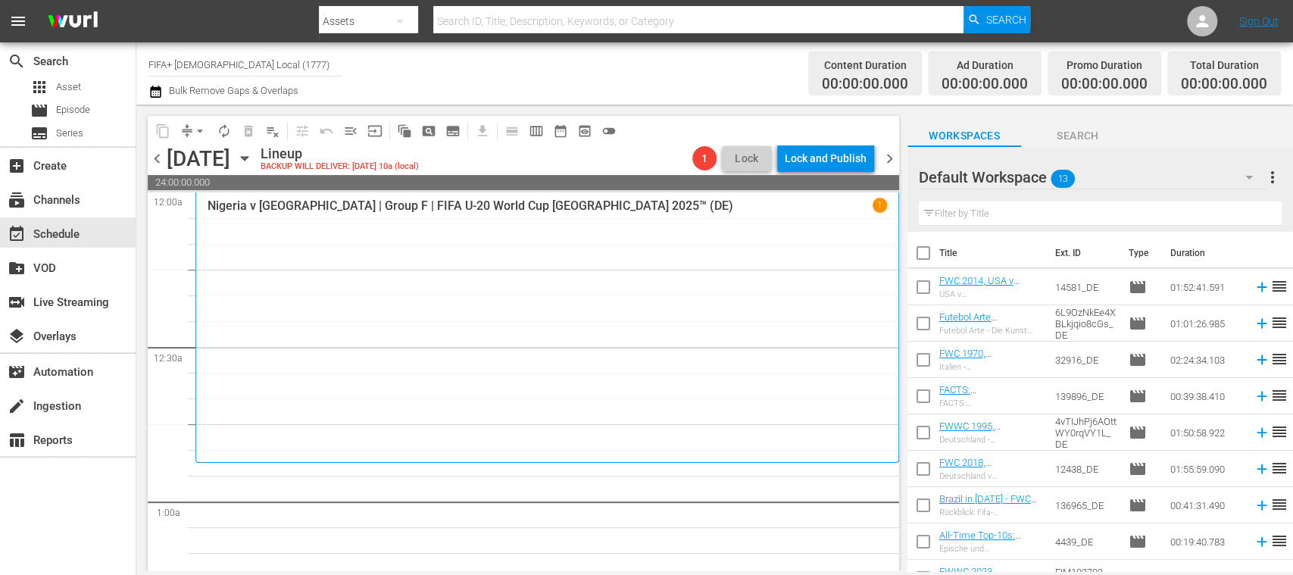
checkbox input "true"
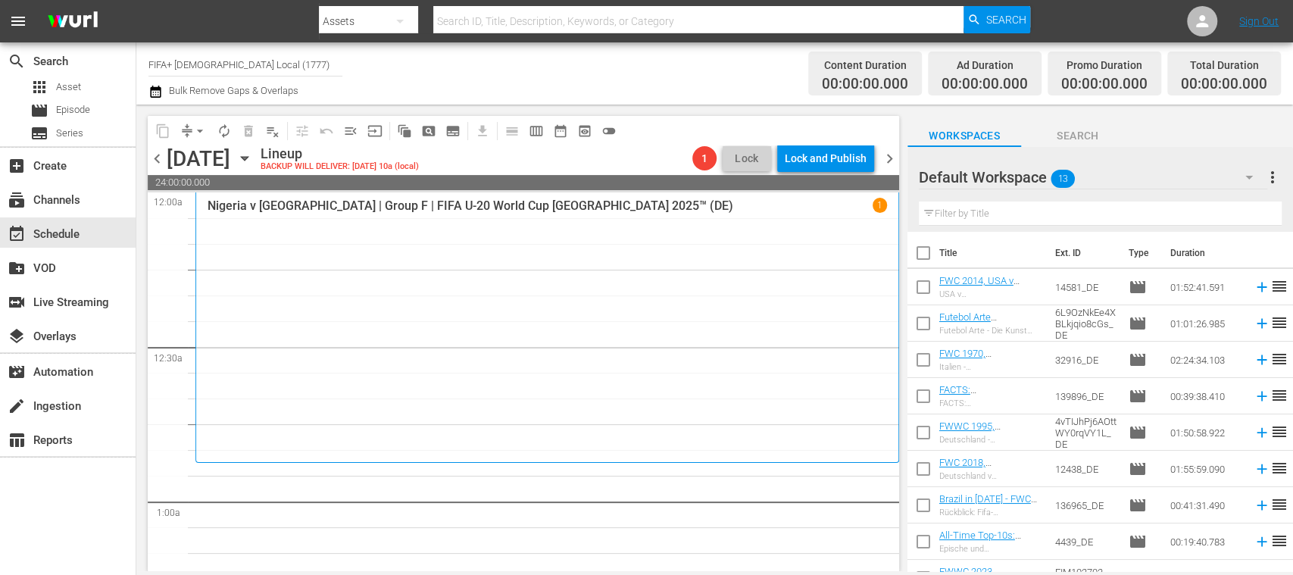
checkbox input "true"
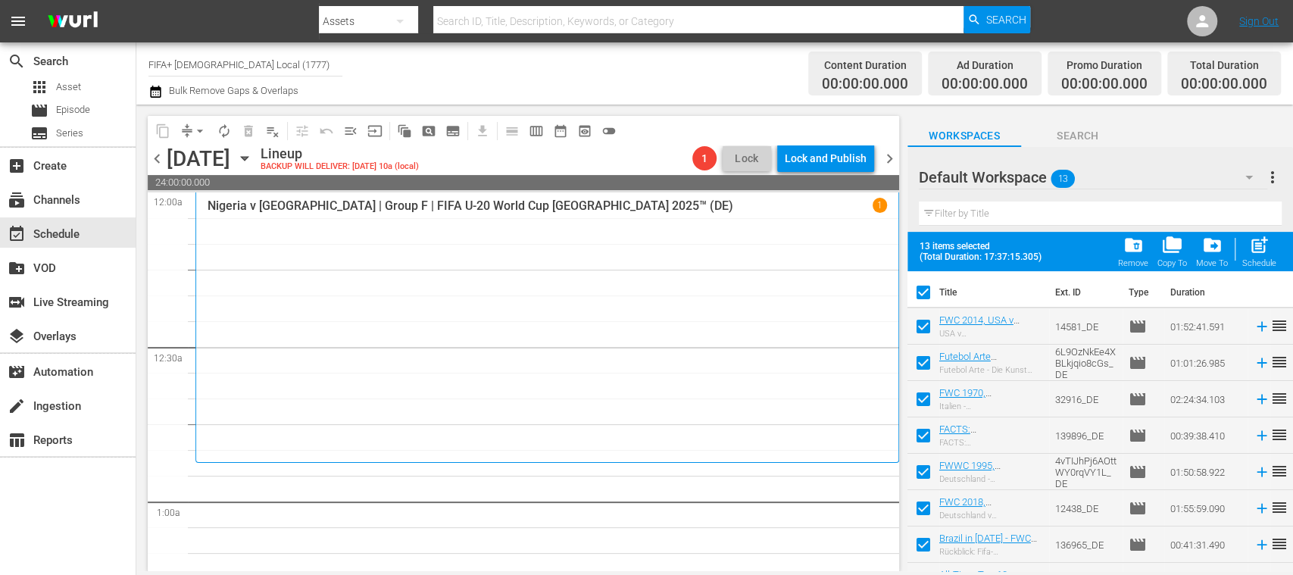
scroll to position [208, 0]
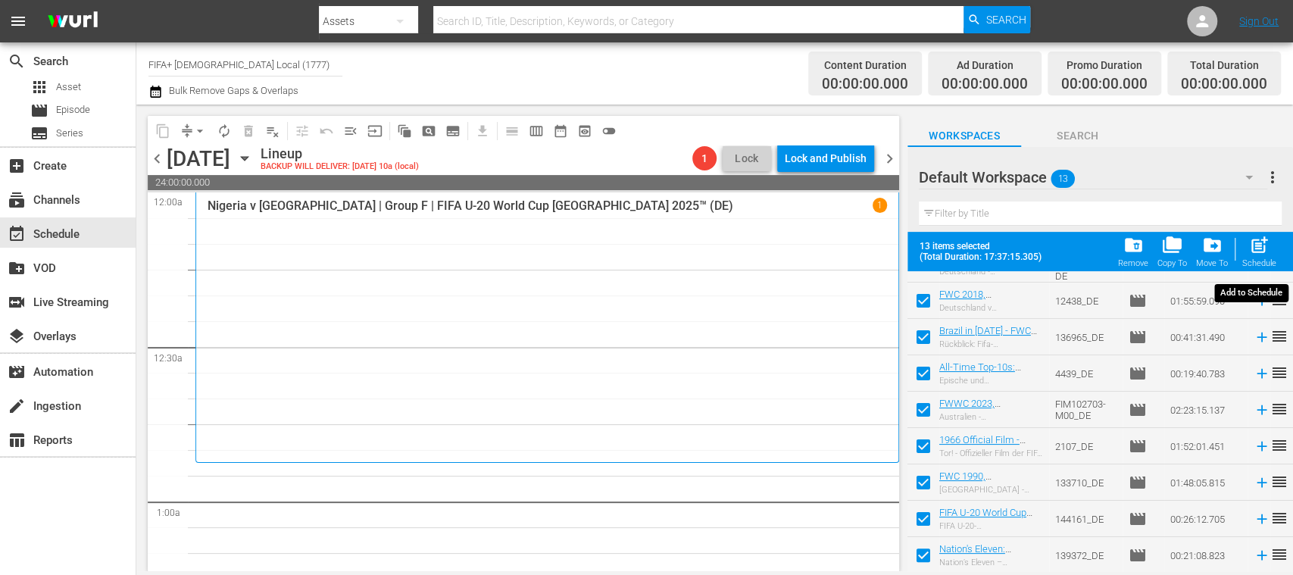
click at [1267, 247] on span "post_add" at bounding box center [1259, 245] width 20 height 20
checkbox input "false"
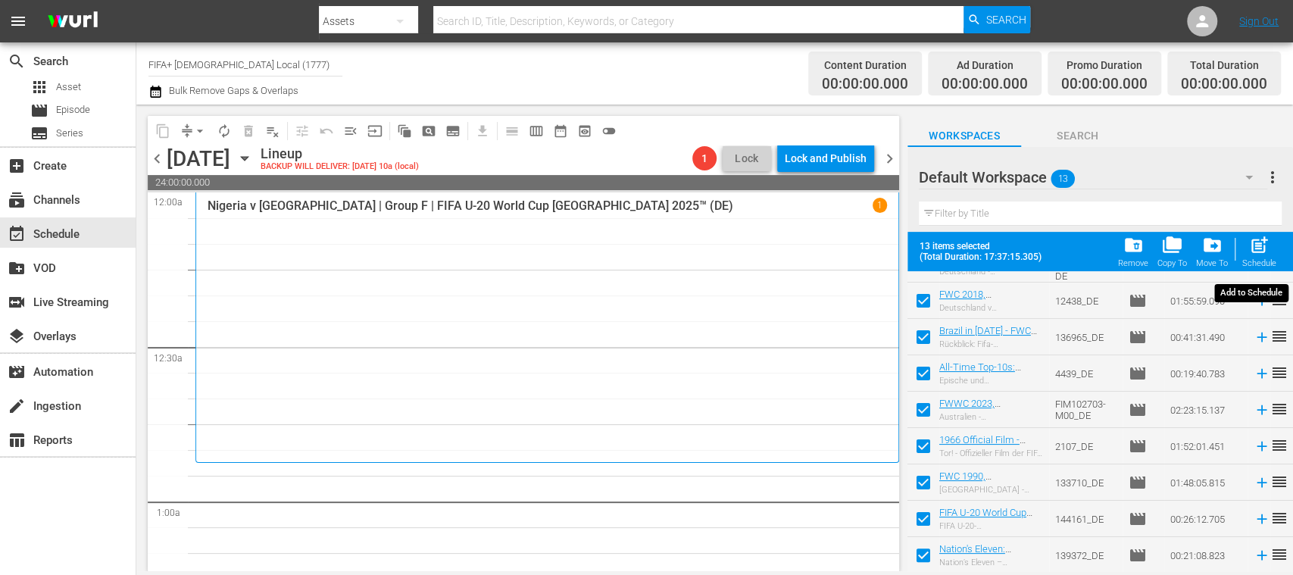
checkbox input "false"
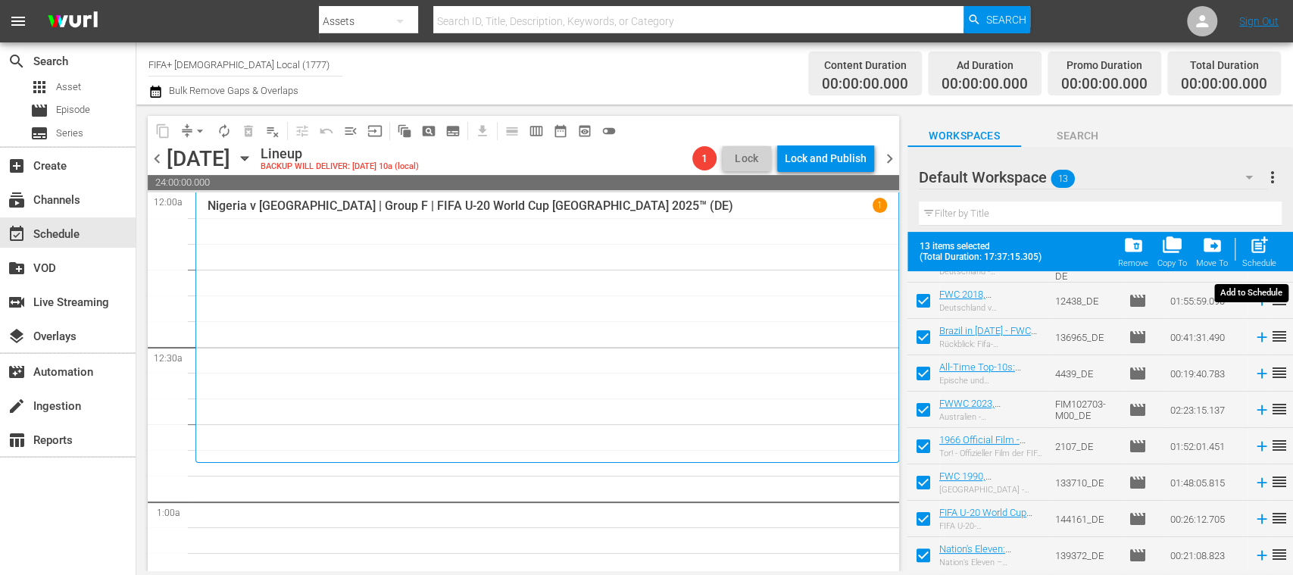
checkbox input "false"
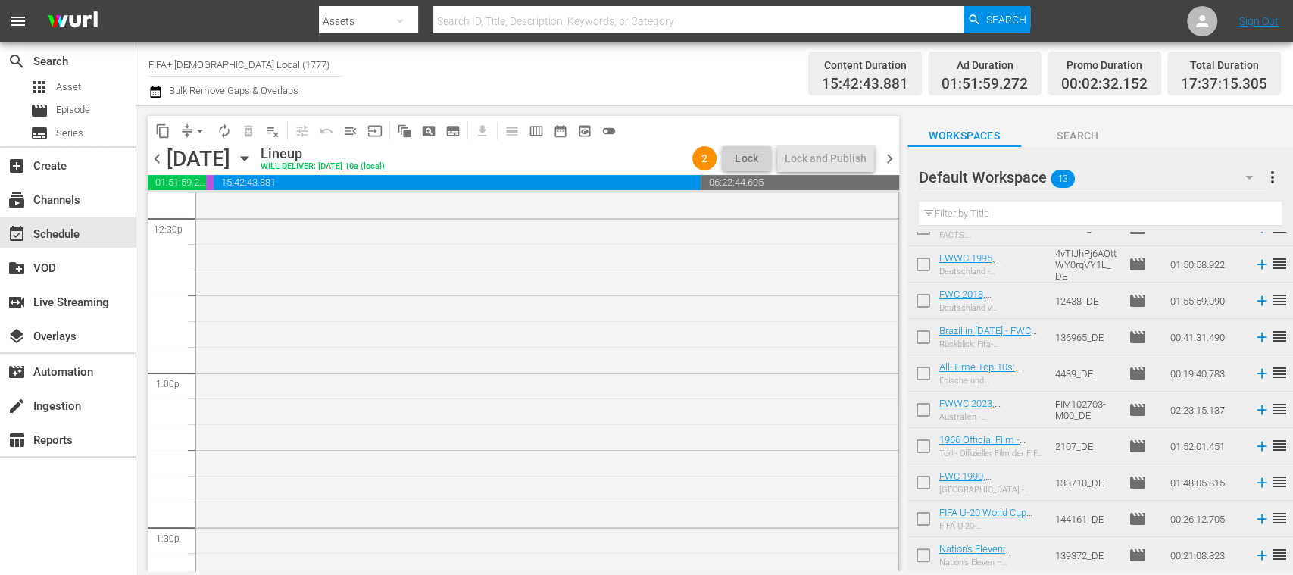
scroll to position [3717, 0]
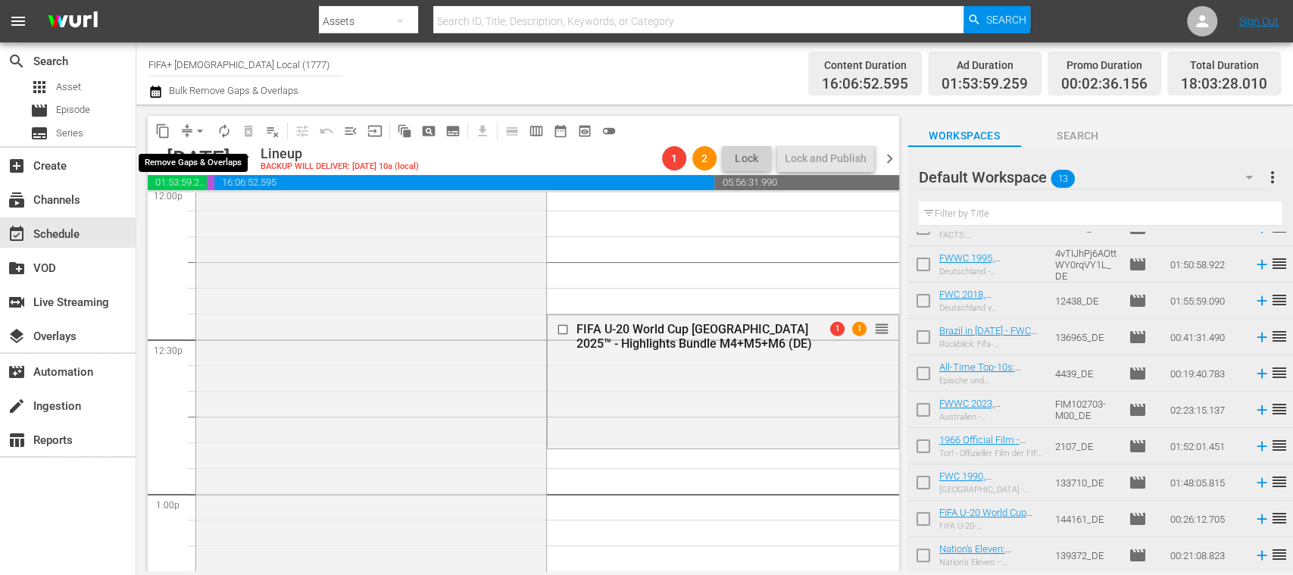
click at [198, 130] on span "arrow_drop_down" at bounding box center [199, 130] width 15 height 15
click at [233, 203] on li "Align to End of Previous Day" at bounding box center [200, 211] width 159 height 25
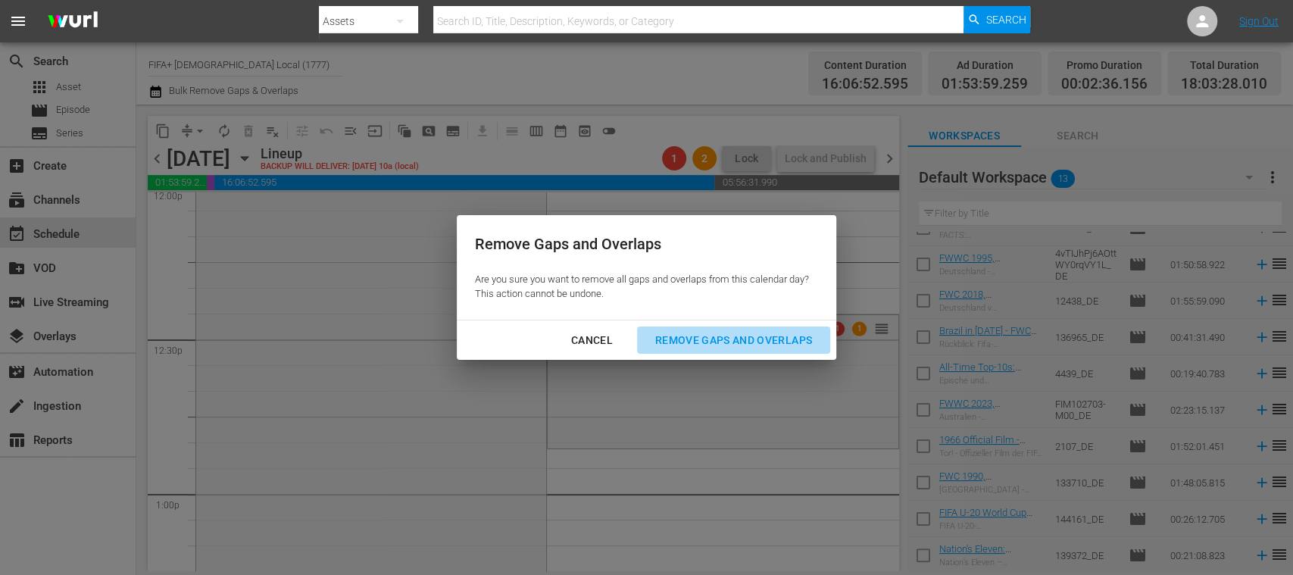
click at [685, 341] on div "Remove Gaps and Overlaps" at bounding box center [733, 340] width 181 height 19
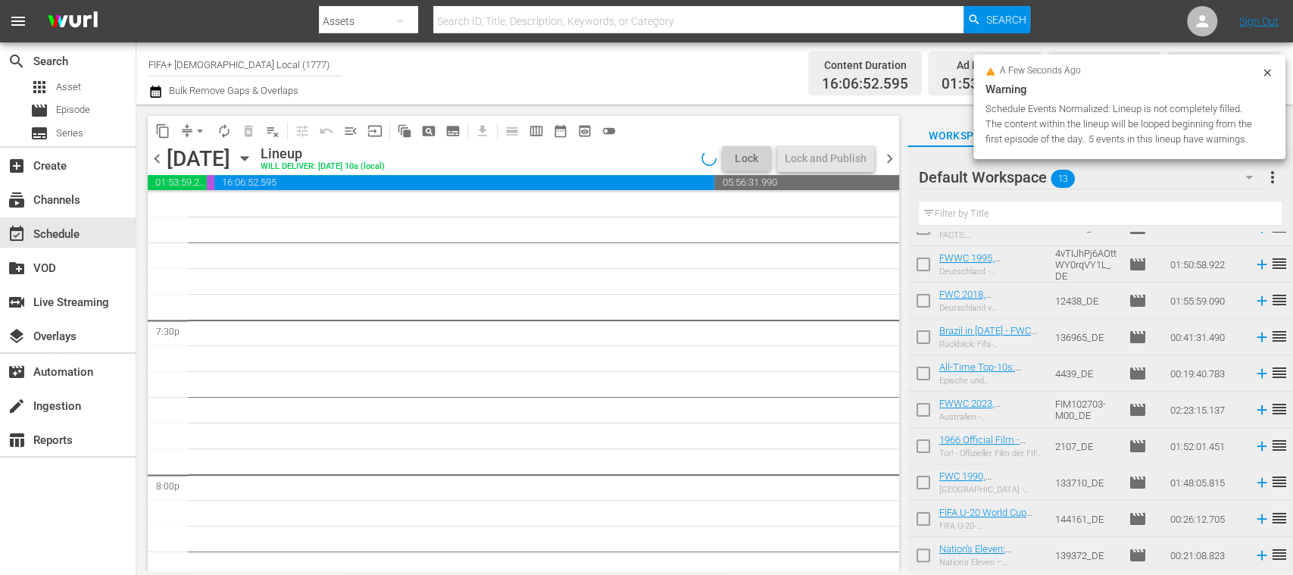
scroll to position [0, 0]
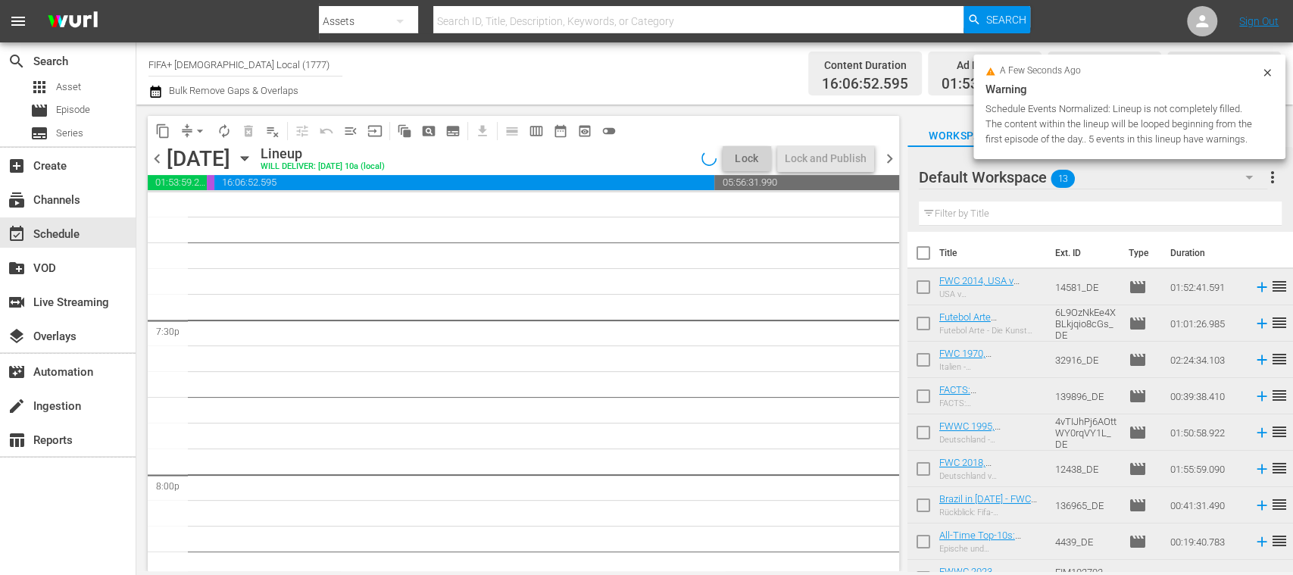
click at [928, 288] on input "checkbox" at bounding box center [924, 290] width 32 height 32
checkbox input "true"
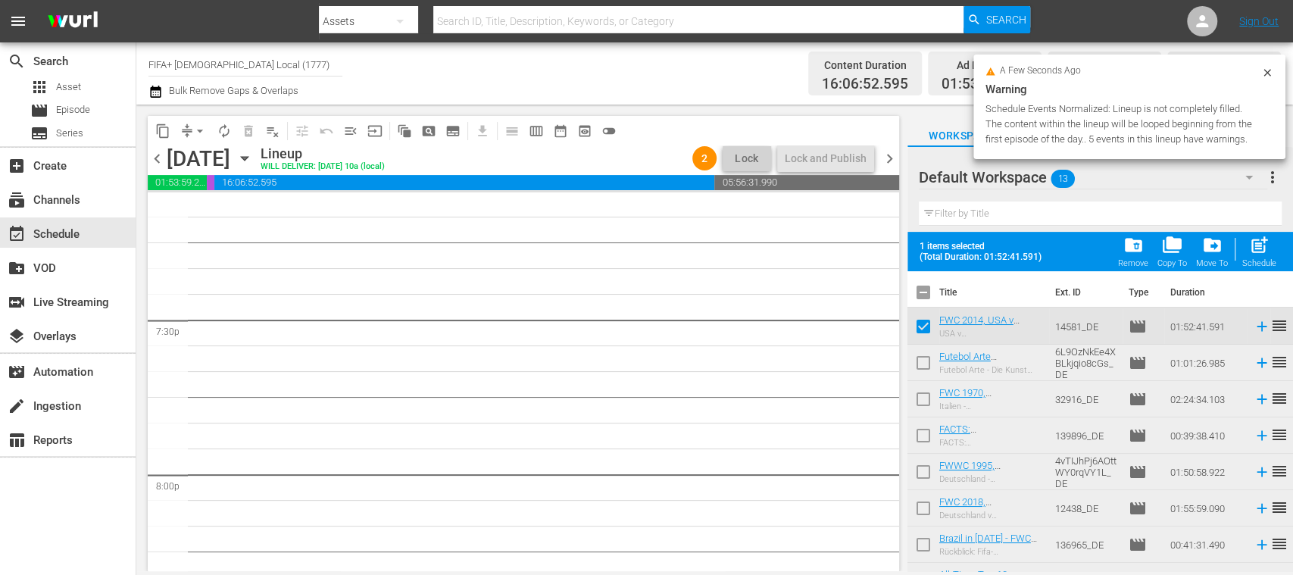
click at [926, 353] on input "checkbox" at bounding box center [924, 366] width 32 height 32
checkbox input "true"
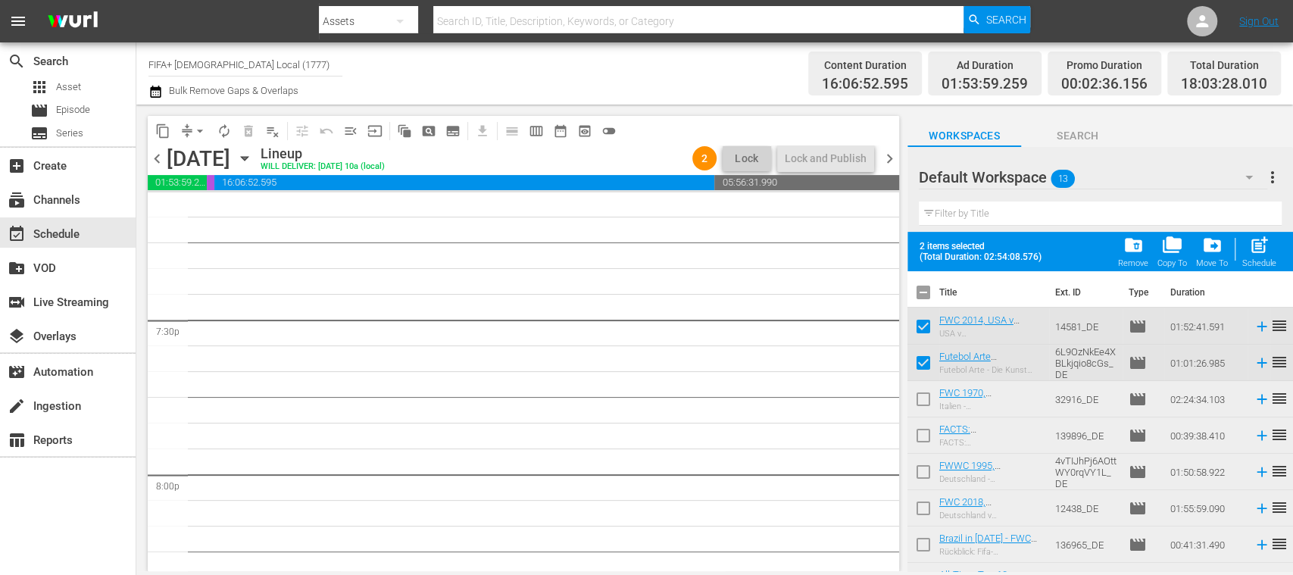
click at [928, 403] on input "checkbox" at bounding box center [924, 402] width 32 height 32
checkbox input "true"
click at [924, 433] on input "checkbox" at bounding box center [924, 439] width 32 height 32
checkbox input "true"
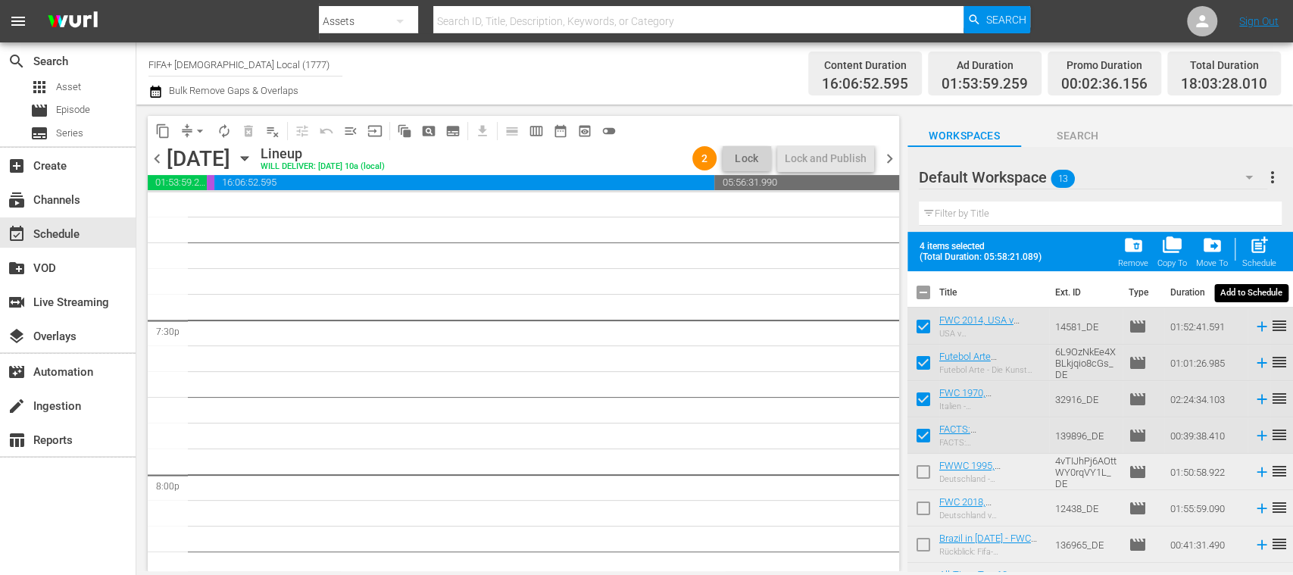
click at [1254, 250] on span "post_add" at bounding box center [1259, 245] width 20 height 20
checkbox input "false"
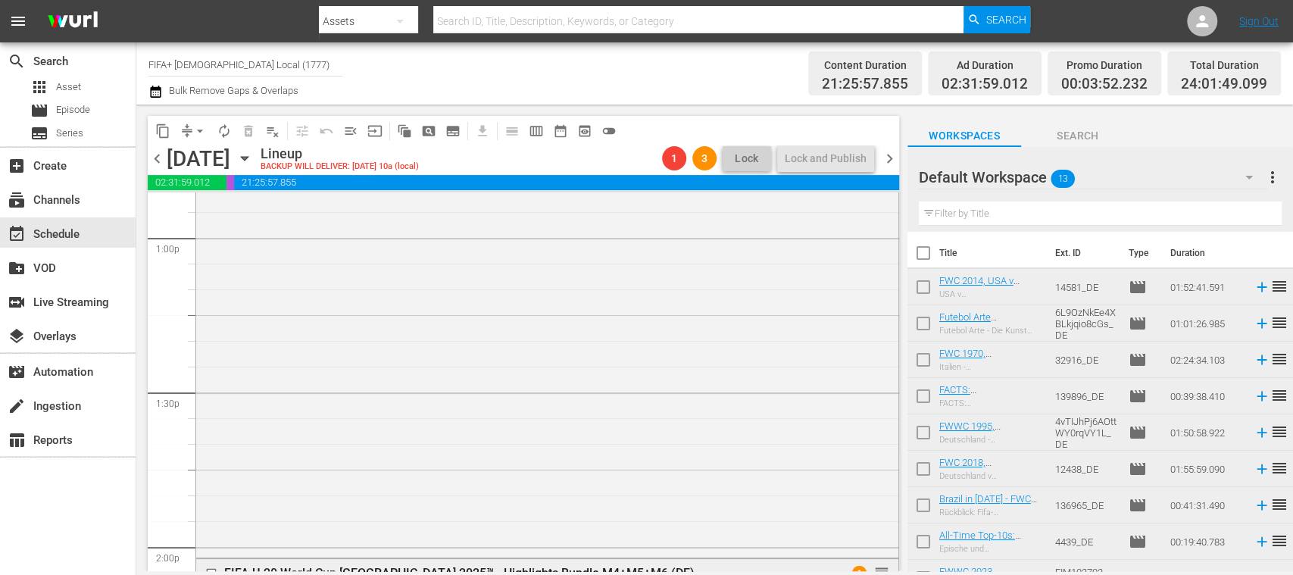
scroll to position [4242, 0]
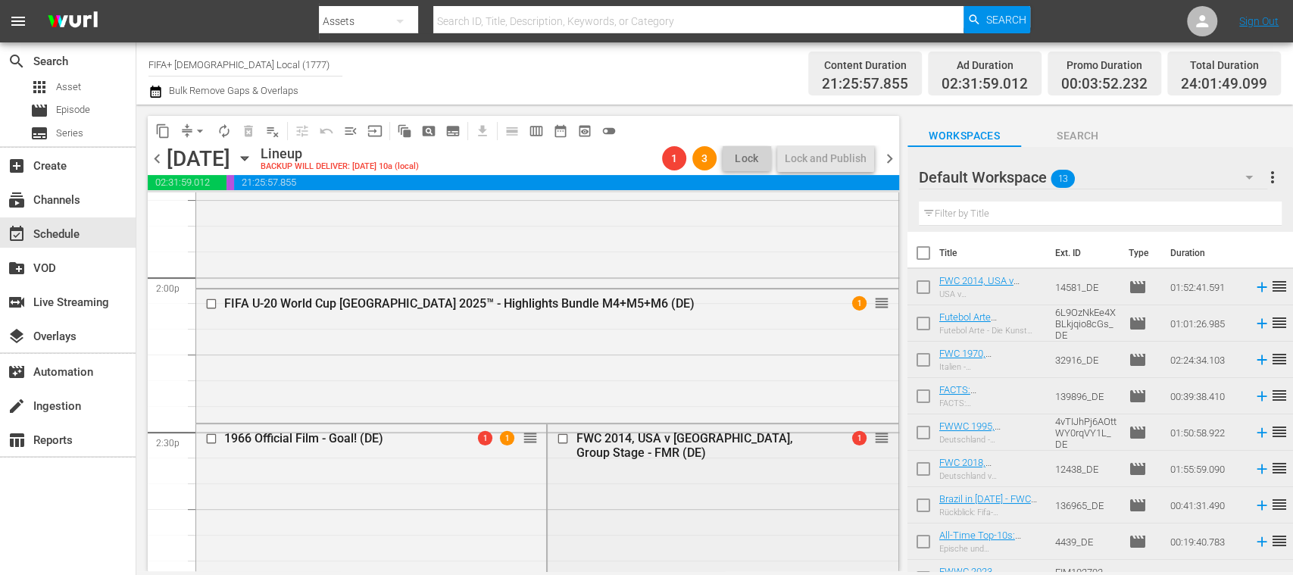
click at [558, 439] on input "checkbox" at bounding box center [565, 439] width 16 height 13
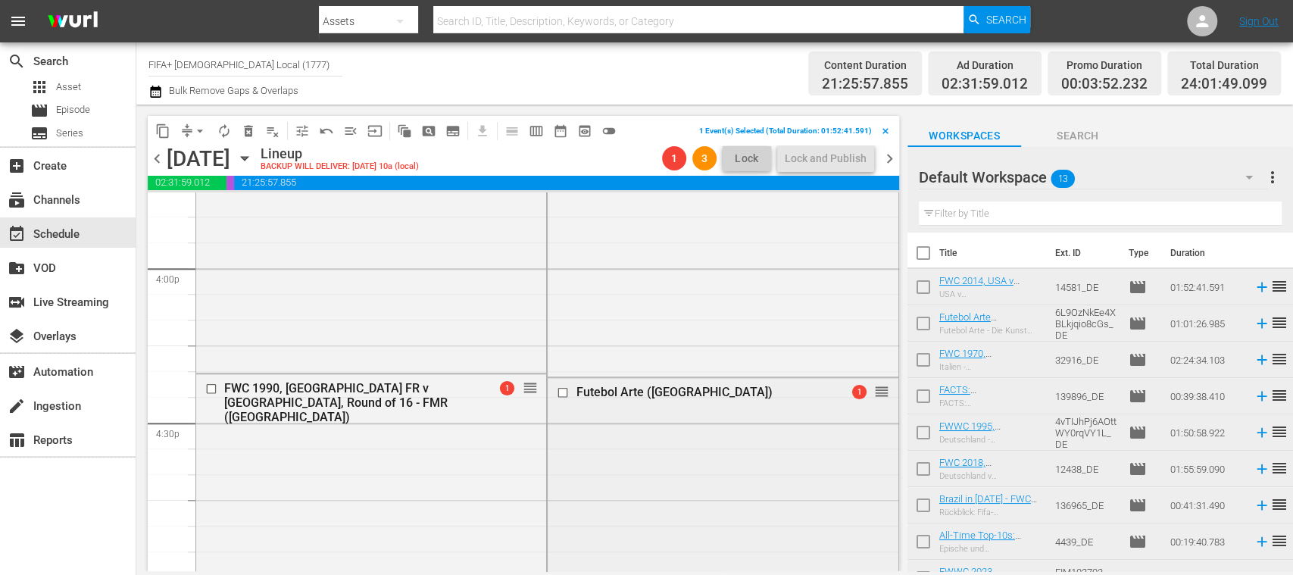
scroll to position [5051, 0]
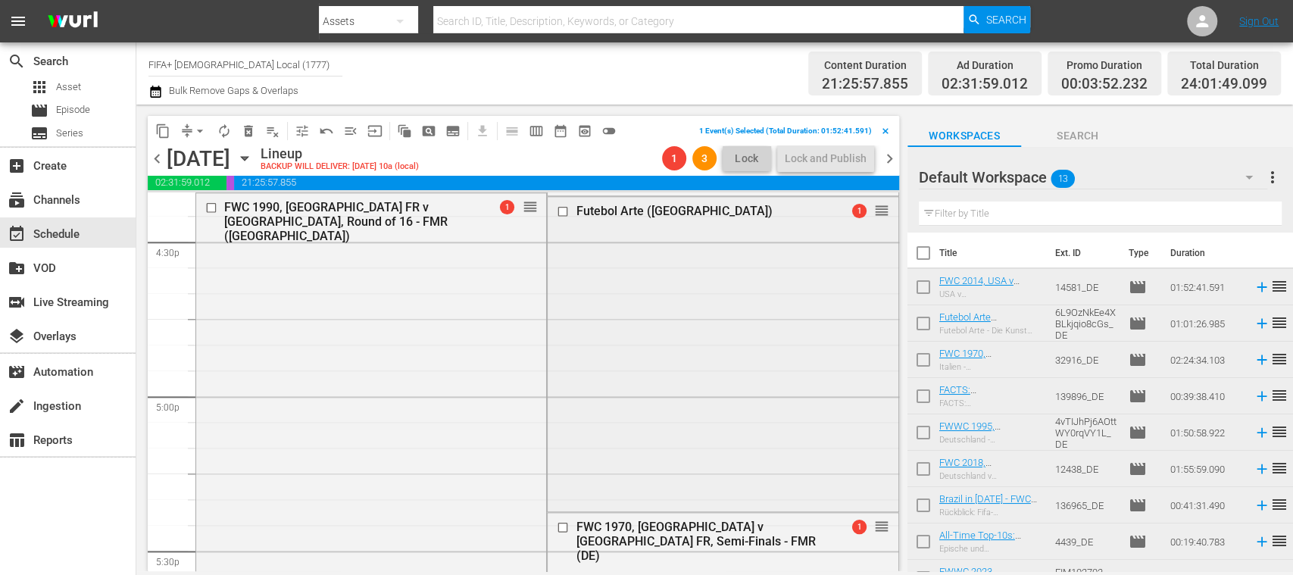
click at [557, 210] on input "checkbox" at bounding box center [565, 211] width 16 height 13
click at [557, 523] on input "checkbox" at bounding box center [565, 526] width 16 height 13
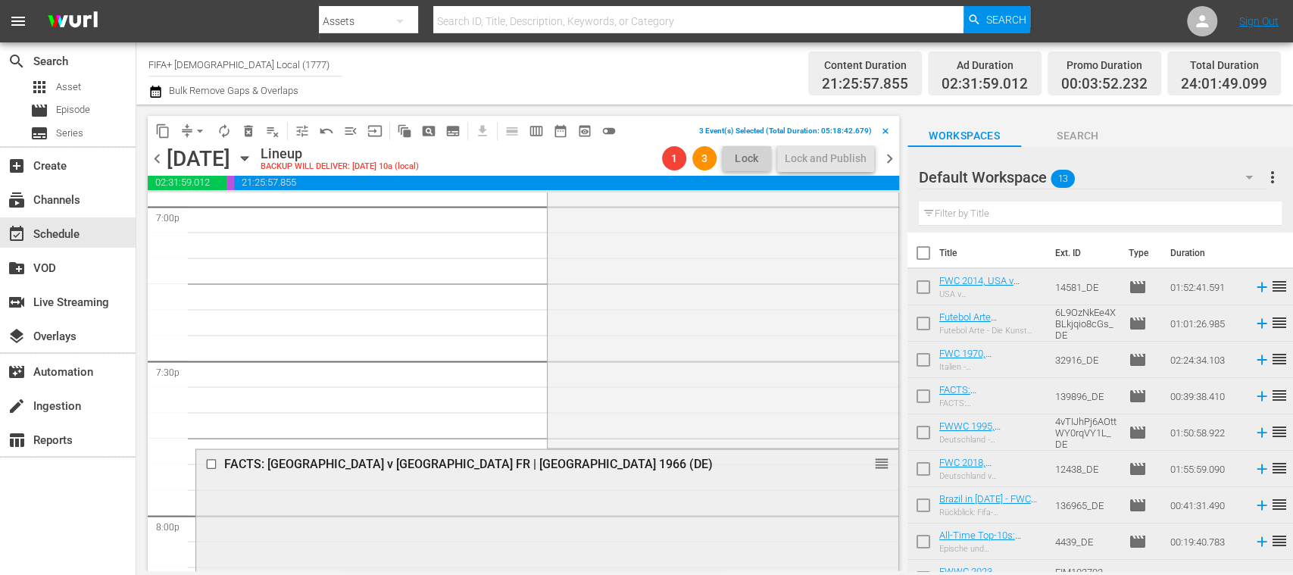
scroll to position [6128, 0]
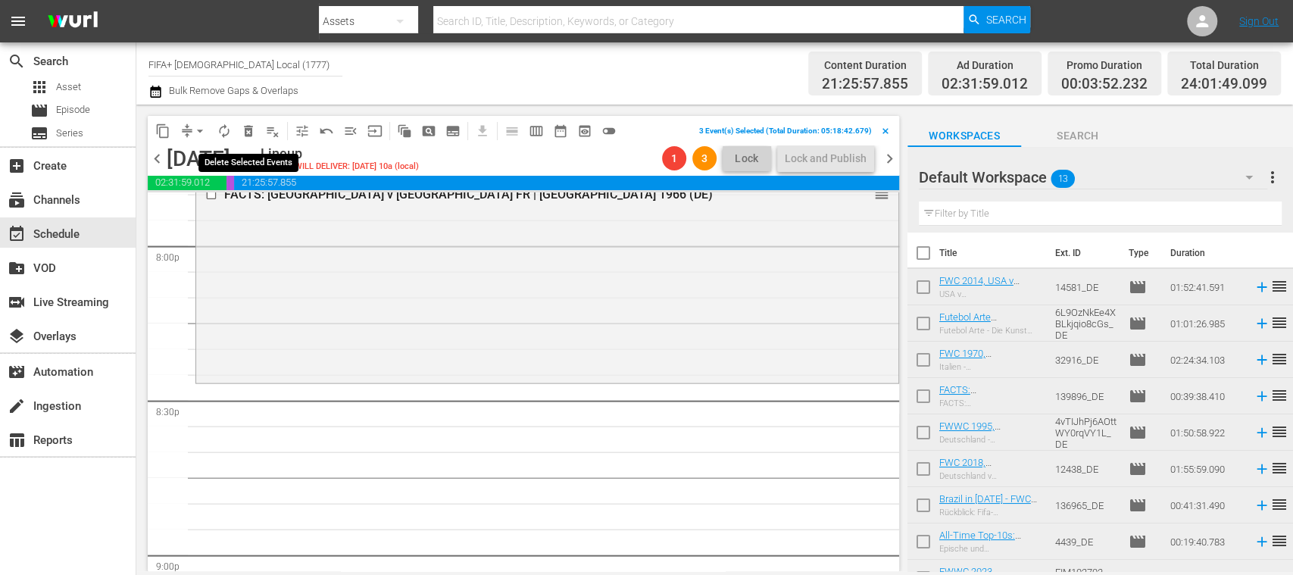
click at [246, 129] on span "delete_forever_outlined" at bounding box center [248, 130] width 15 height 15
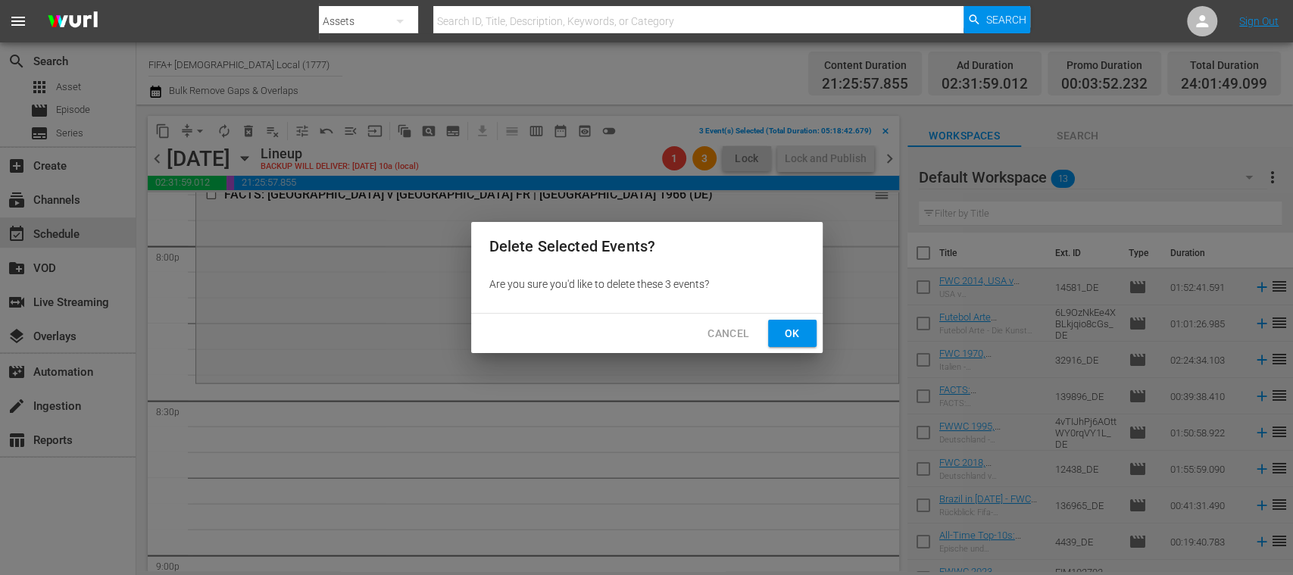
click at [801, 334] on span "Ok" at bounding box center [792, 333] width 24 height 19
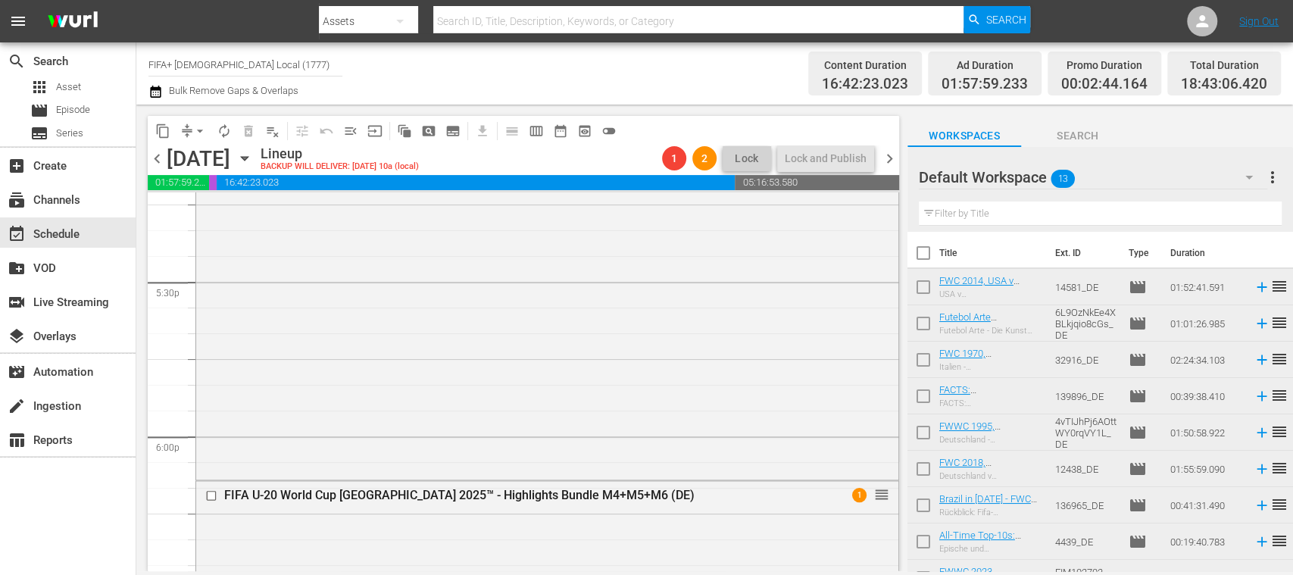
scroll to position [5589, 0]
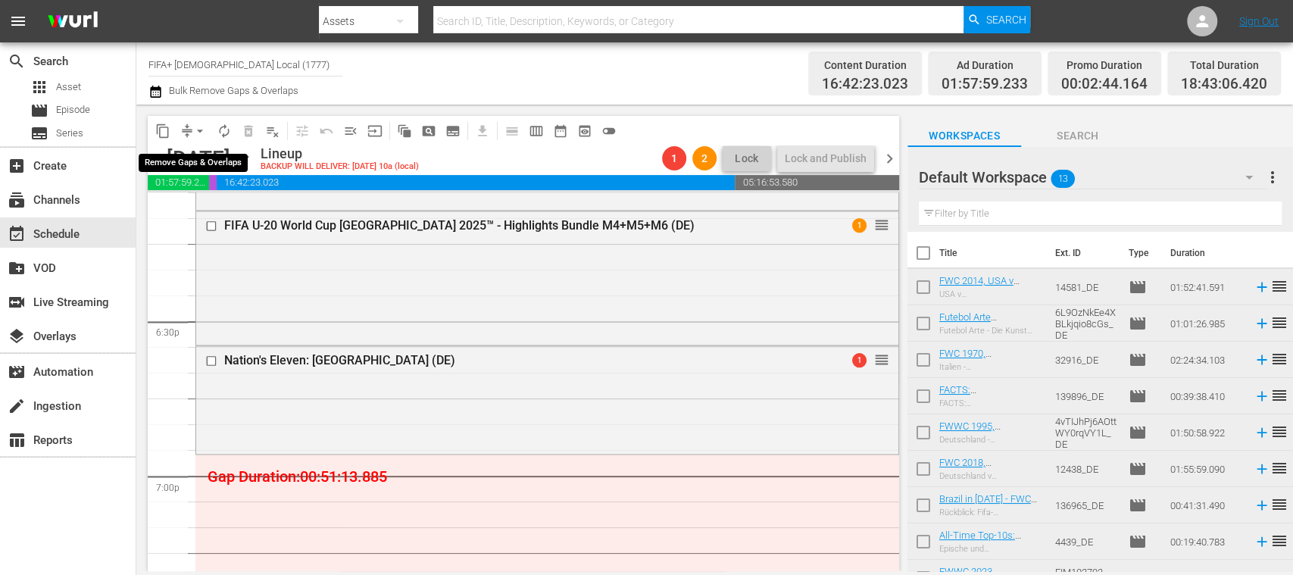
click at [197, 131] on span "arrow_drop_down" at bounding box center [199, 130] width 15 height 15
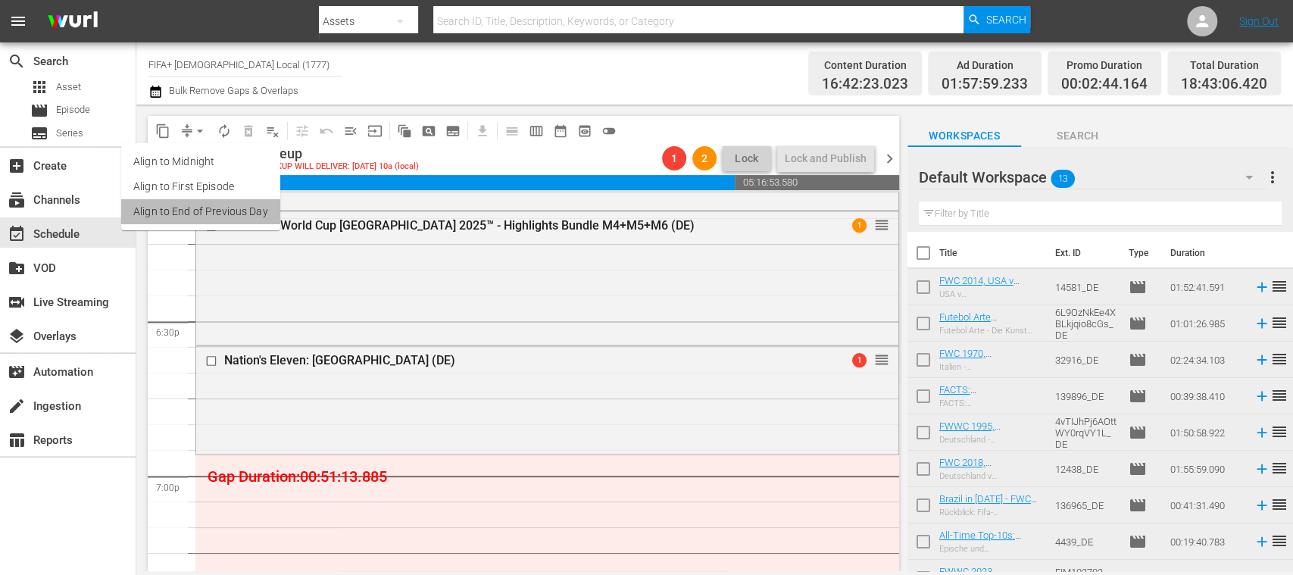
click at [251, 206] on li "Align to End of Previous Day" at bounding box center [200, 211] width 159 height 25
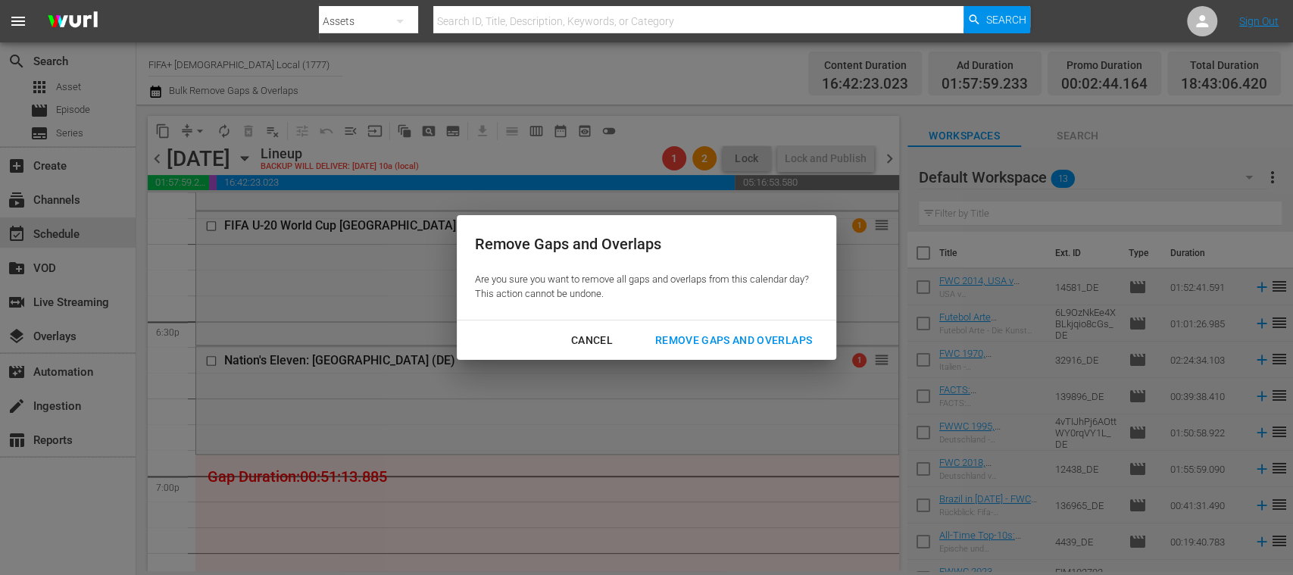
click at [761, 333] on div "Remove Gaps and Overlaps" at bounding box center [733, 340] width 181 height 19
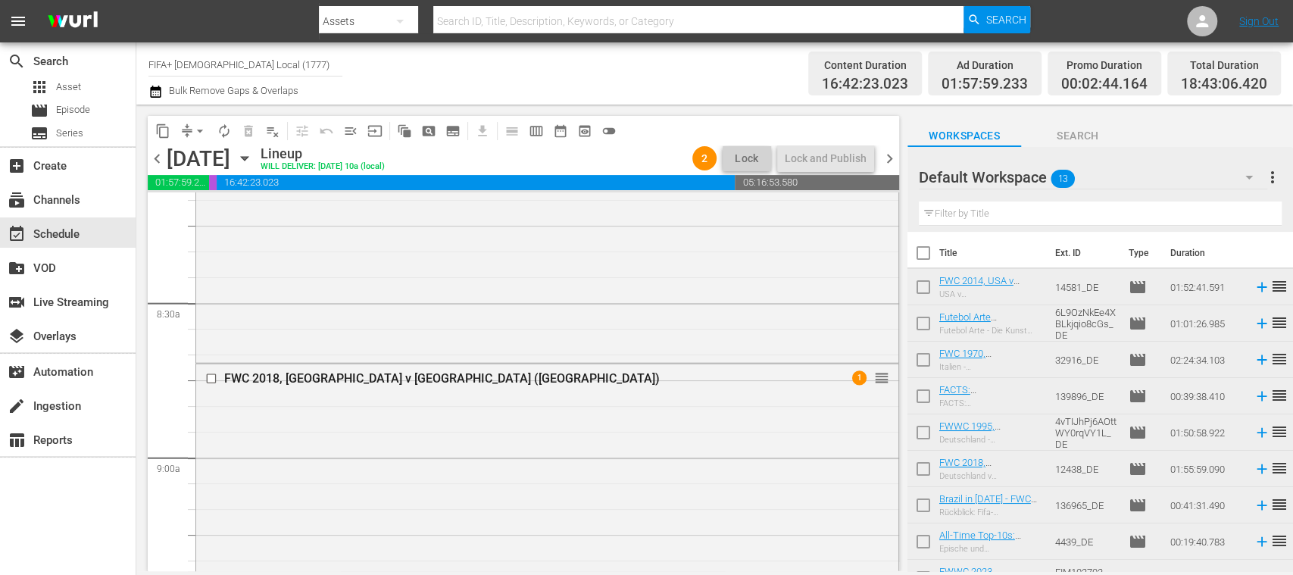
scroll to position [2506, 0]
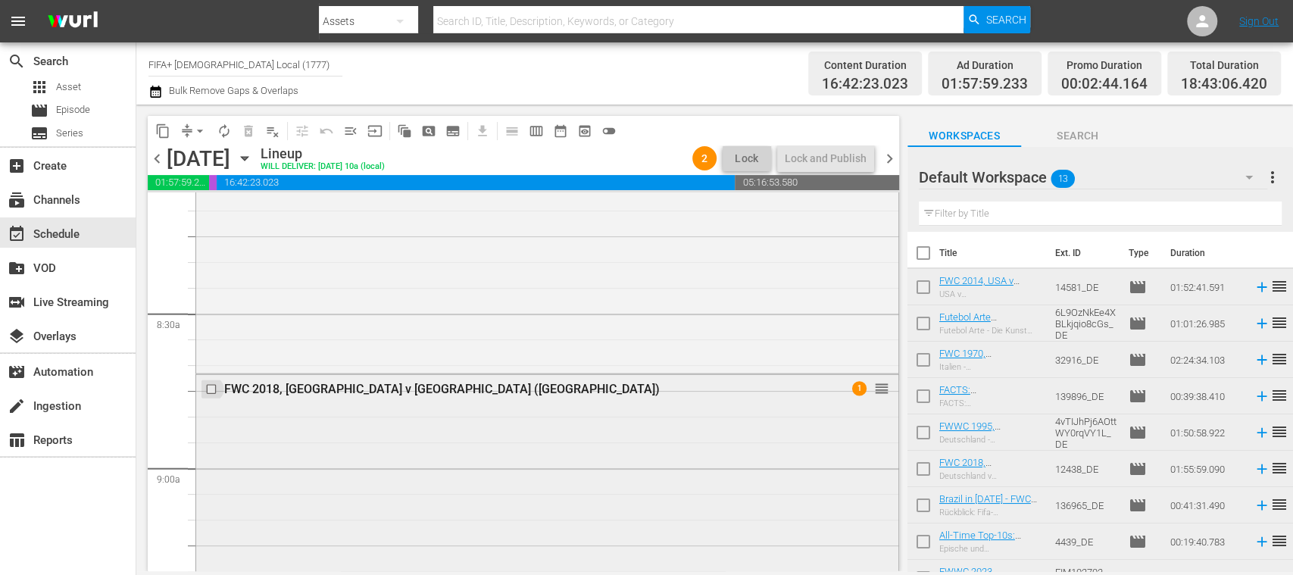
click at [211, 392] on input "checkbox" at bounding box center [213, 389] width 16 height 13
click at [249, 136] on span "delete_forever_outlined" at bounding box center [248, 130] width 15 height 15
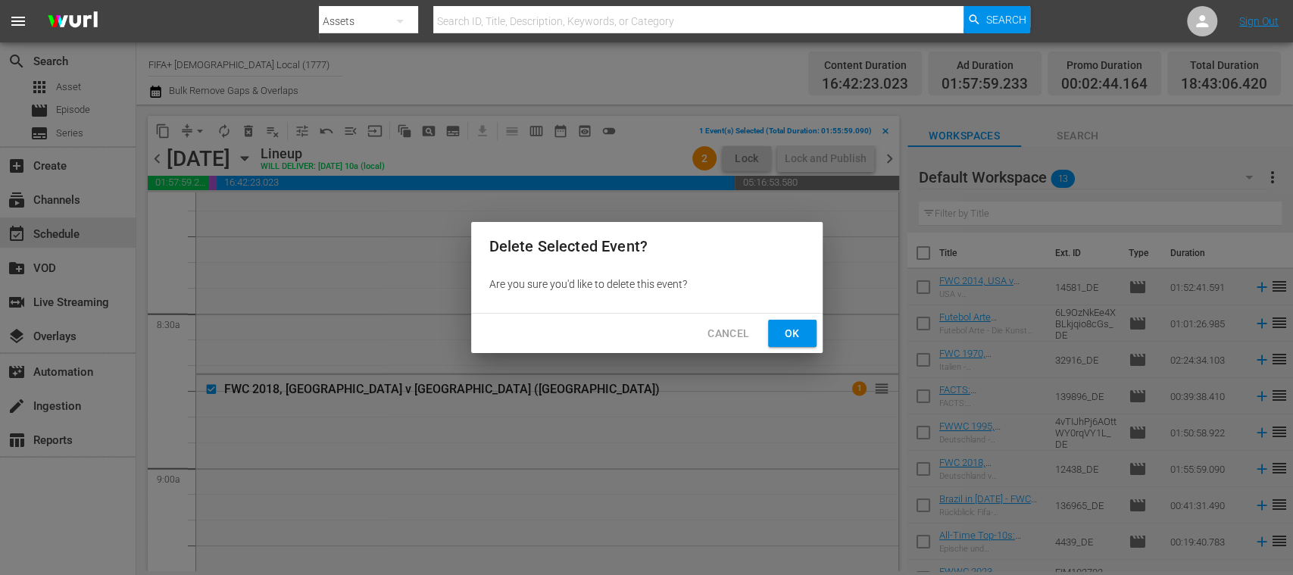
click at [801, 333] on span "Ok" at bounding box center [792, 333] width 24 height 19
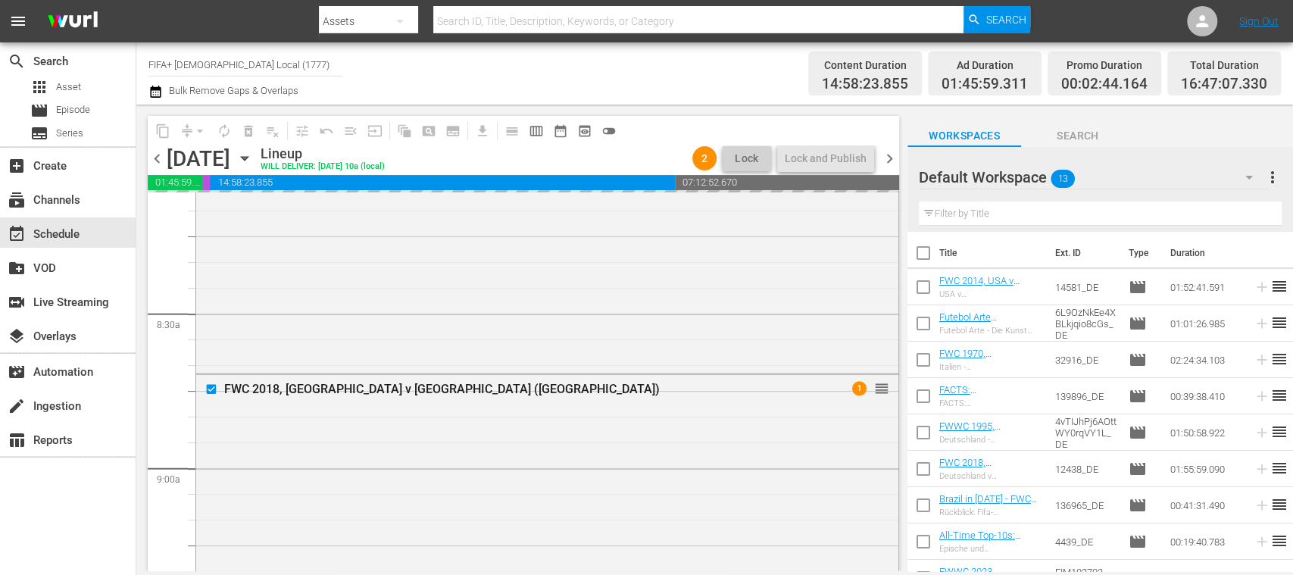
scroll to position [0, 0]
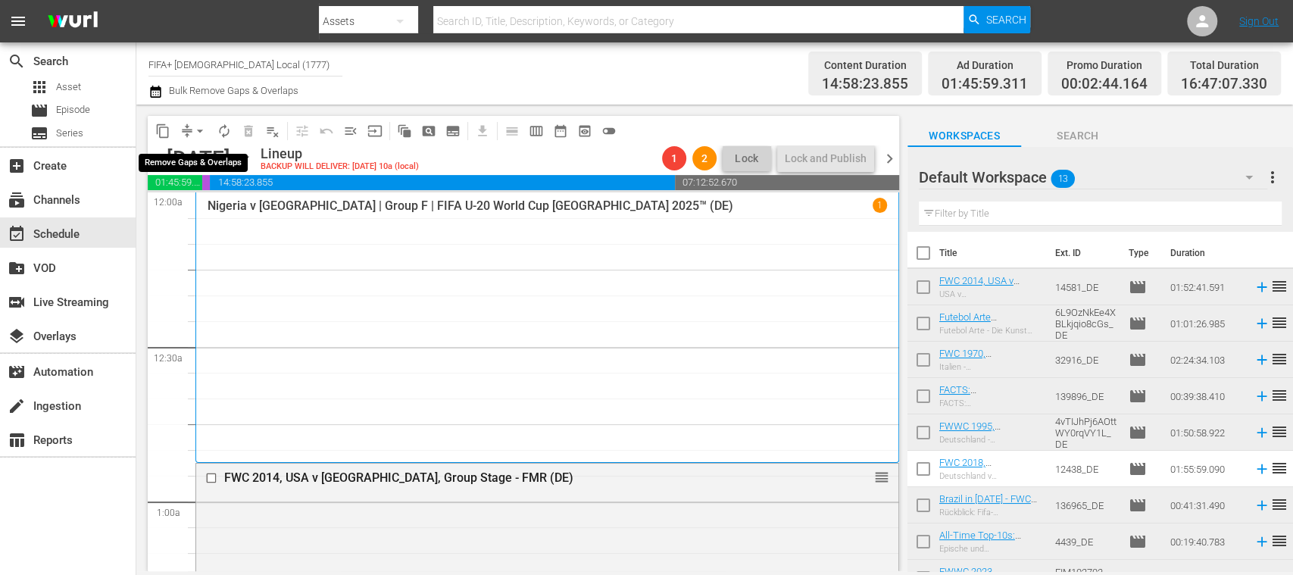
click at [202, 130] on span "arrow_drop_down" at bounding box center [199, 130] width 15 height 15
click at [241, 215] on li "Align to End of Previous Day" at bounding box center [200, 211] width 159 height 25
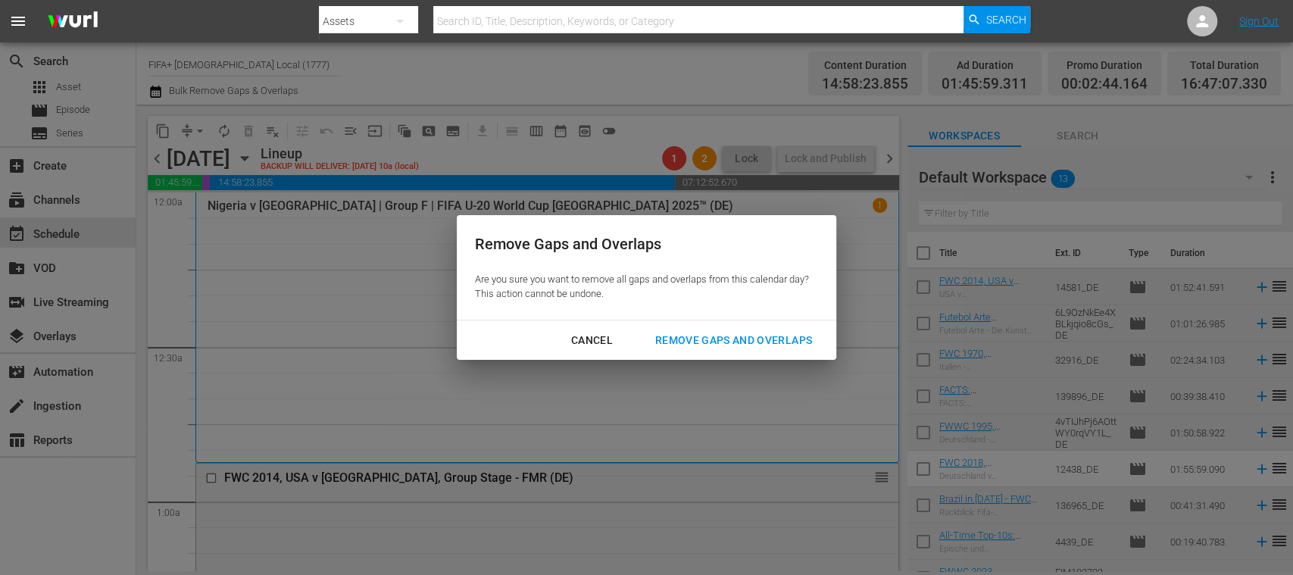
click at [723, 342] on div "Remove Gaps and Overlaps" at bounding box center [733, 340] width 181 height 19
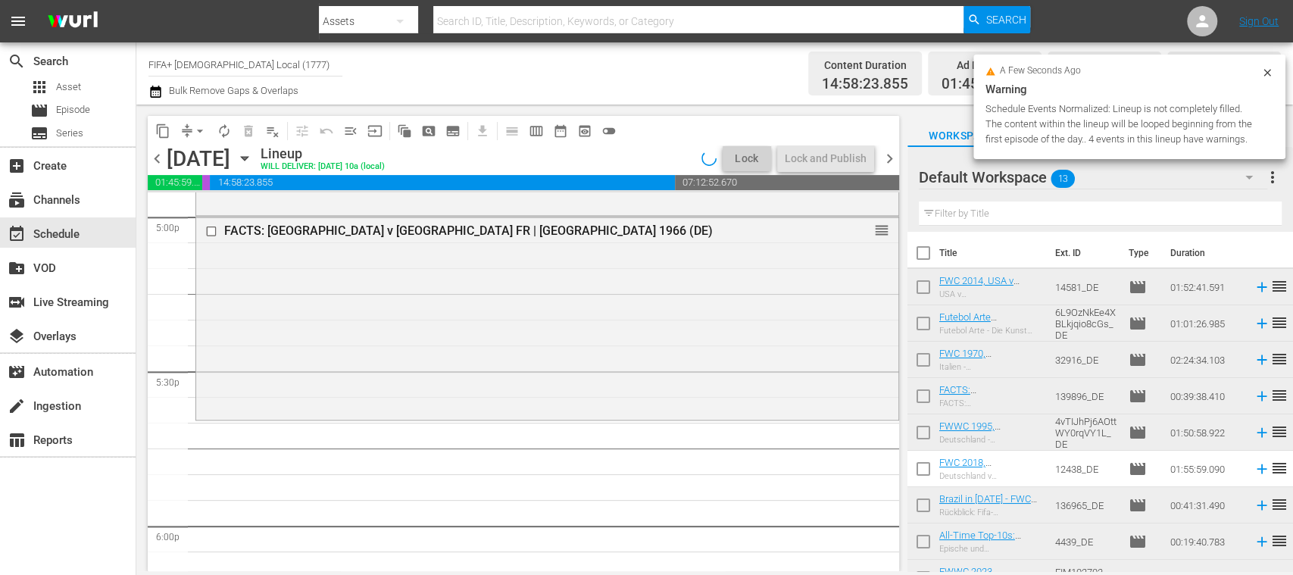
scroll to position [5241, 0]
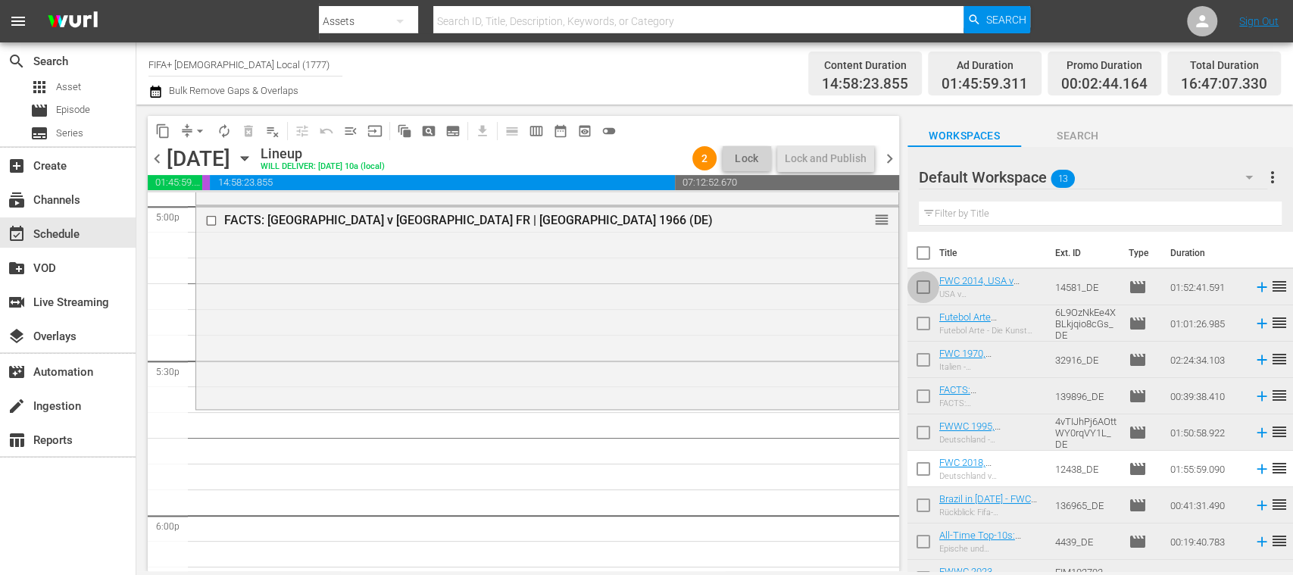
click at [925, 292] on input "checkbox" at bounding box center [924, 290] width 32 height 32
checkbox input "true"
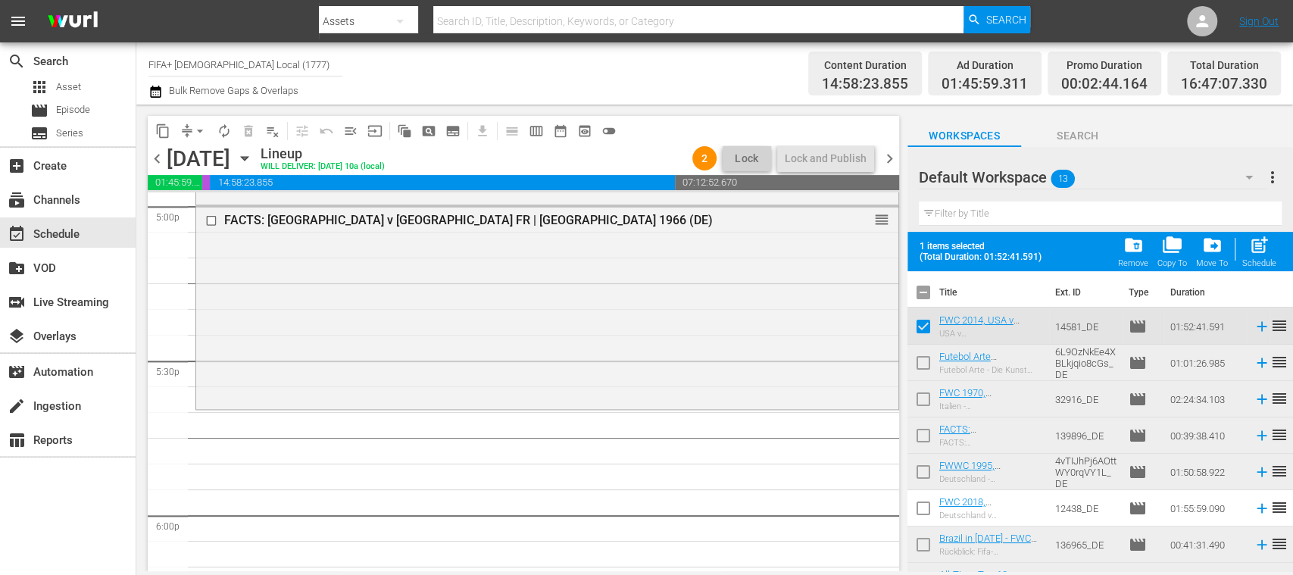
click at [923, 361] on input "checkbox" at bounding box center [924, 366] width 32 height 32
checkbox input "true"
click at [926, 400] on input "checkbox" at bounding box center [924, 402] width 32 height 32
checkbox input "true"
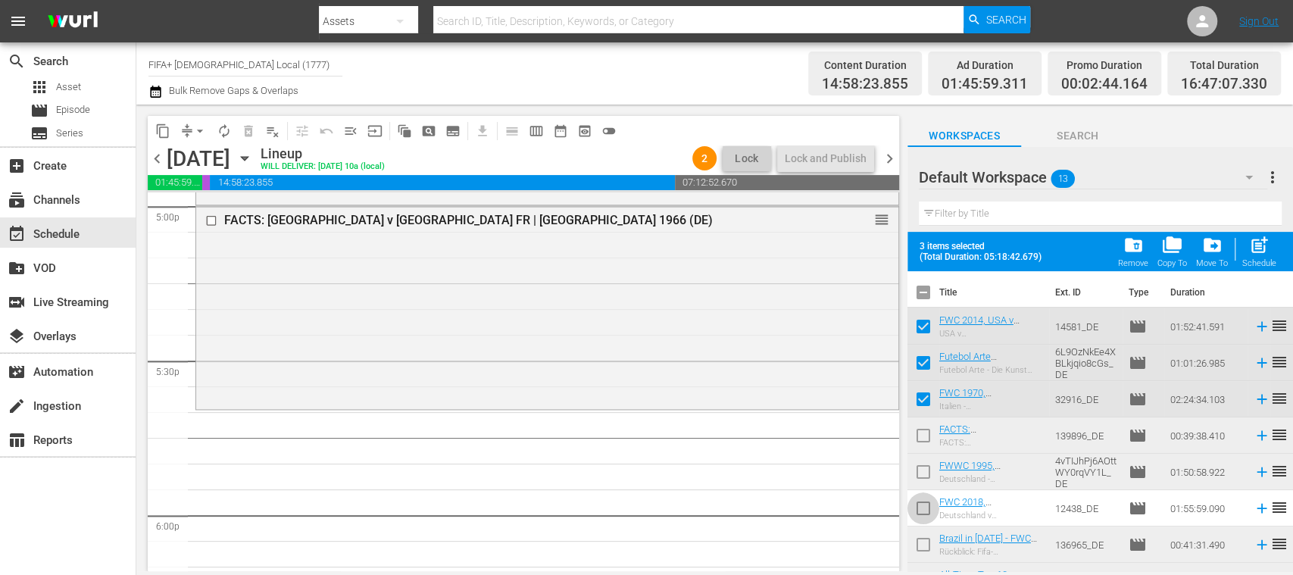
click at [927, 510] on input "checkbox" at bounding box center [924, 511] width 32 height 32
checkbox input "true"
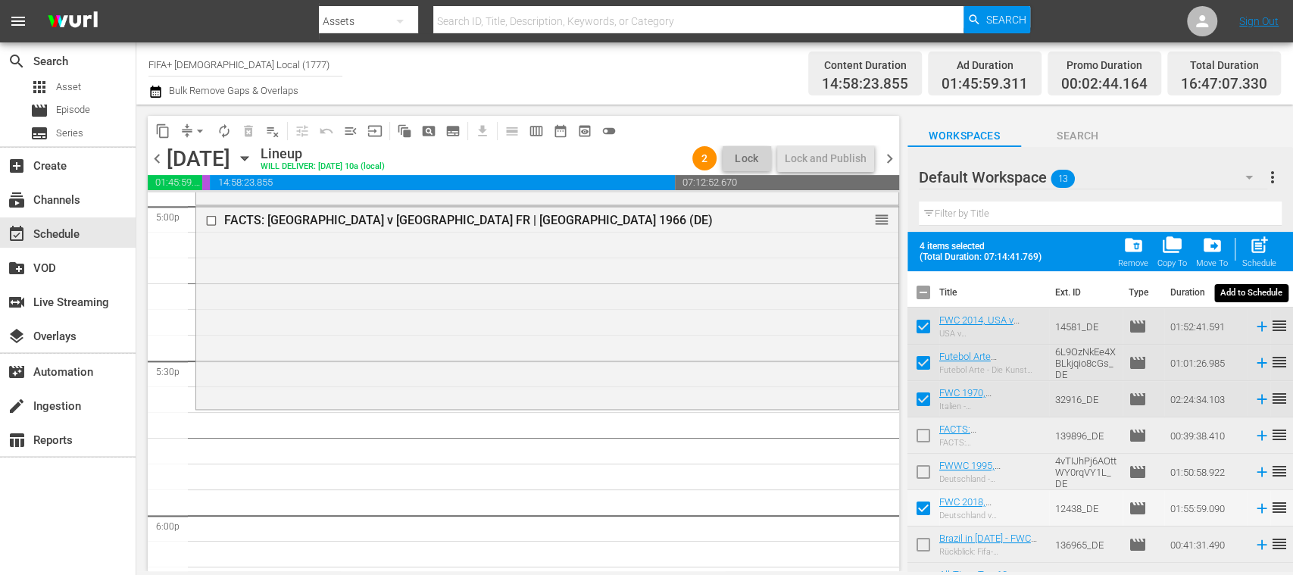
click at [1262, 255] on span "post_add" at bounding box center [1259, 245] width 20 height 20
checkbox input "false"
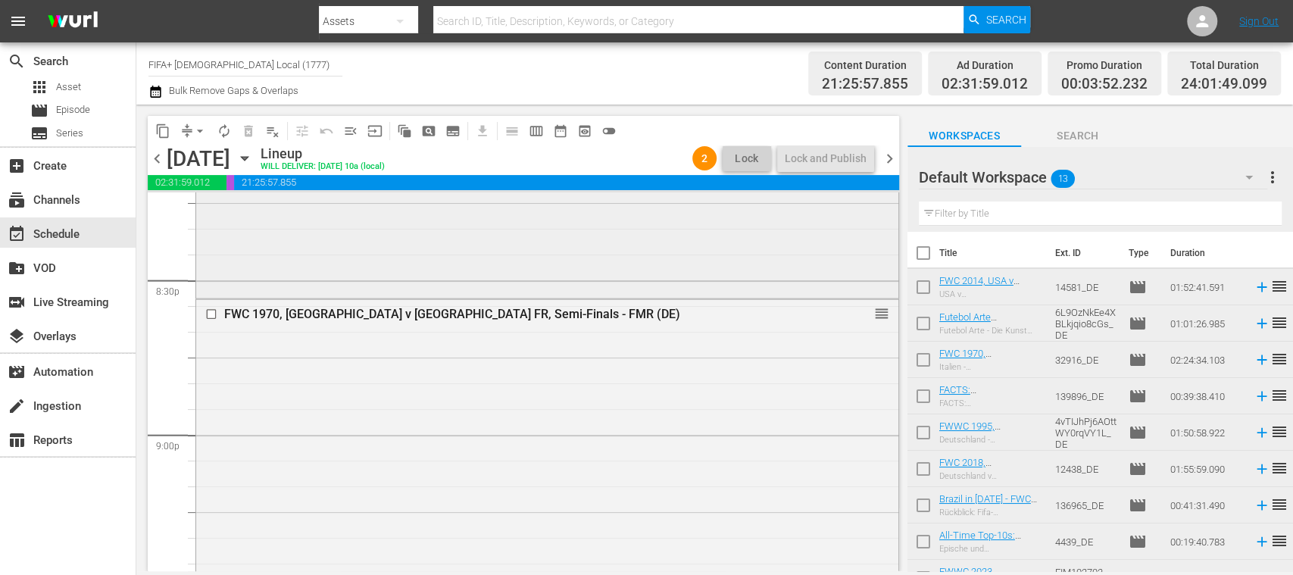
scroll to position [5971, 0]
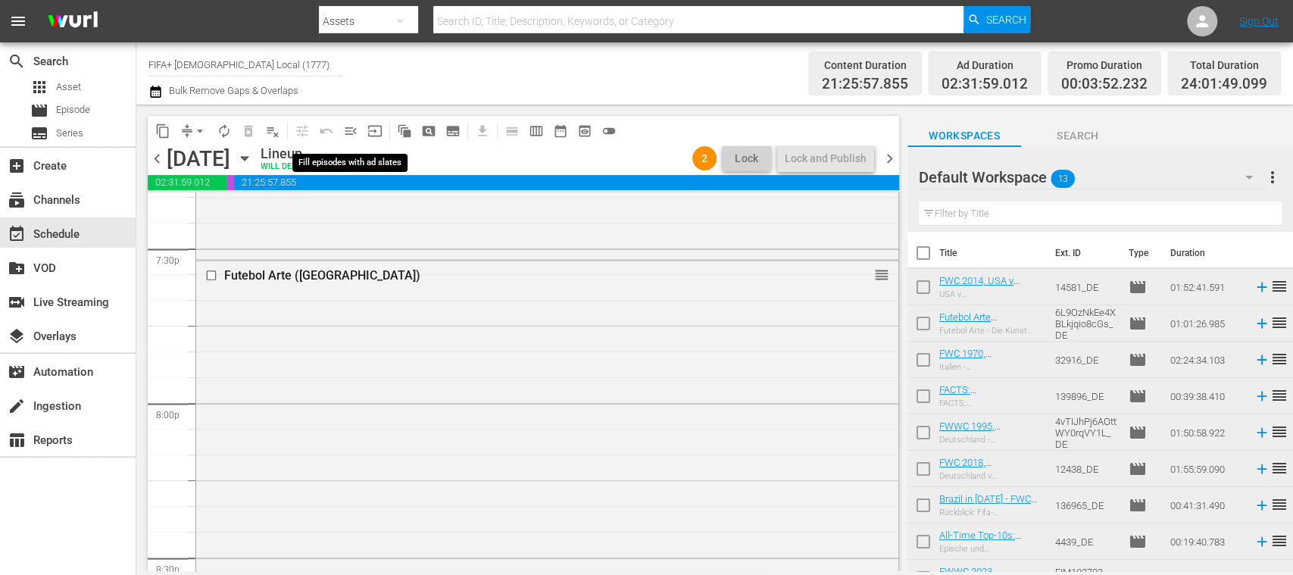
click at [353, 130] on span "menu_open" at bounding box center [350, 130] width 15 height 15
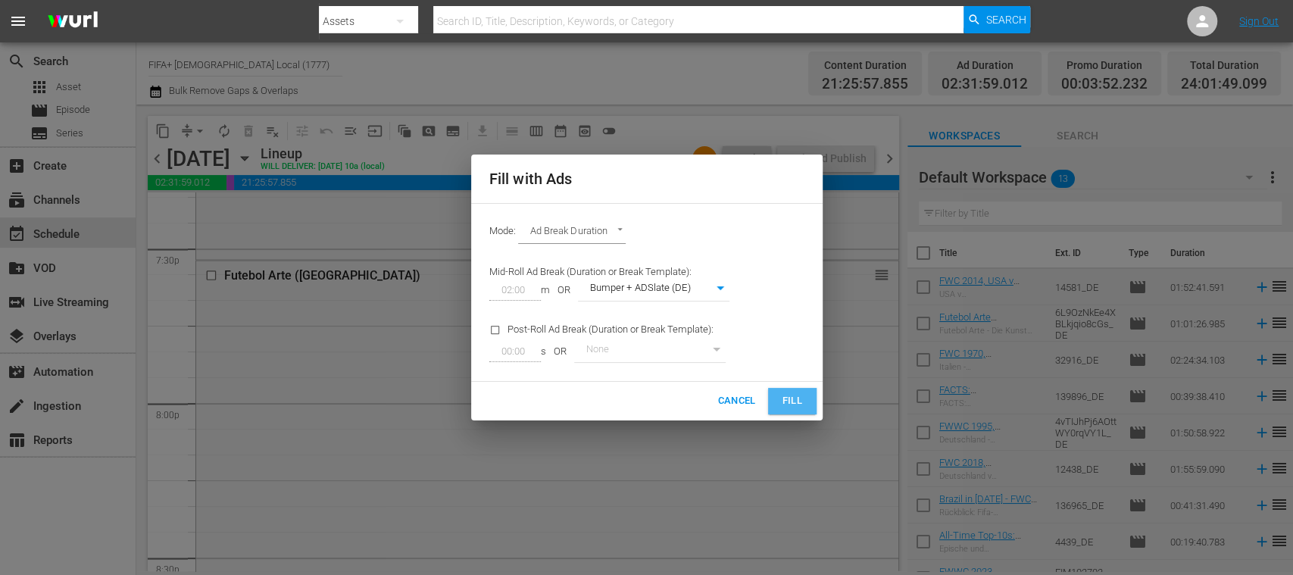
click at [780, 399] on span "Fill" at bounding box center [792, 400] width 24 height 17
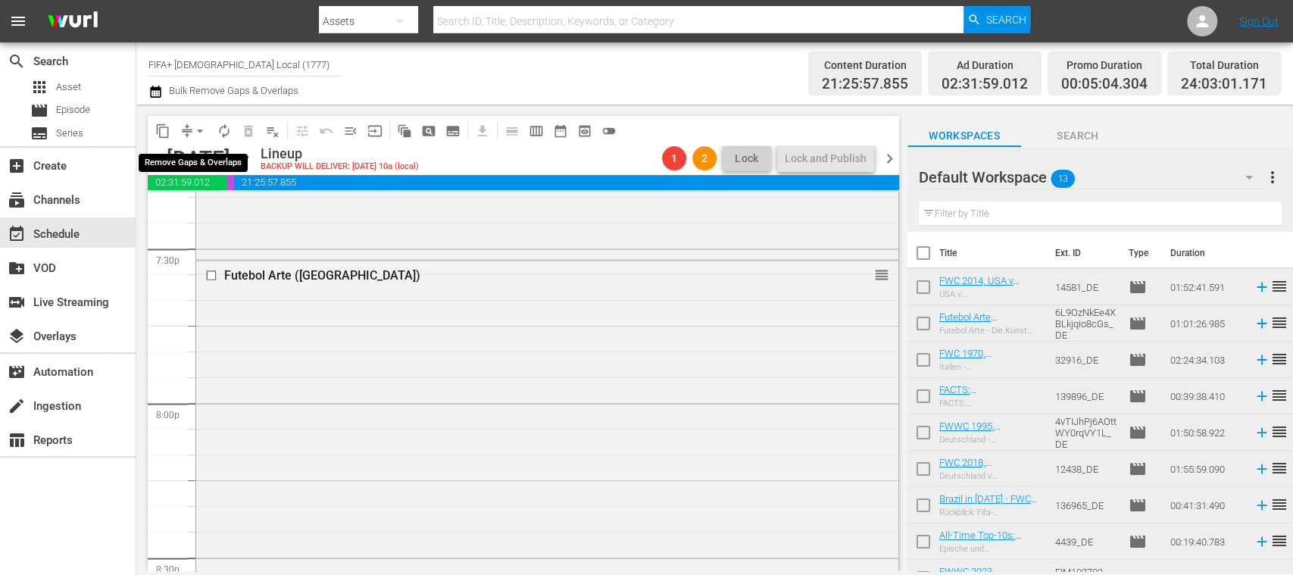
click at [201, 130] on span "arrow_drop_down" at bounding box center [199, 130] width 15 height 15
click at [241, 211] on li "Align to End of Previous Day" at bounding box center [200, 211] width 159 height 25
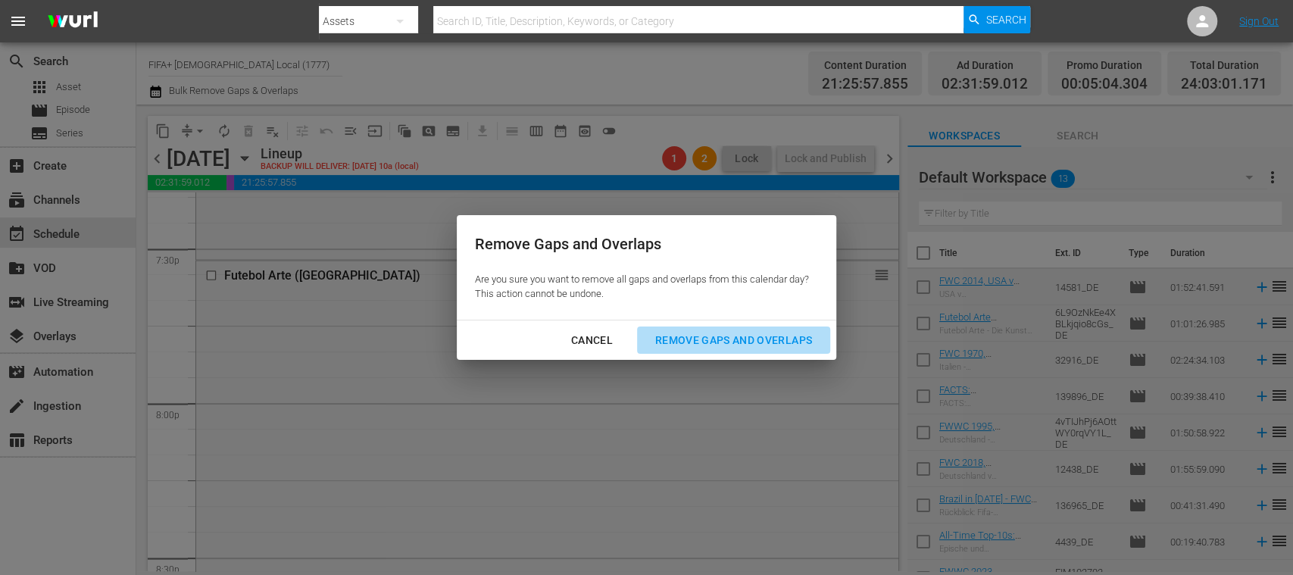
click at [689, 342] on div "Remove Gaps and Overlaps" at bounding box center [733, 340] width 181 height 19
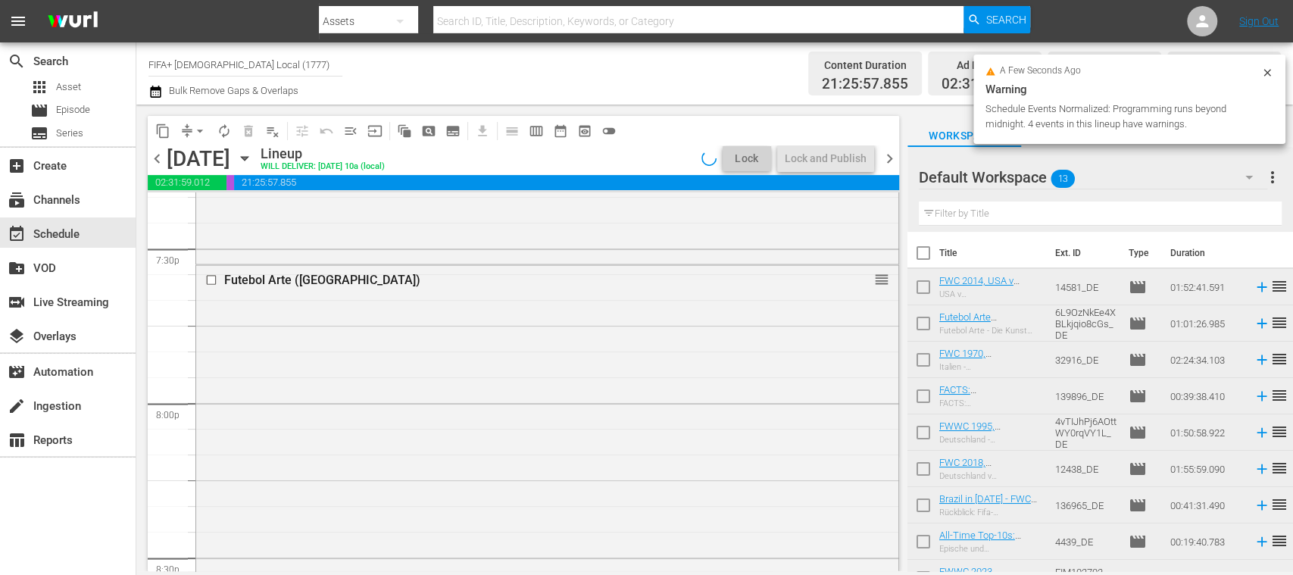
scroll to position [5997, 0]
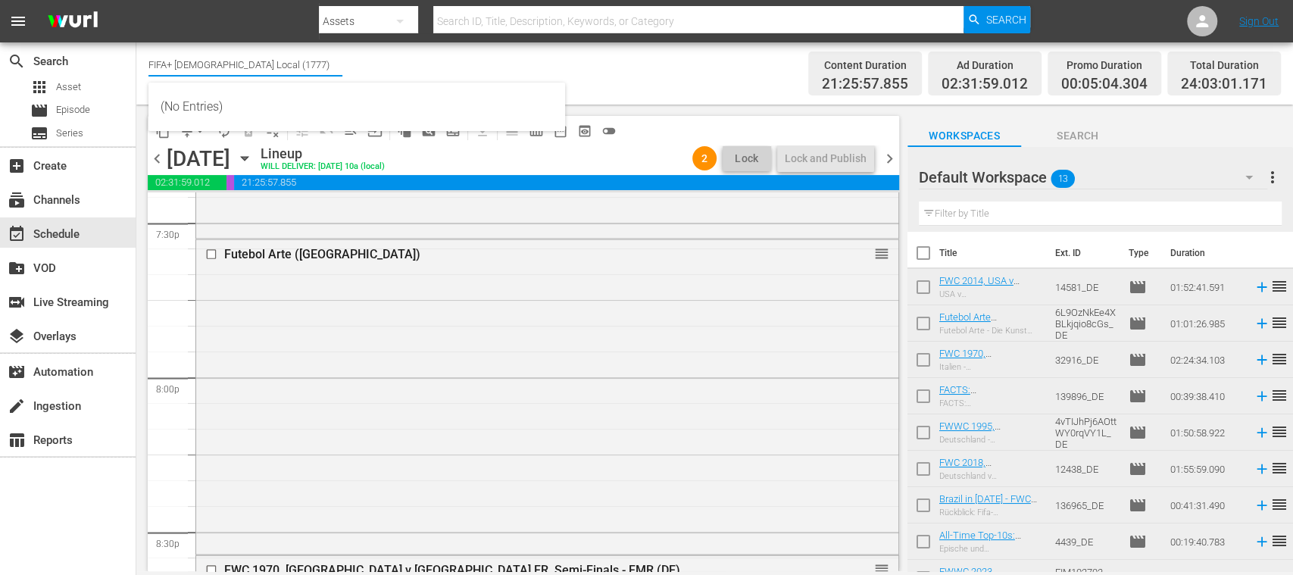
drag, startPoint x: 194, startPoint y: 73, endPoint x: 279, endPoint y: 71, distance: 84.9
click at [279, 71] on input "FIFA+ [DEMOGRAPHIC_DATA] Local (1777)" at bounding box center [245, 64] width 194 height 36
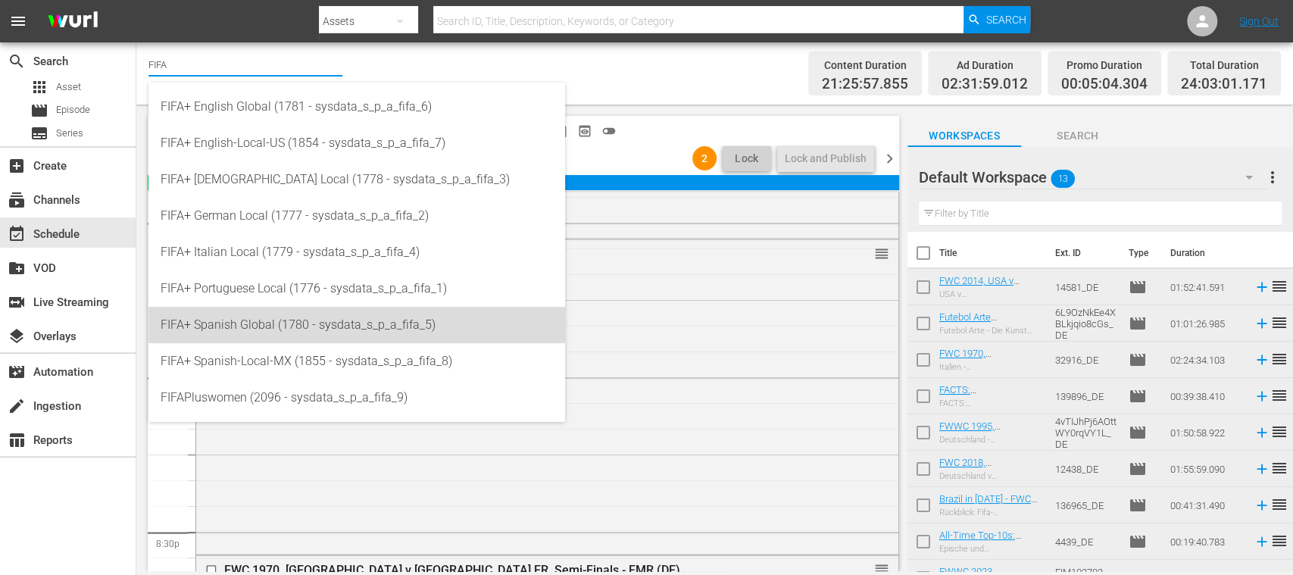
click at [306, 324] on div "FIFA+ Spanish Global (1780 - sysdata_s_p_a_fifa_5)" at bounding box center [357, 325] width 392 height 36
type input "FIFA+ Spanish Global (1780 - sysdata_s_p_a_fifa_5)"
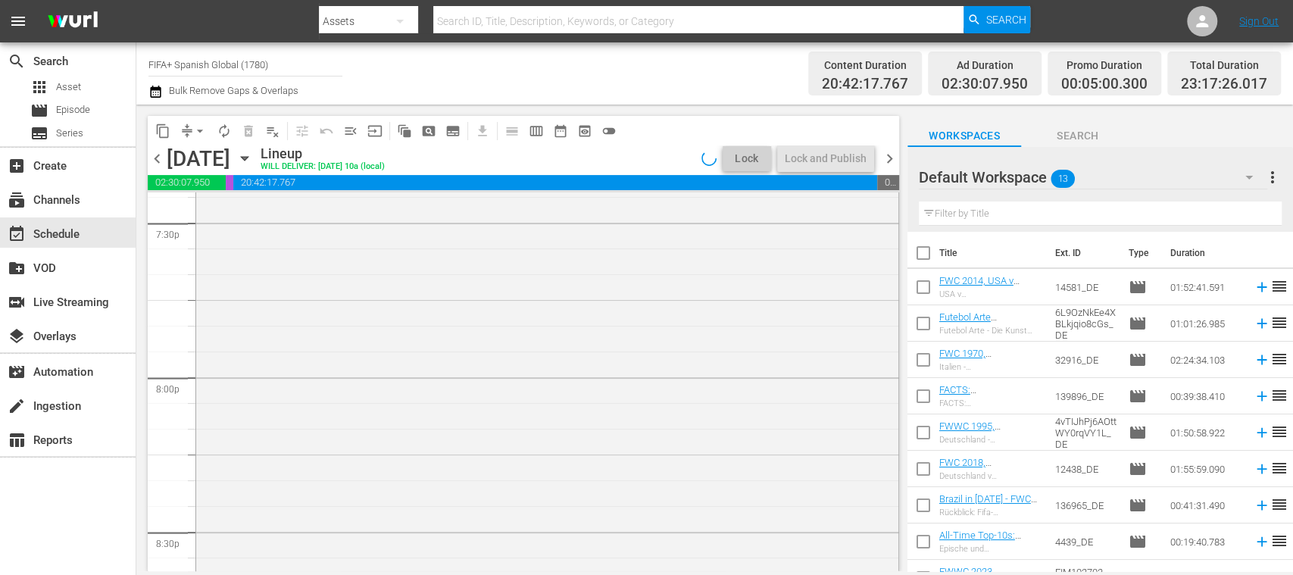
scroll to position [5920, 0]
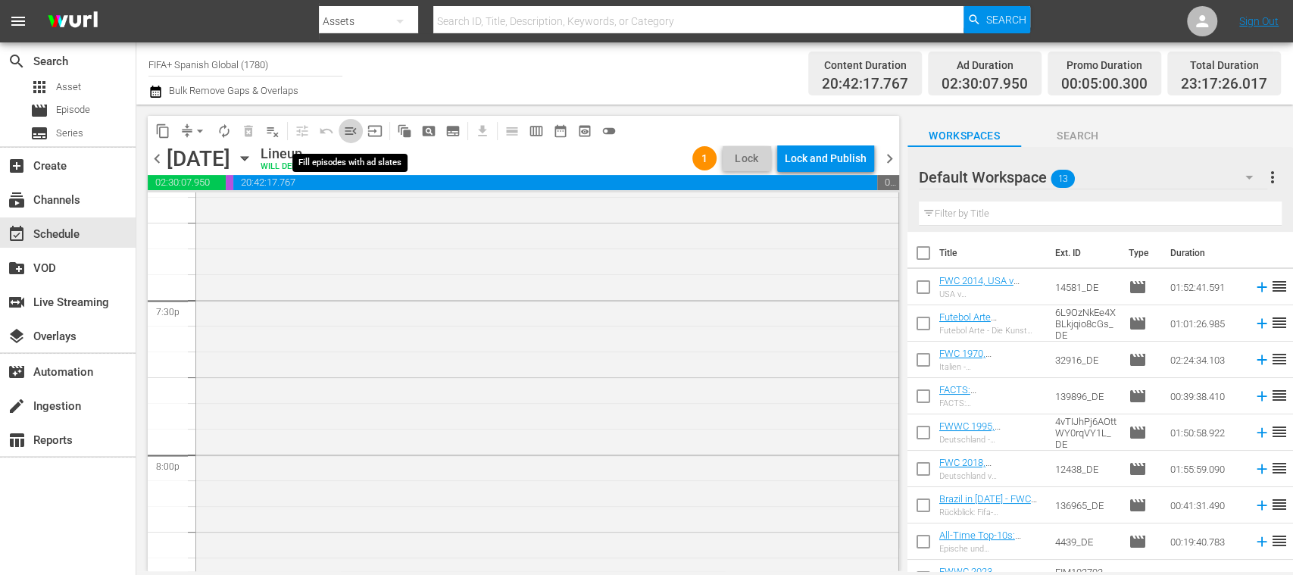
click at [351, 128] on span "menu_open" at bounding box center [350, 130] width 15 height 15
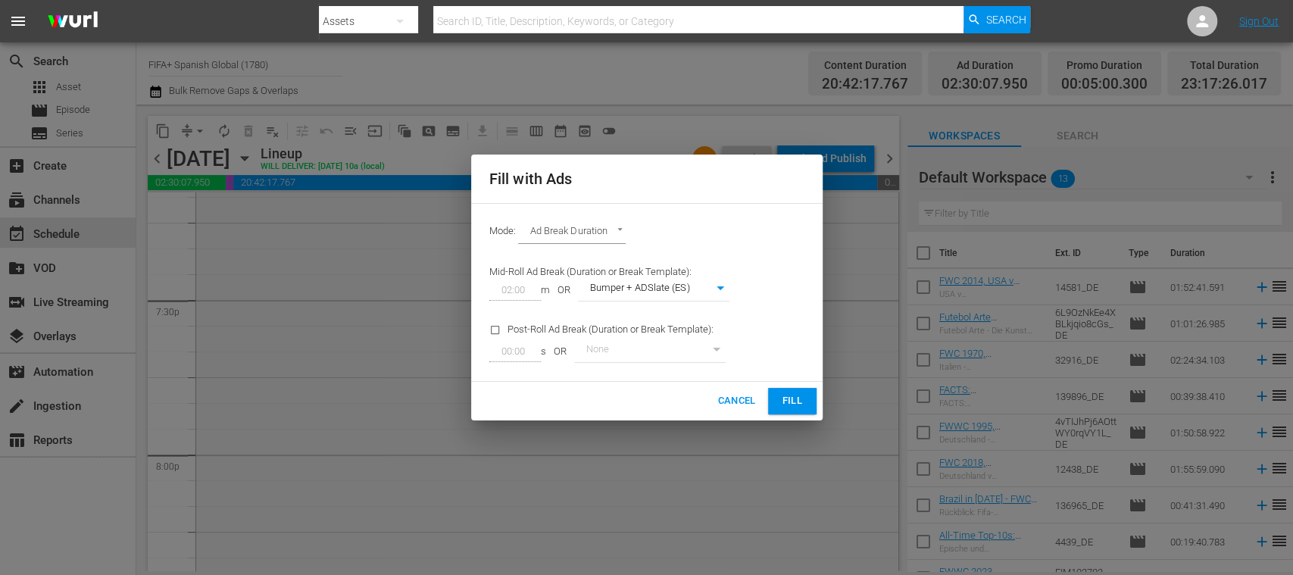
click at [777, 395] on button "Fill" at bounding box center [792, 401] width 48 height 27
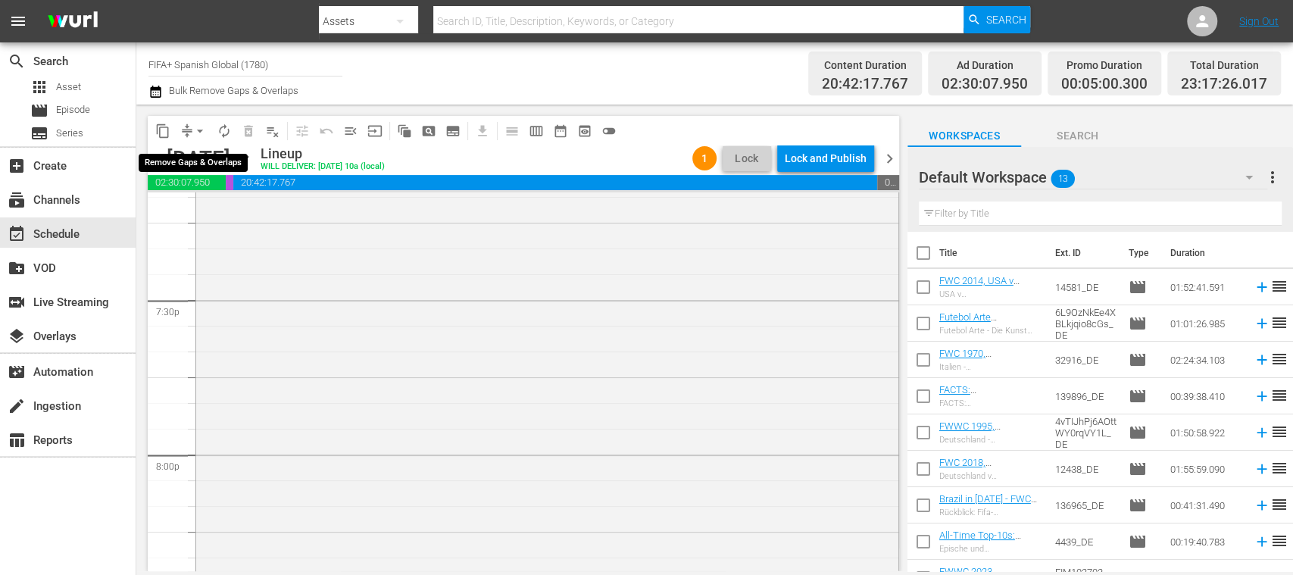
click at [198, 132] on span "arrow_drop_down" at bounding box center [199, 130] width 15 height 15
click at [238, 214] on li "Align to End of Previous Day" at bounding box center [200, 211] width 159 height 25
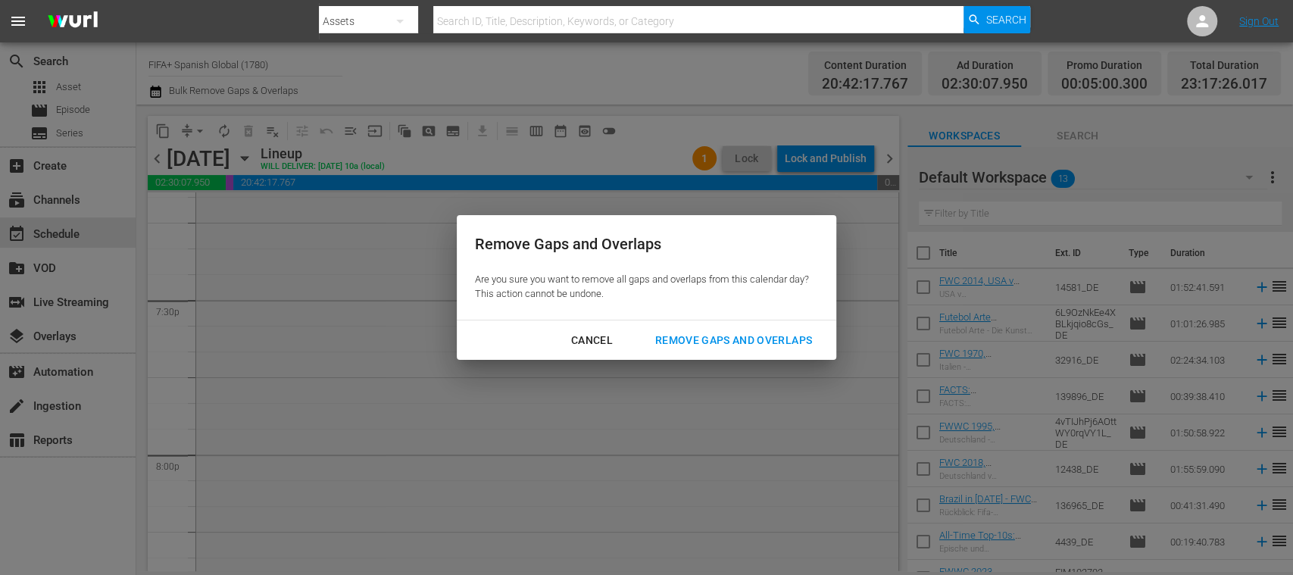
click at [680, 330] on button "Remove Gaps and Overlaps" at bounding box center [733, 341] width 193 height 28
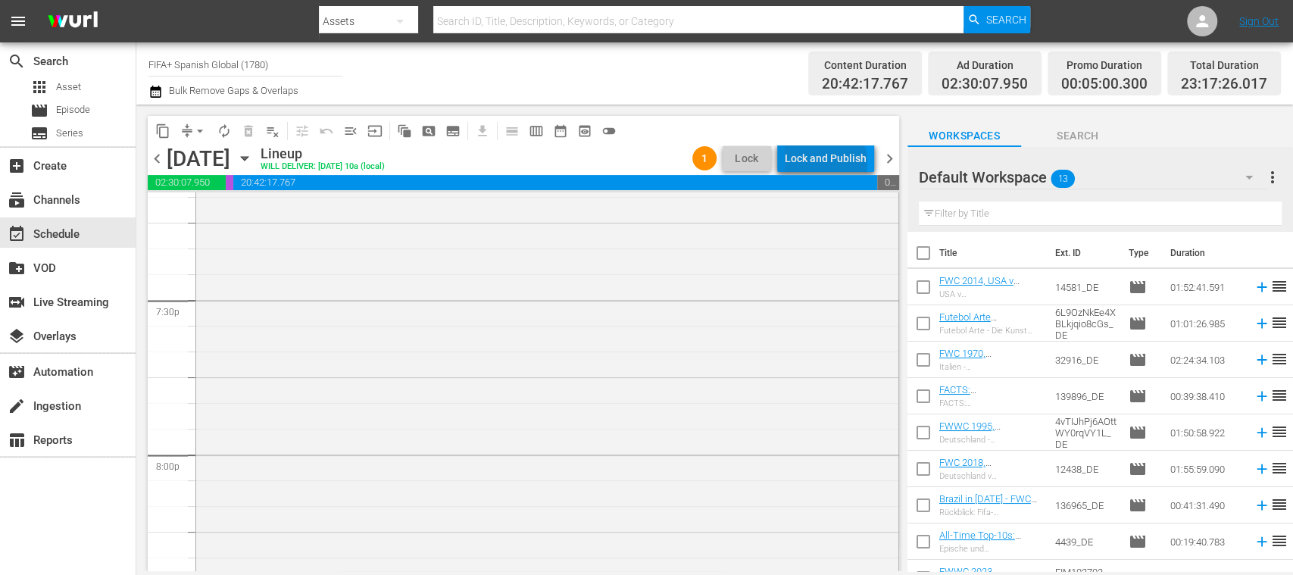
click at [829, 163] on div "Lock and Publish" at bounding box center [826, 158] width 82 height 27
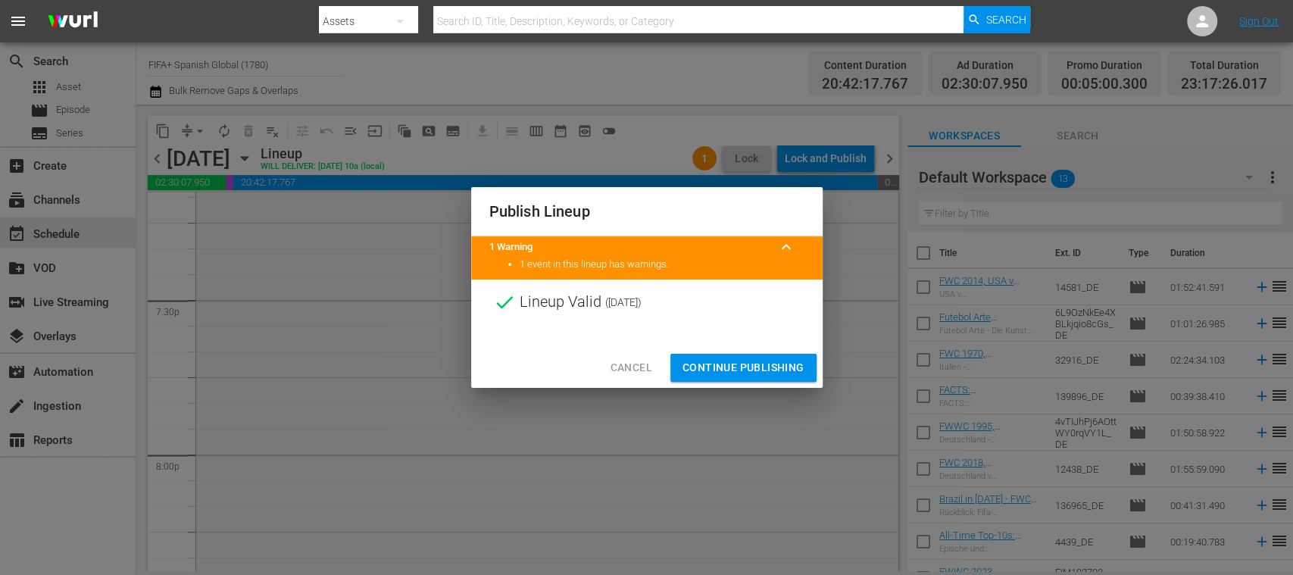
click at [778, 365] on span "Continue Publishing" at bounding box center [744, 367] width 122 height 19
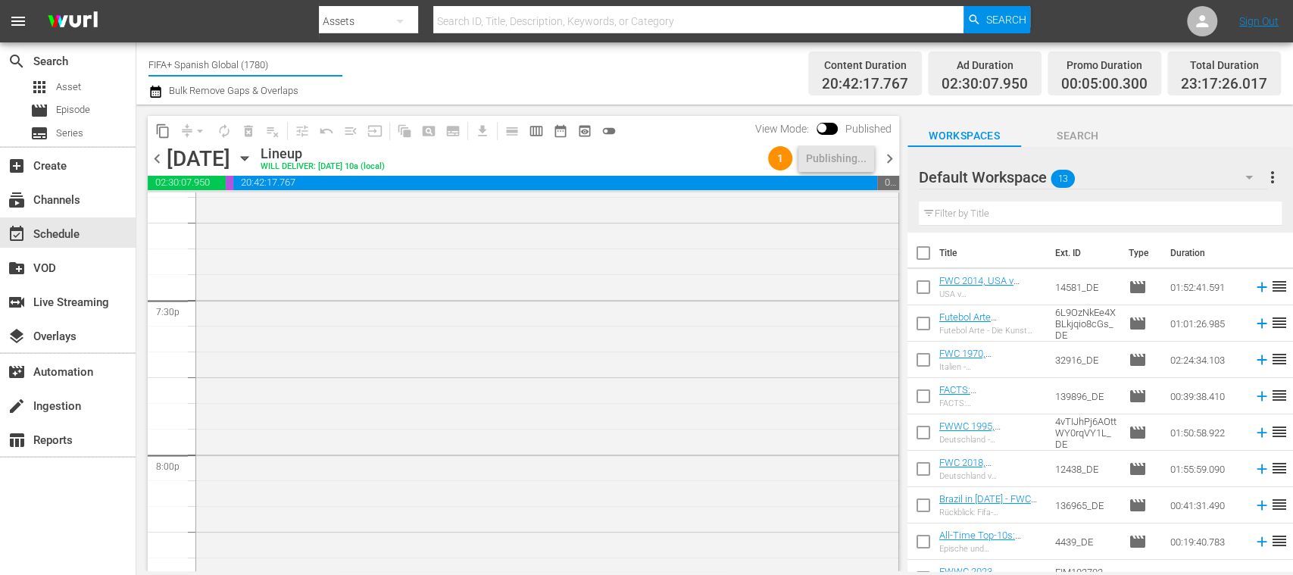
drag, startPoint x: 209, startPoint y: 67, endPoint x: 308, endPoint y: 61, distance: 98.6
click at [308, 61] on input "FIFA+ Spanish Global (1780)" at bounding box center [245, 64] width 194 height 36
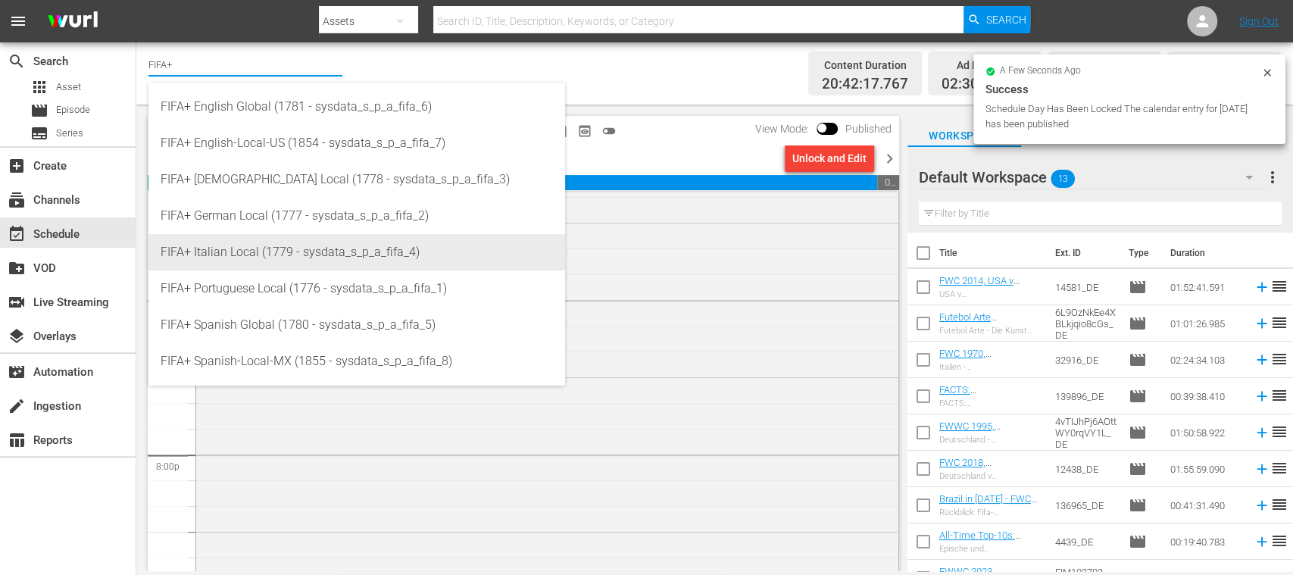
click at [311, 236] on div "FIFA+ Italian Local (1779 - sysdata_s_p_a_fifa_4)" at bounding box center [357, 252] width 392 height 36
type input "FIFA+ Italian Local (1779 - sysdata_s_p_a_fifa_4)"
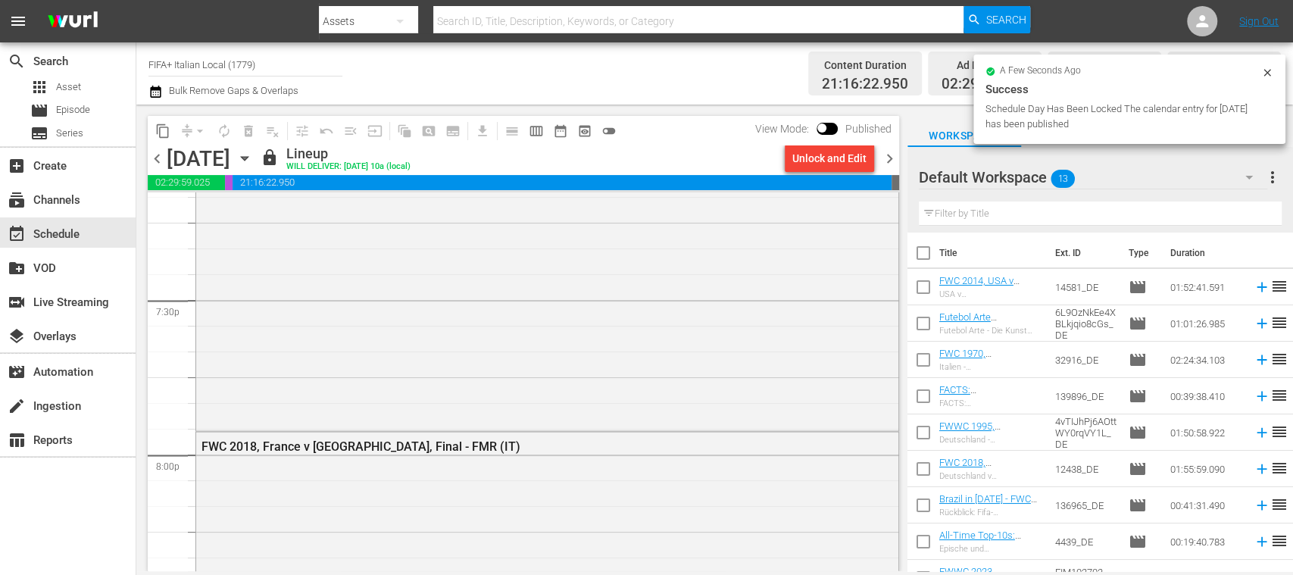
scroll to position [5971, 0]
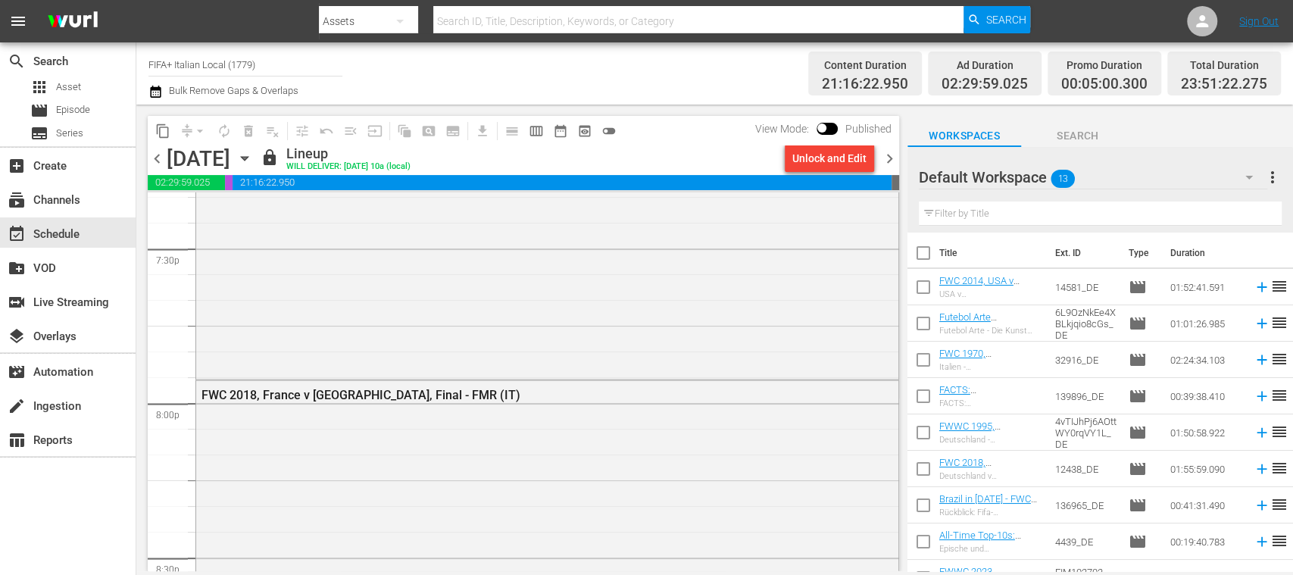
click at [889, 159] on span "chevron_right" at bounding box center [889, 158] width 19 height 19
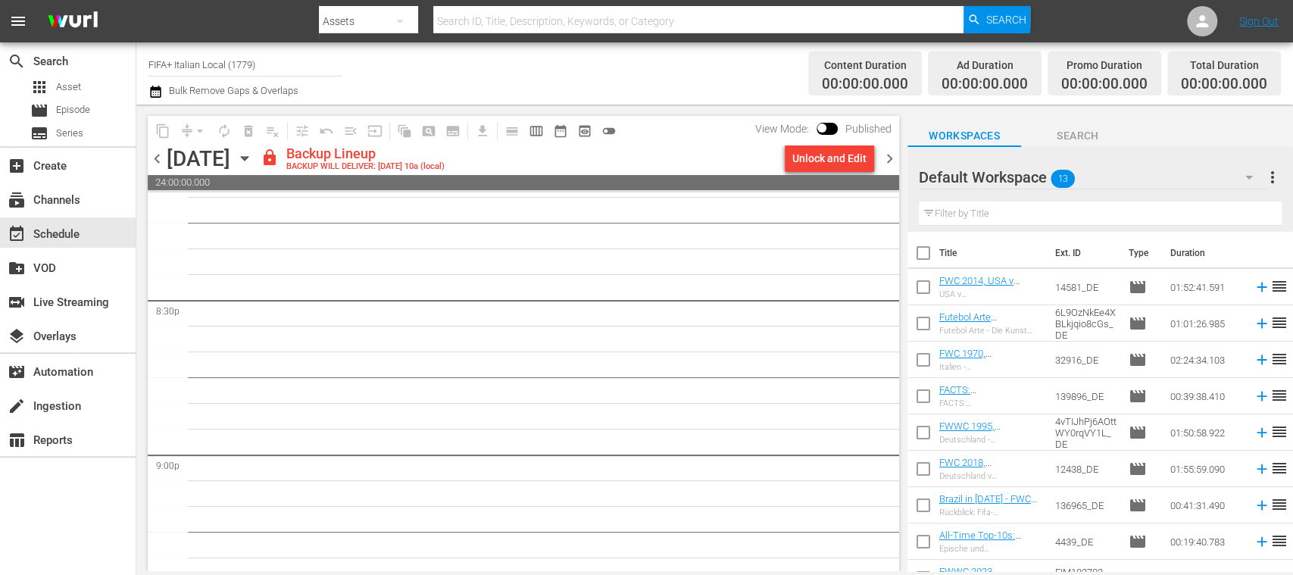
scroll to position [6203, 0]
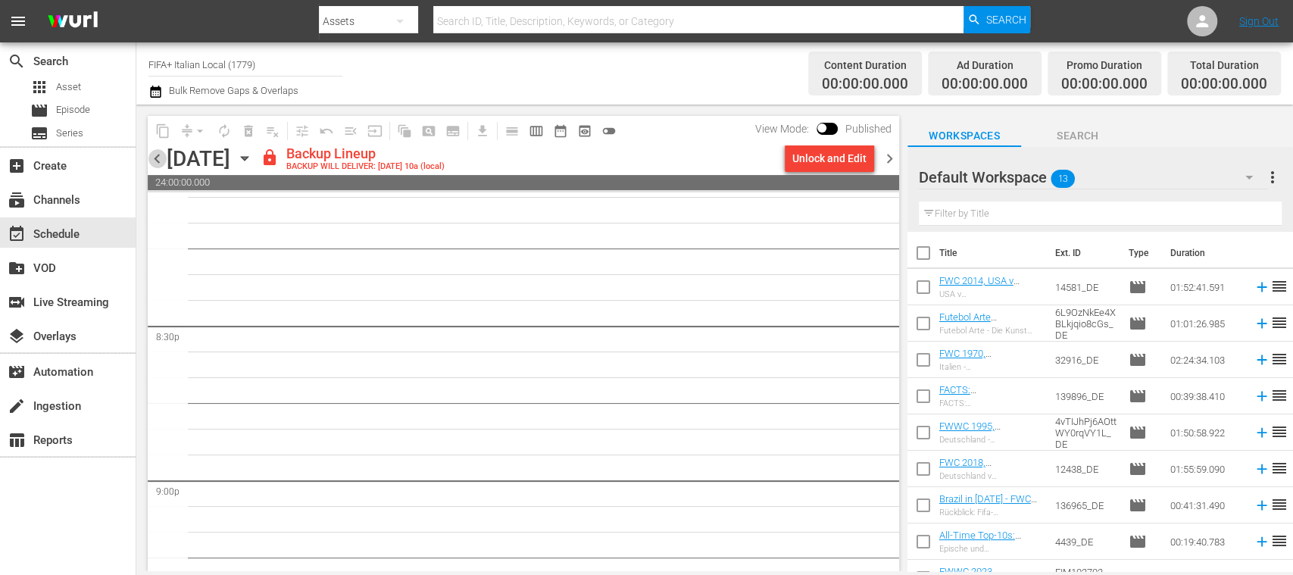
click at [158, 161] on span "chevron_left" at bounding box center [157, 158] width 19 height 19
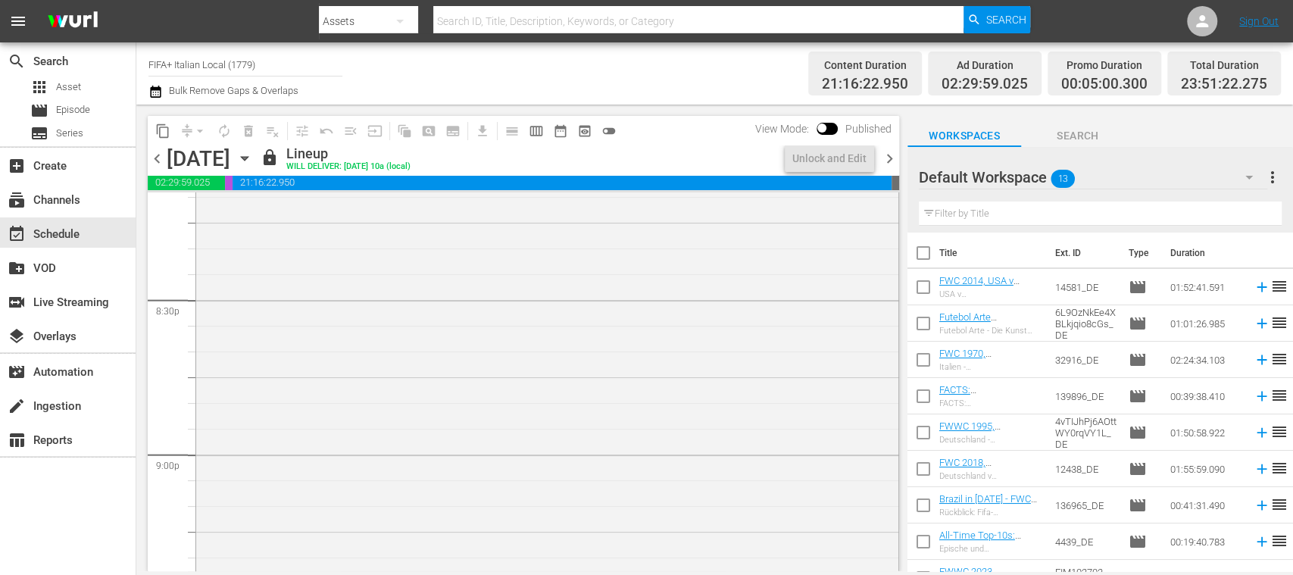
scroll to position [5971, 0]
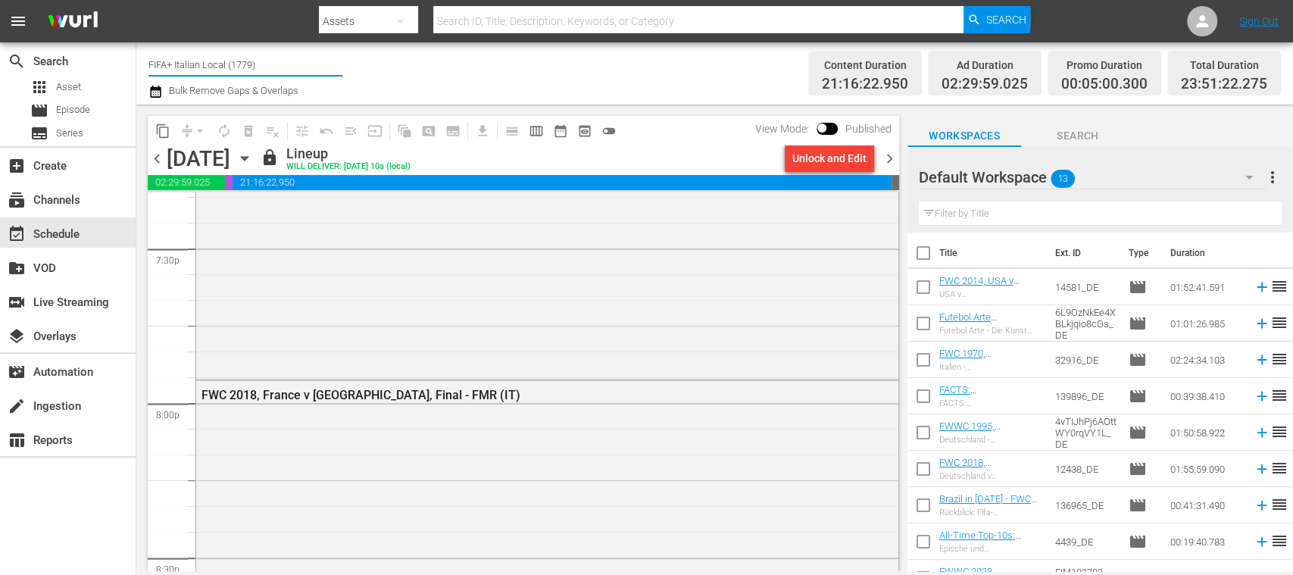
drag, startPoint x: 199, startPoint y: 63, endPoint x: 330, endPoint y: 65, distance: 130.3
click at [330, 65] on input "FIFA+ Italian Local (1779)" at bounding box center [245, 64] width 194 height 36
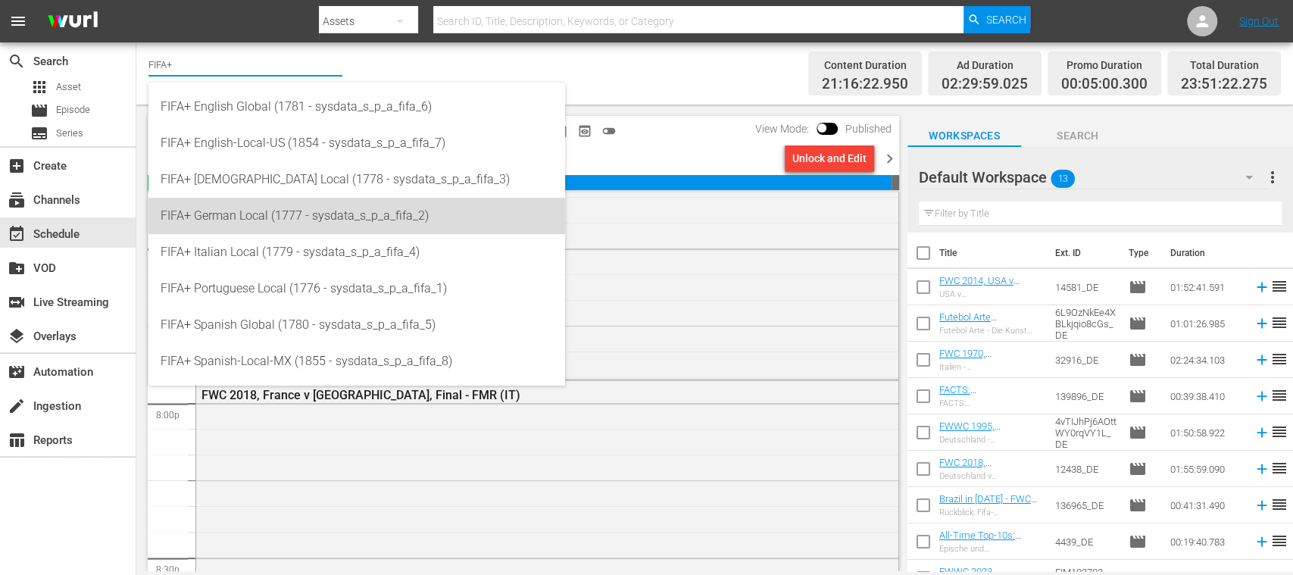
drag, startPoint x: 311, startPoint y: 212, endPoint x: 408, endPoint y: 221, distance: 96.6
click at [311, 212] on div "FIFA+ German Local (1777 - sysdata_s_p_a_fifa_2)" at bounding box center [357, 216] width 392 height 36
type input "FIFA+ German Local (1777 - sysdata_s_p_a_fifa_2)"
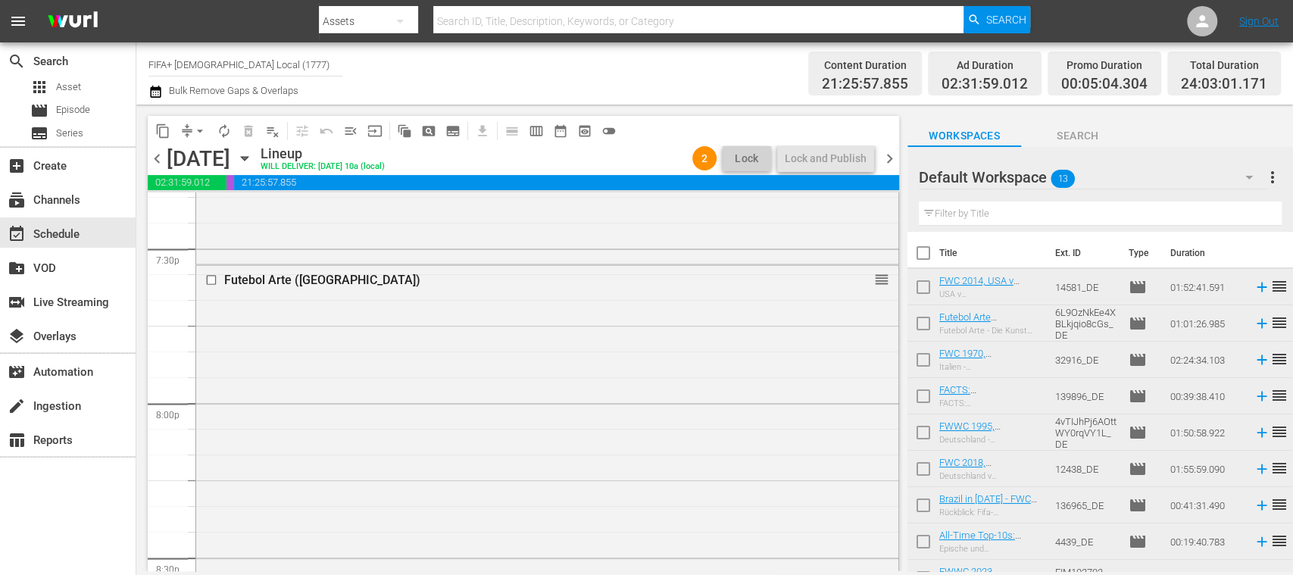
scroll to position [5997, 0]
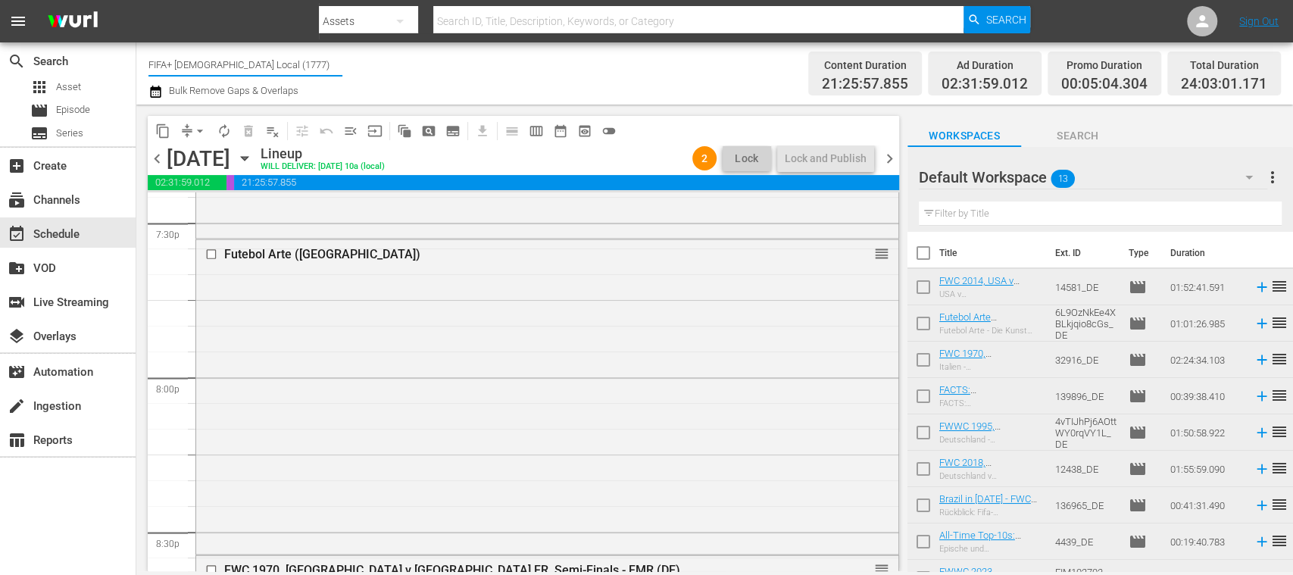
drag, startPoint x: 185, startPoint y: 58, endPoint x: 295, endPoint y: 52, distance: 110.0
click at [295, 52] on input "FIFA+ [DEMOGRAPHIC_DATA] Local (1777)" at bounding box center [245, 64] width 194 height 36
type input "FIFA+"
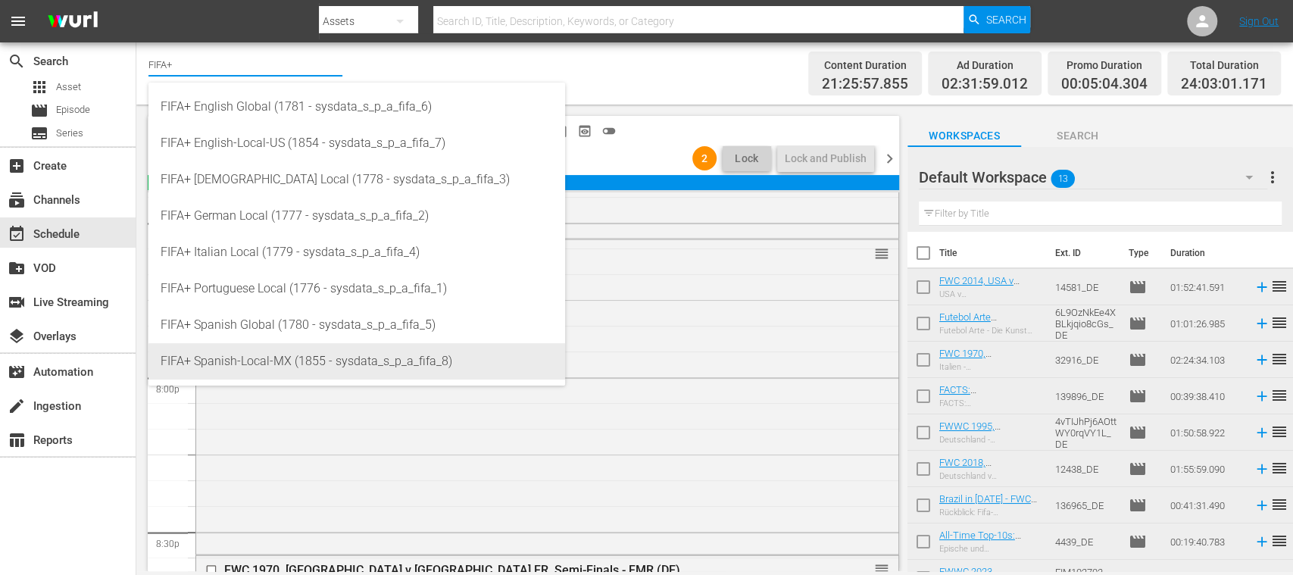
click at [319, 350] on div "FIFA+ Spanish-Local-MX (1855 - sysdata_s_p_a_fifa_8)" at bounding box center [357, 361] width 392 height 36
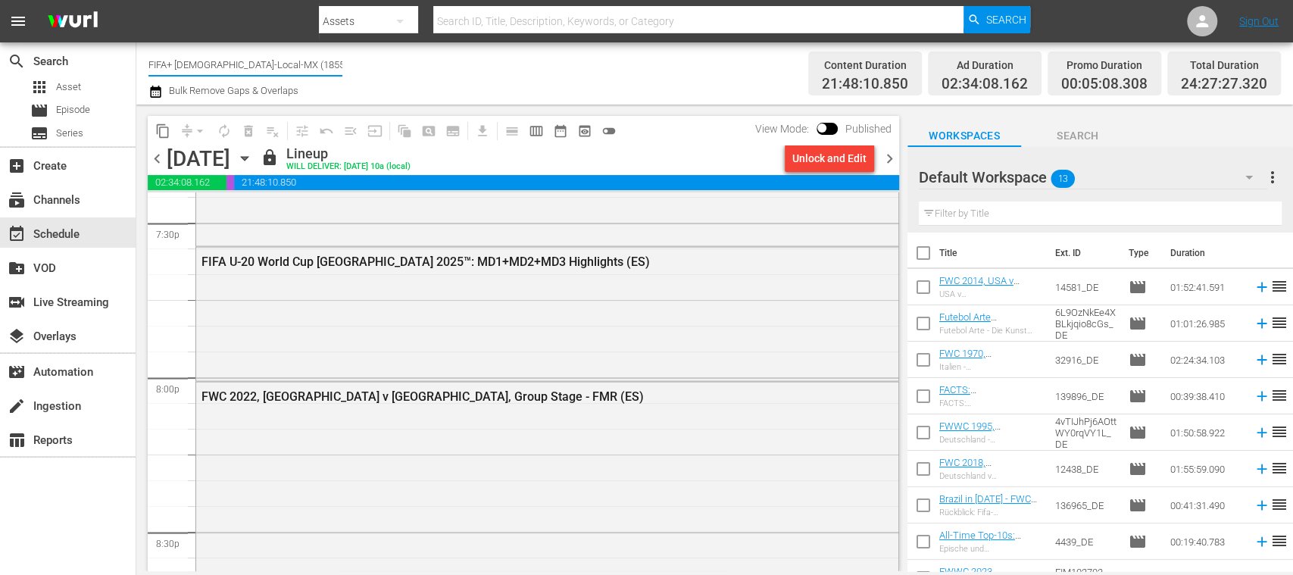
drag, startPoint x: 182, startPoint y: 68, endPoint x: 329, endPoint y: 65, distance: 147.0
click at [329, 65] on input "FIFA+ Spanish-Local-MX (1855)" at bounding box center [245, 64] width 194 height 36
type input "FIFA+"
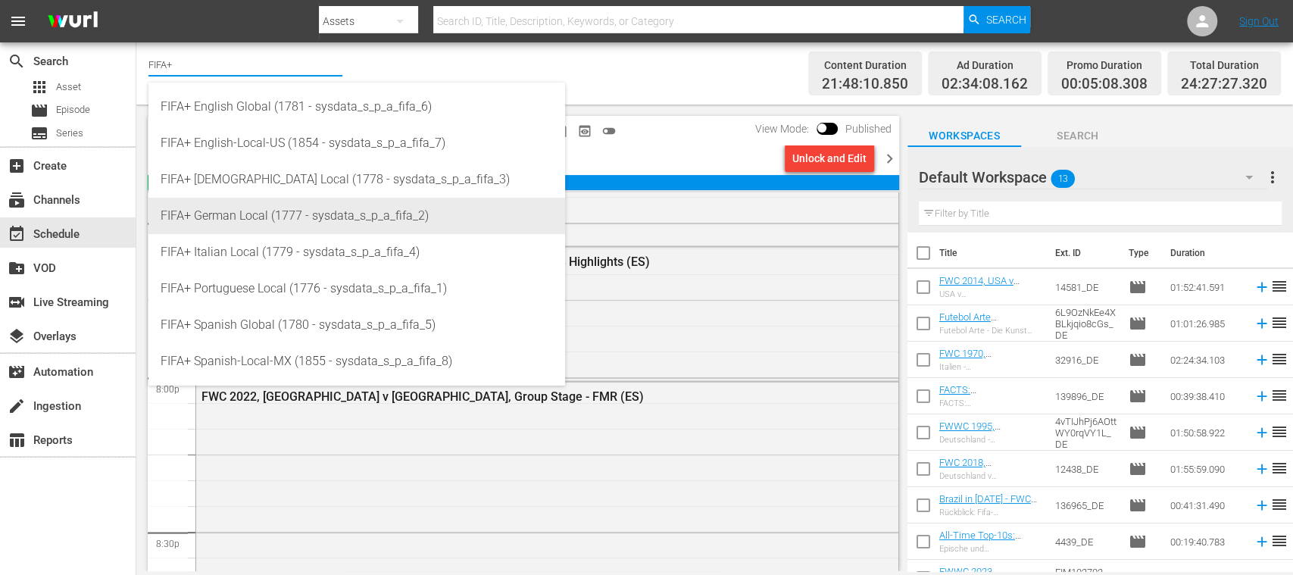
click at [286, 224] on div "FIFA+ German Local (1777 - sysdata_s_p_a_fifa_2)" at bounding box center [357, 216] width 392 height 36
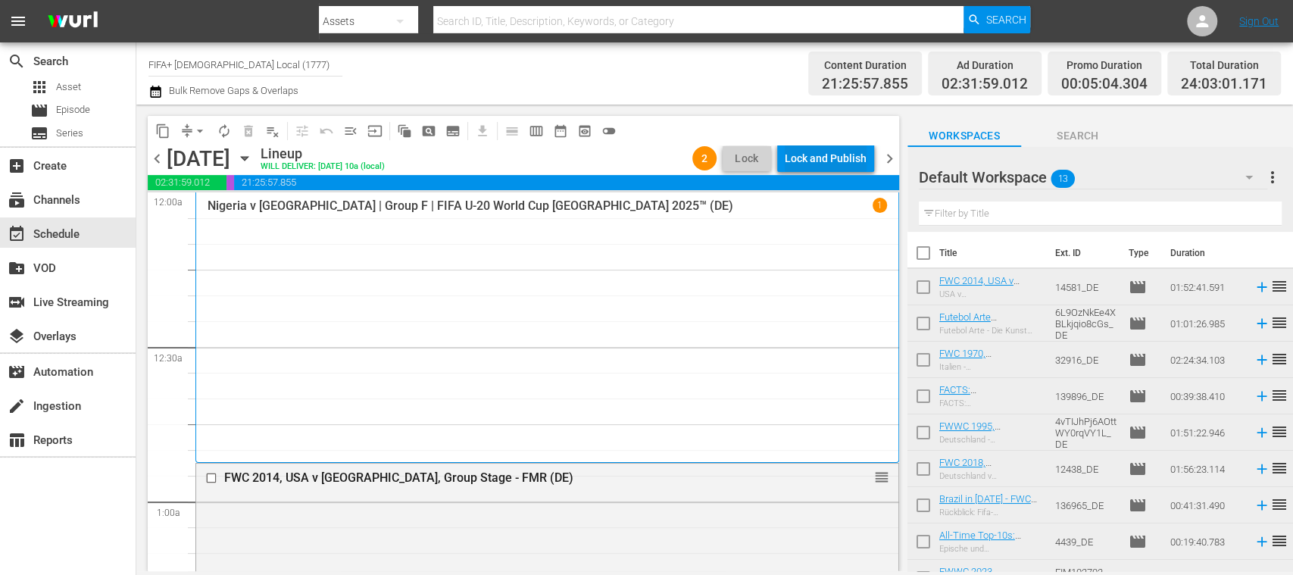
click at [823, 156] on div "Lock and Publish" at bounding box center [826, 158] width 82 height 27
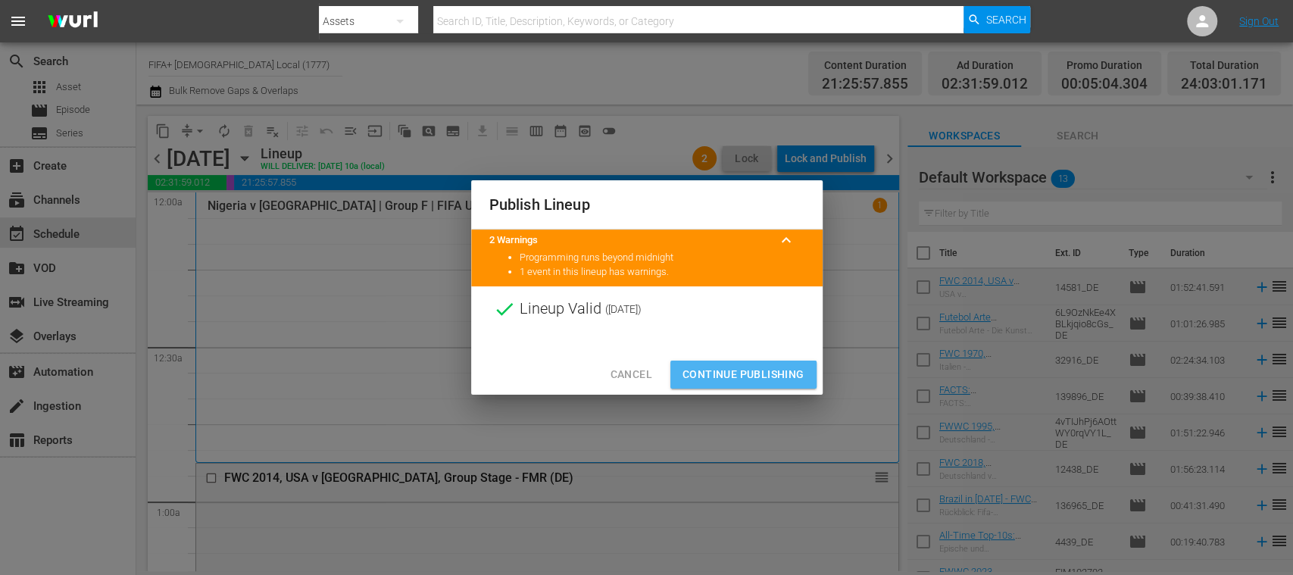
click at [761, 370] on span "Continue Publishing" at bounding box center [744, 374] width 122 height 19
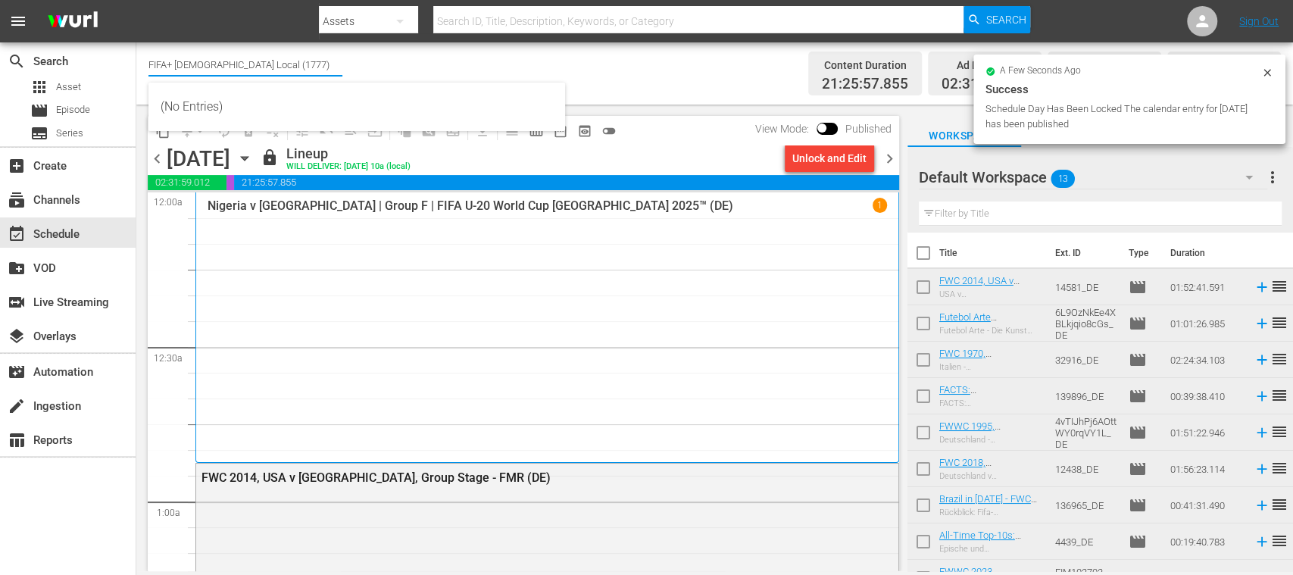
drag, startPoint x: 191, startPoint y: 60, endPoint x: 508, endPoint y: 75, distance: 317.0
click at [508, 75] on div "Channel Title FIFA+ German Local (1777) Bulk Remove Gaps & Overlaps" at bounding box center [456, 73] width 617 height 55
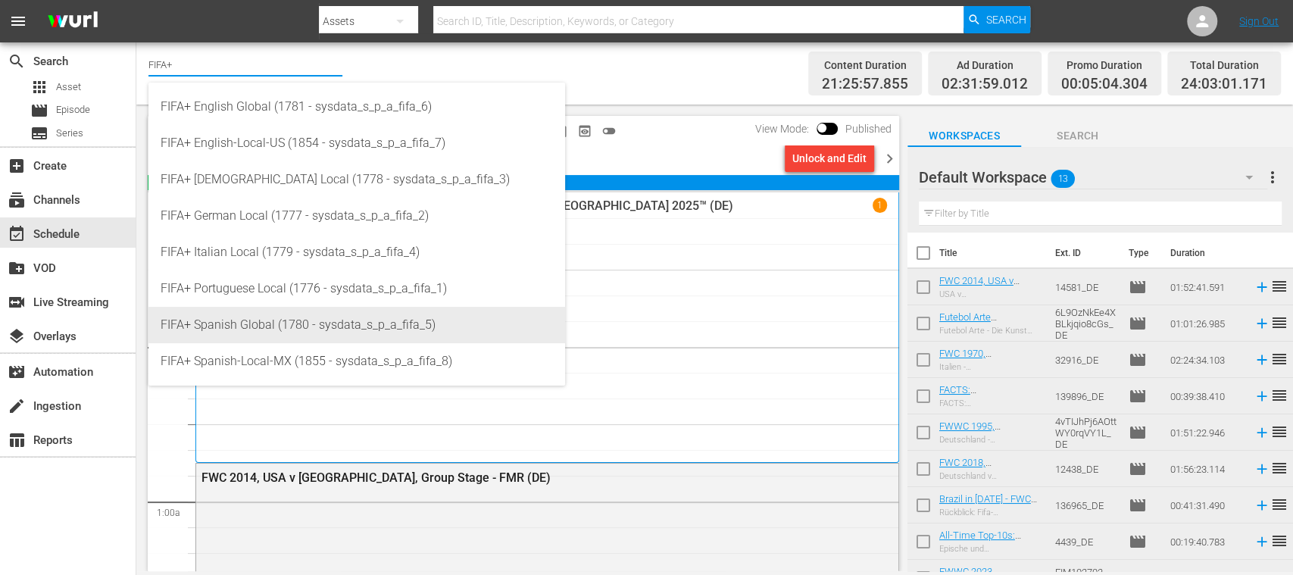
click at [340, 320] on div "FIFA+ Spanish Global (1780 - sysdata_s_p_a_fifa_5)" at bounding box center [357, 325] width 392 height 36
type input "FIFA+ Spanish Global (1780 - sysdata_s_p_a_fifa_5)"
